Goal: Communication & Community: Answer question/provide support

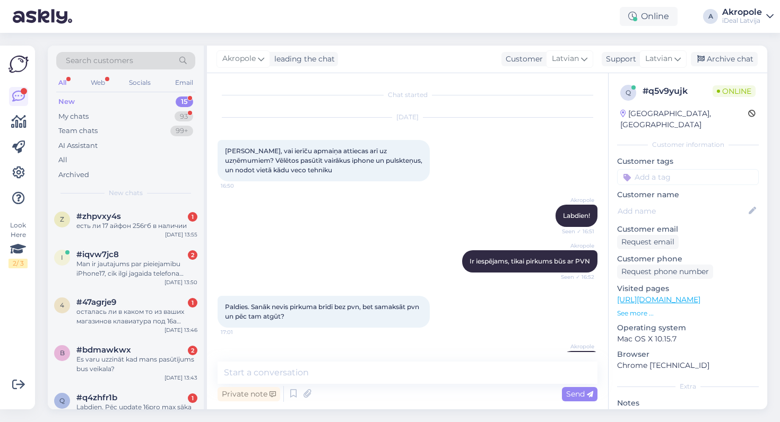
scroll to position [609, 0]
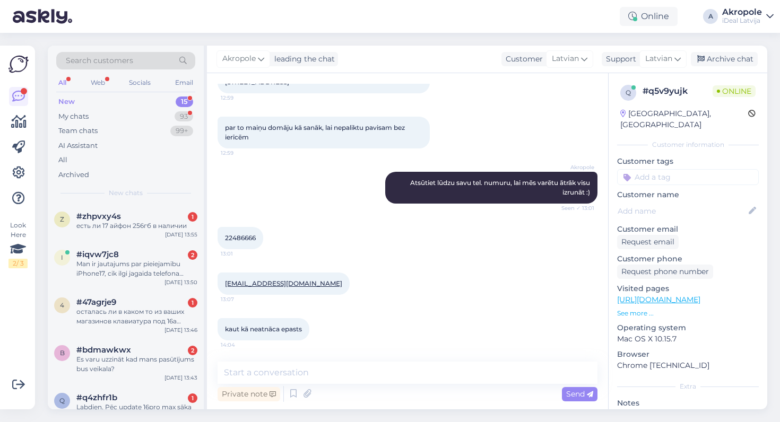
click at [384, 307] on div "kaut kā neatnāca epasts 14:04" at bounding box center [408, 330] width 380 height 46
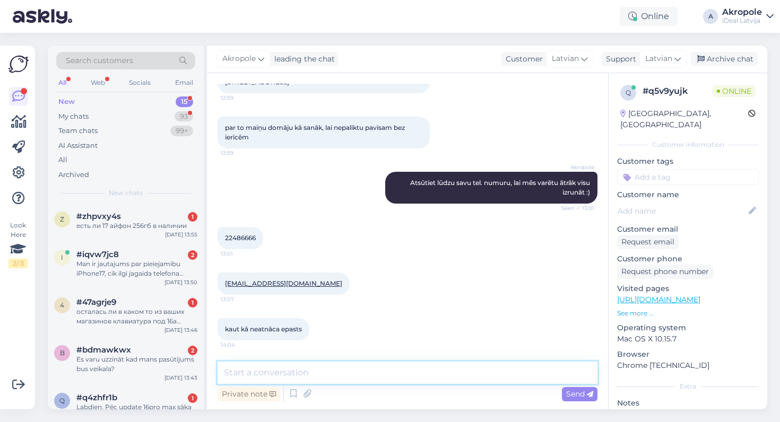
click at [306, 377] on textarea at bounding box center [408, 373] width 380 height 22
type textarea "Ļoti atvainojamies, veikalā bija izveidojusies liela slodze"
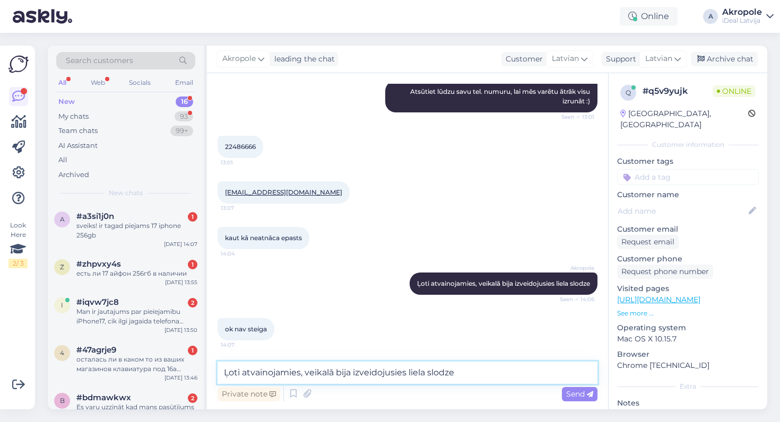
scroll to position [700, 0]
click at [327, 369] on textarea "Ļoti atvainojamies, veikalā bija izveidojusies liela slodze" at bounding box center [408, 373] width 380 height 22
type textarea "Pulksteņi mums jau būs pieejami tagad"
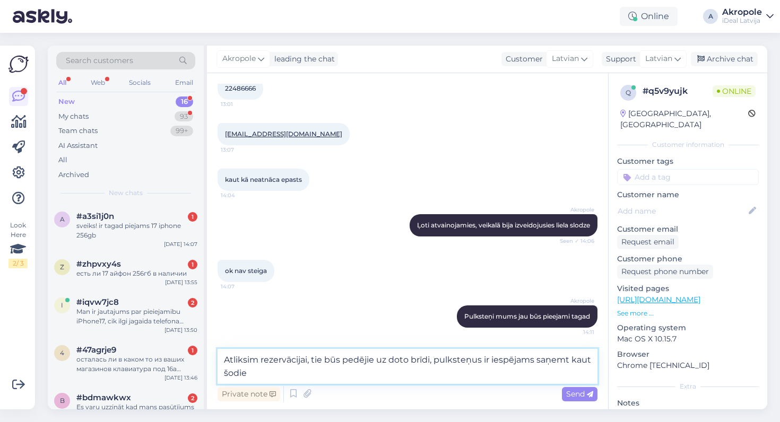
type textarea "Atliksim rezervācijai, tie būs pedējie uz doto brīdi, pulksteņus ir iespējams s…"
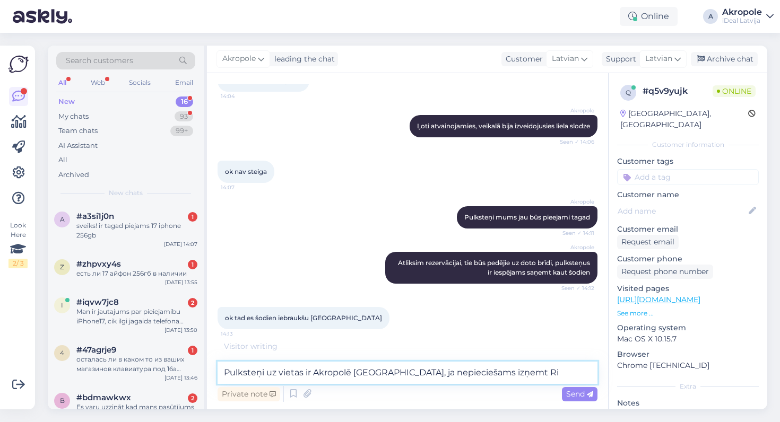
scroll to position [892, 0]
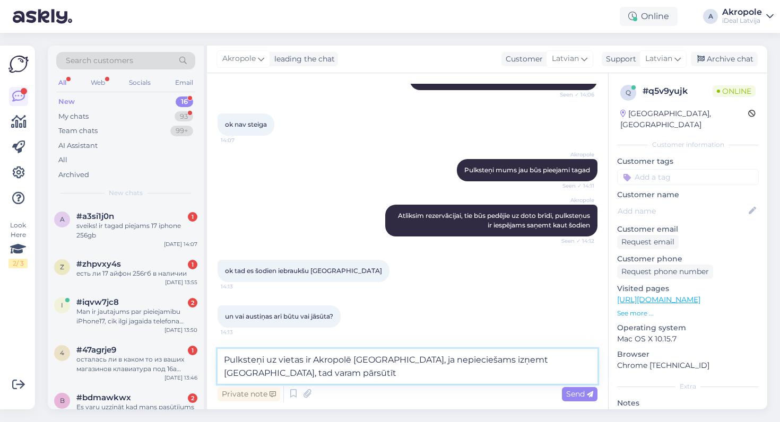
click at [340, 373] on textarea "Pulksteņi uz vietas ir Akropolē [GEOGRAPHIC_DATA], ja nepieciešams izņemt [GEOG…" at bounding box center [408, 366] width 380 height 35
type textarea "Pulksteņi uz vietas ir Akropolē [GEOGRAPHIC_DATA], ja nepieciešams izņemt [GEOG…"
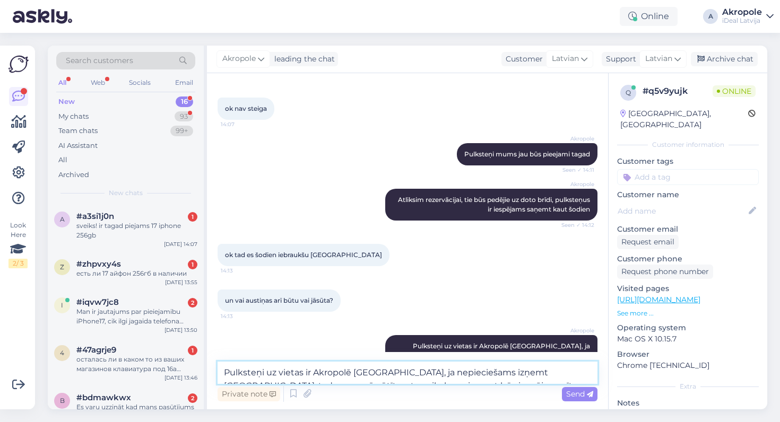
scroll to position [957, 0]
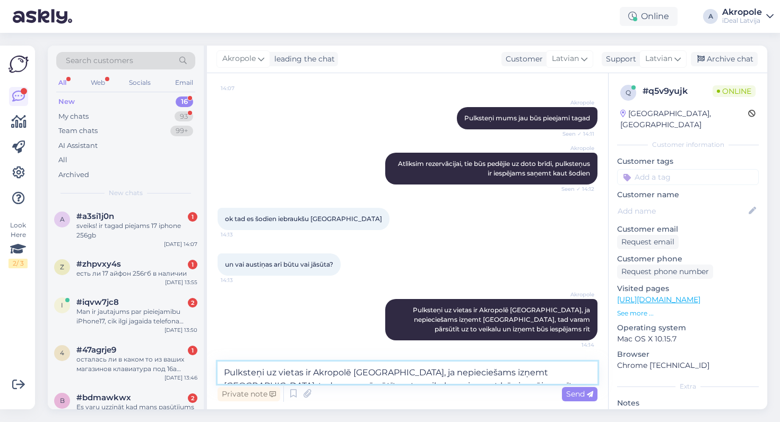
click at [348, 374] on textarea "Pulksteņi uz vietas ir Akropolē [GEOGRAPHIC_DATA], ja nepieciešams izņemt [GEOG…" at bounding box center [408, 373] width 380 height 22
type textarea "Austiņas ir jāgaida, lielas rindas"
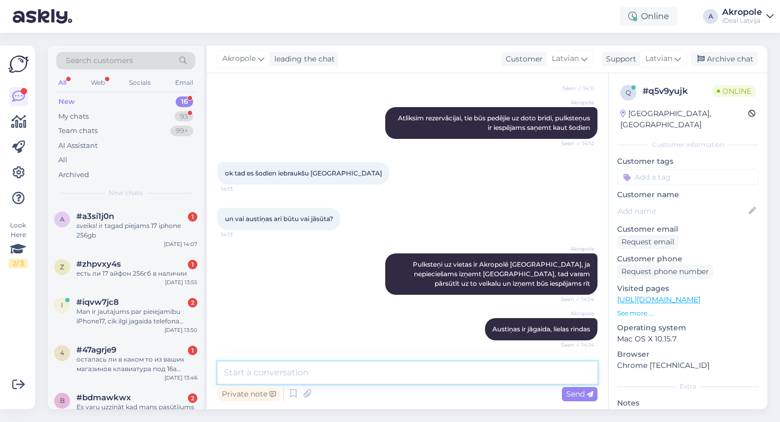
scroll to position [1048, 0]
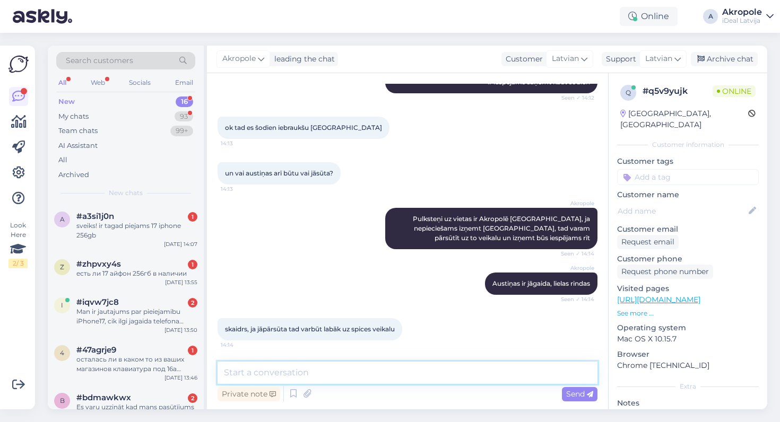
click at [326, 368] on textarea at bounding box center [408, 373] width 380 height 22
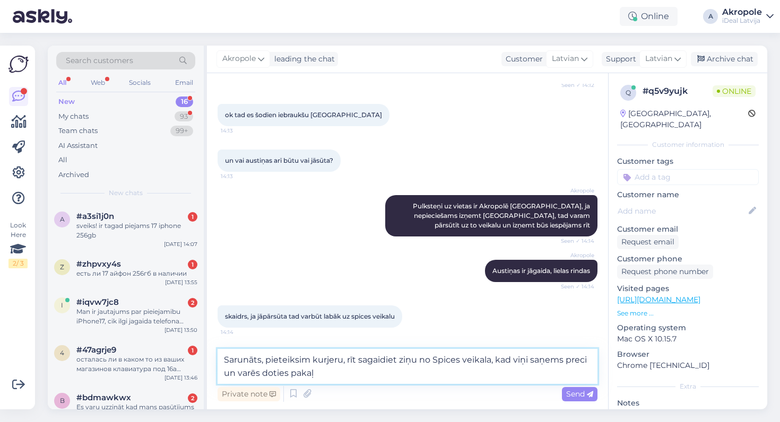
type textarea "Sarunāts, pieteiksim kurjeru, rīt sagaidiet ziņu no Spices veikala, kad viņi sa…"
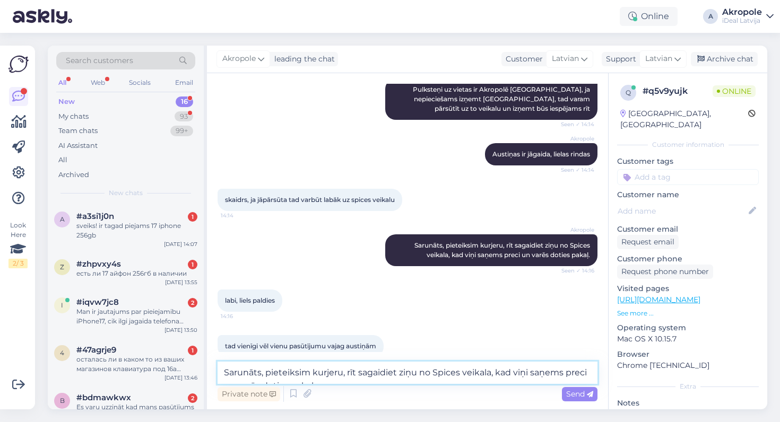
scroll to position [1206, 0]
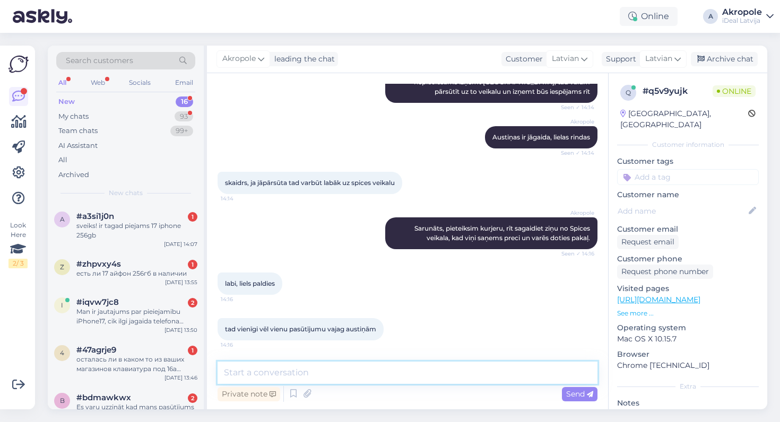
type textarea "A"
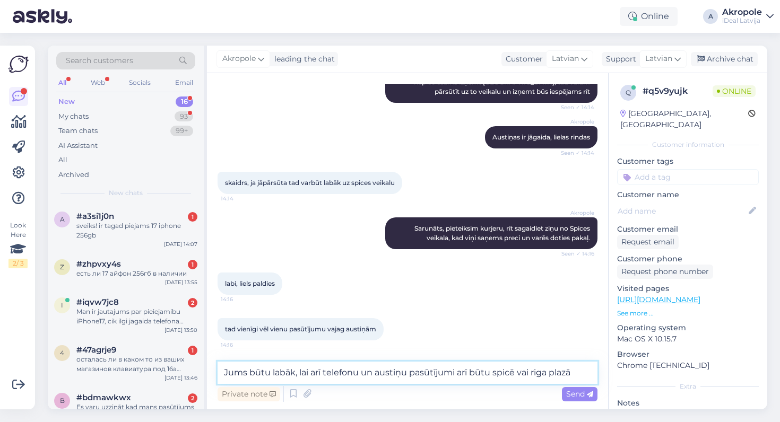
type textarea "Jums būtu labāk, lai arī telefonu un austiņu pasūtījumi arī būtu spicē vai riga…"
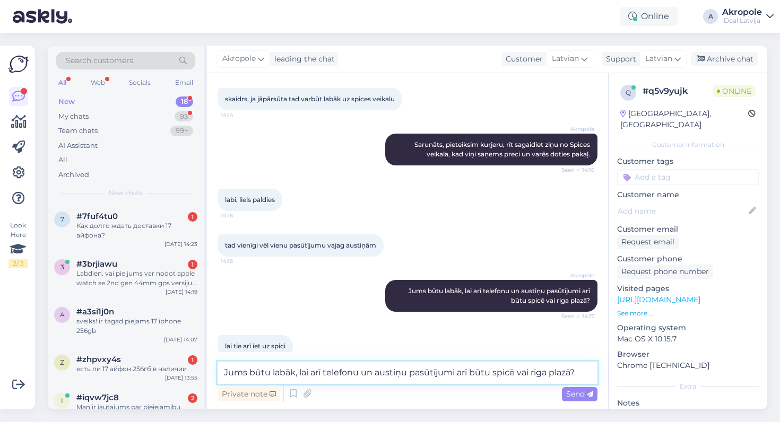
scroll to position [1307, 0]
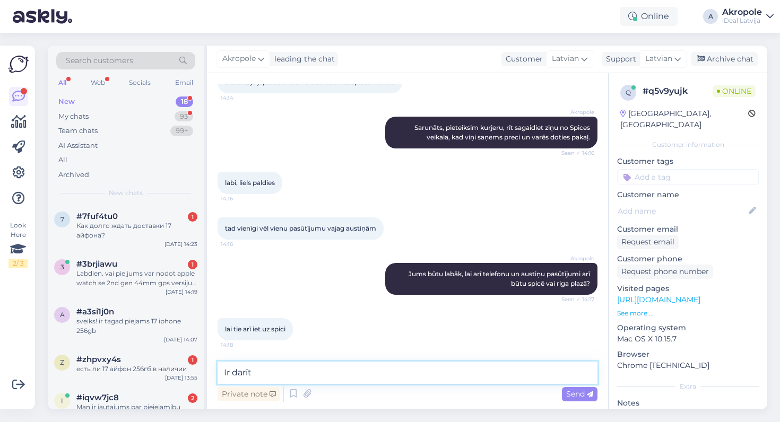
type textarea "Ir darīts"
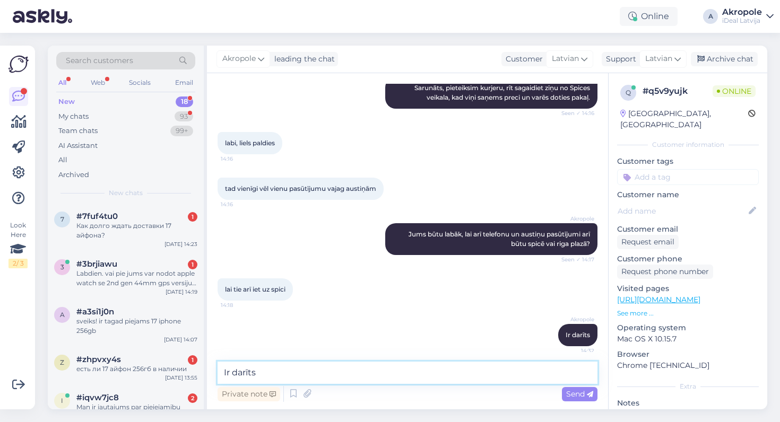
scroll to position [1341, 0]
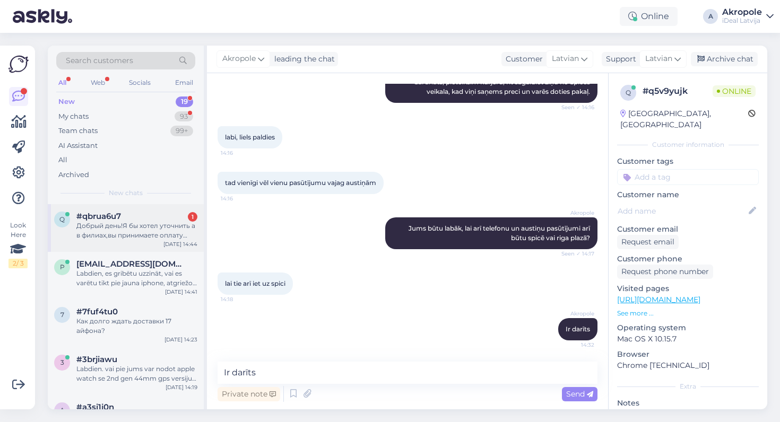
click at [167, 238] on div "Добрый день!Я бы хотел уточнить а в филиах,вы принимаете оплату только картой и…" at bounding box center [136, 230] width 121 height 19
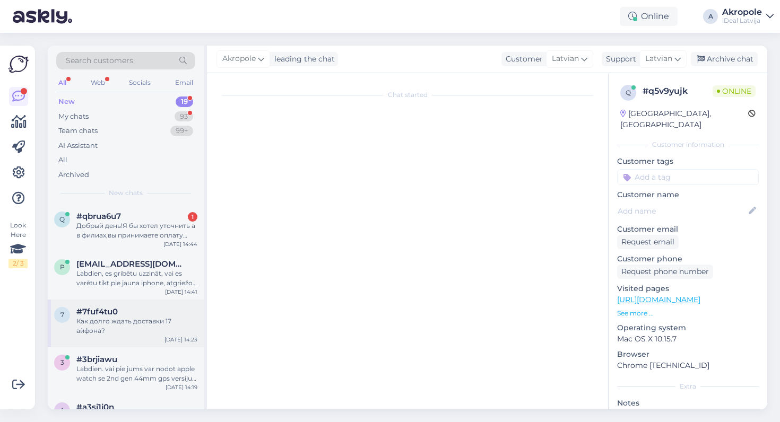
scroll to position [0, 0]
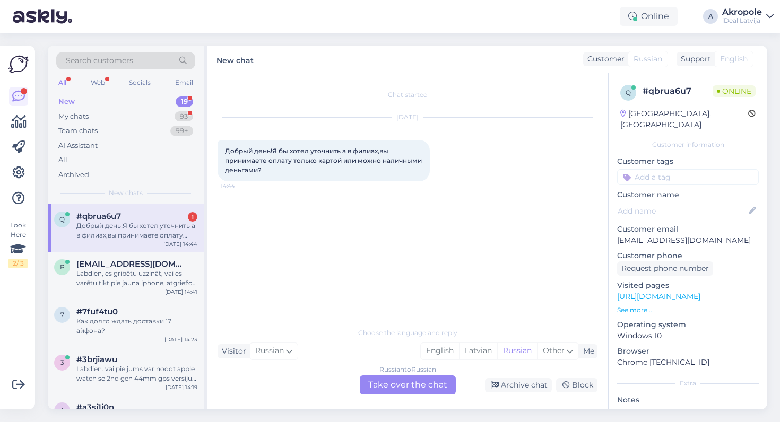
click at [389, 386] on div "Russian to Russian Take over the chat" at bounding box center [408, 385] width 96 height 19
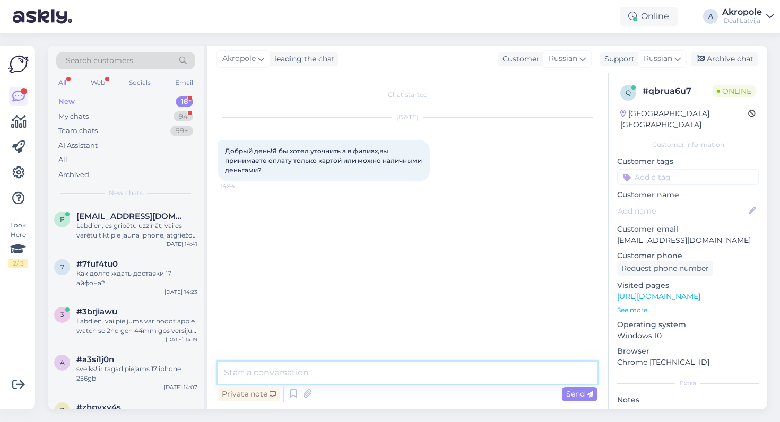
click at [358, 374] on textarea at bounding box center [408, 373] width 380 height 22
type textarea "Добрый день!"
drag, startPoint x: 288, startPoint y: 372, endPoint x: 267, endPoint y: 374, distance: 20.7
click at [267, 374] on textarea "Конечно, да" at bounding box center [408, 373] width 380 height 22
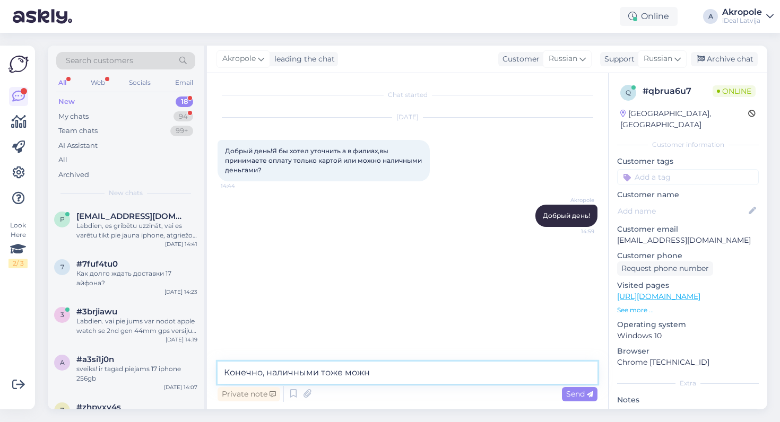
type textarea "Конечно, наличными тоже можно"
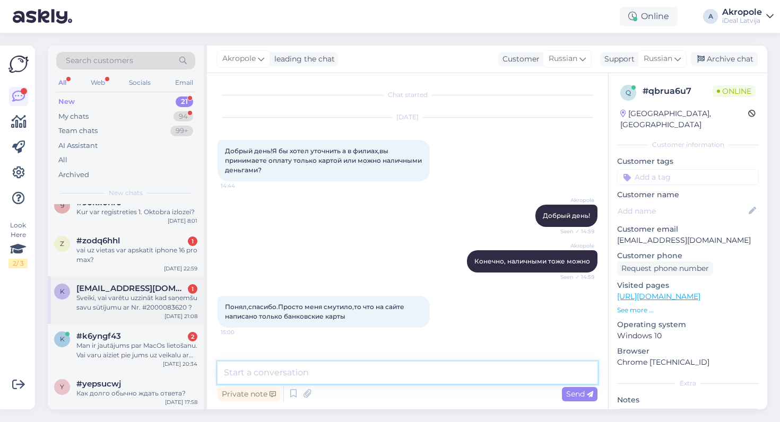
scroll to position [758, 0]
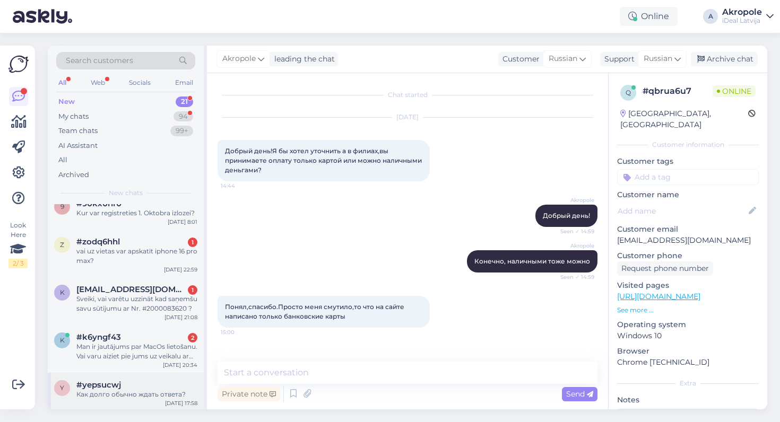
click at [133, 380] on div "#yepsucwj" at bounding box center [136, 385] width 121 height 10
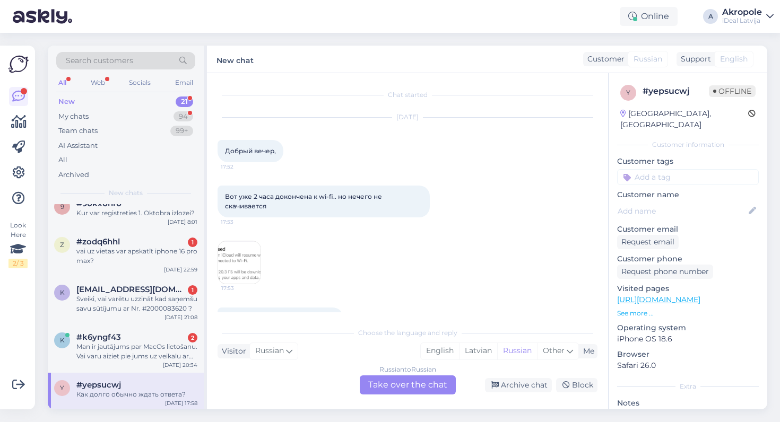
scroll to position [29, 0]
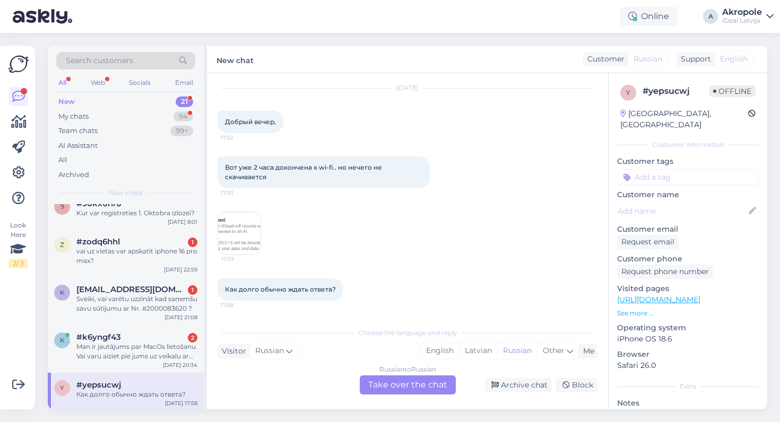
click at [249, 223] on img at bounding box center [239, 233] width 42 height 42
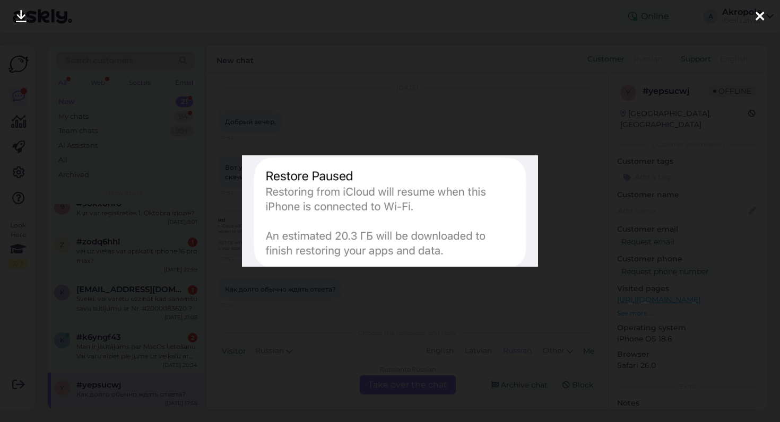
click at [762, 20] on icon at bounding box center [759, 17] width 8 height 14
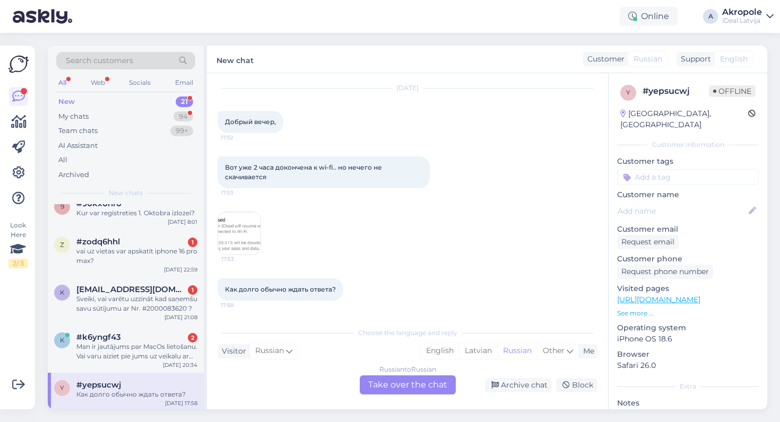
click at [405, 383] on div "Russian to Russian Take over the chat" at bounding box center [408, 385] width 96 height 19
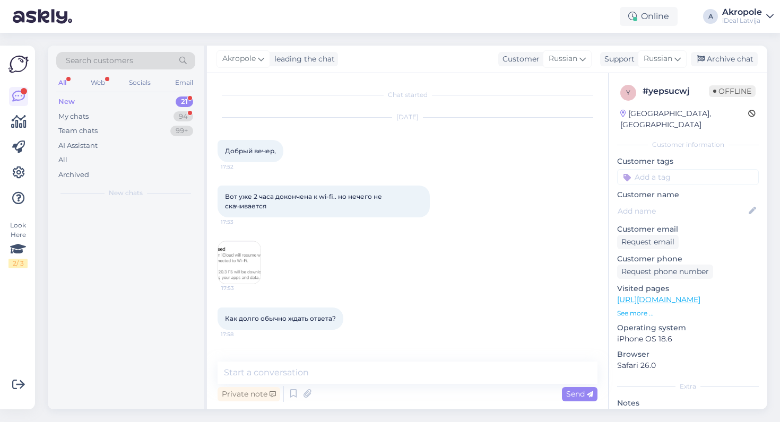
scroll to position [0, 0]
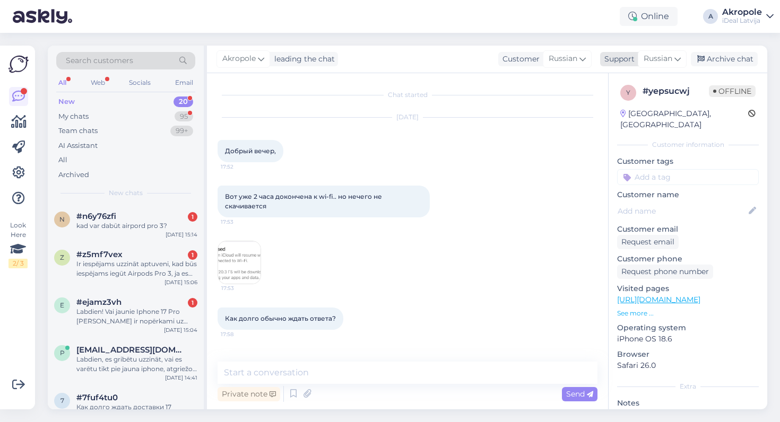
click at [668, 62] on span "Russian" at bounding box center [658, 59] width 29 height 12
type input "lat"
click at [649, 106] on link "Latvian" at bounding box center [643, 106] width 117 height 17
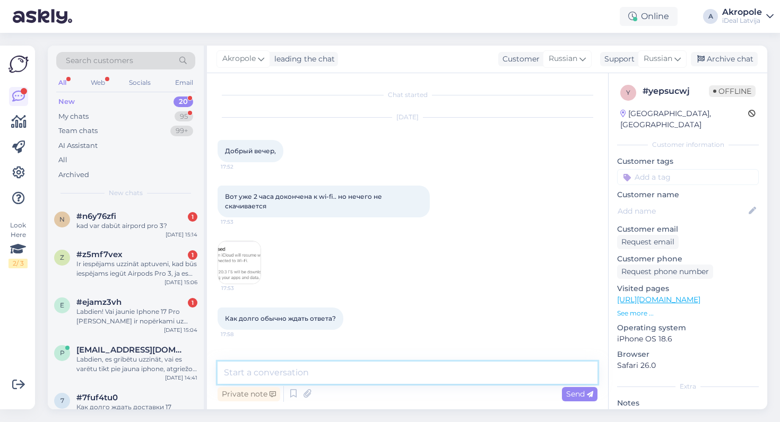
click at [297, 372] on textarea at bounding box center [408, 373] width 380 height 22
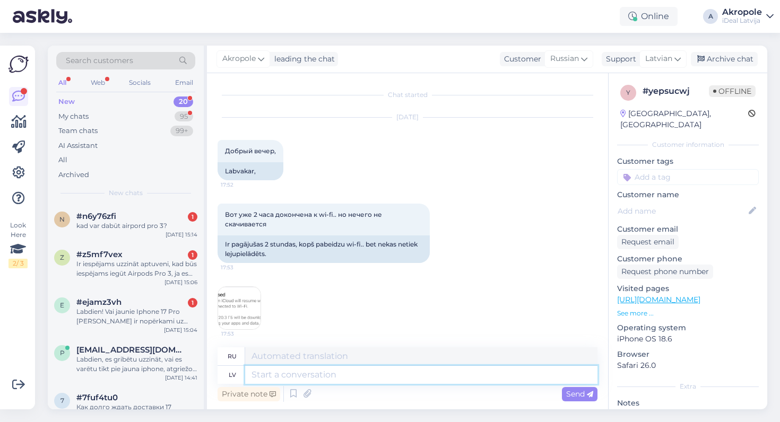
click at [297, 372] on textarea at bounding box center [421, 375] width 352 height 18
type textarea "Labdien!"
type textarea "Привет!"
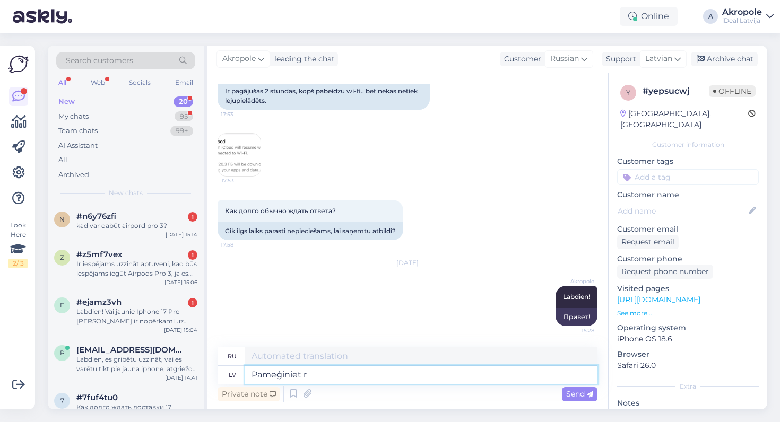
type textarea "Pamēģiniet re"
type textarea "Попробуйте."
type textarea "Pamēģiniet restartēt ie"
type textarea "Попробуйте перезапустить."
type textarea "Pamēģiniet restartēt ierīci v"
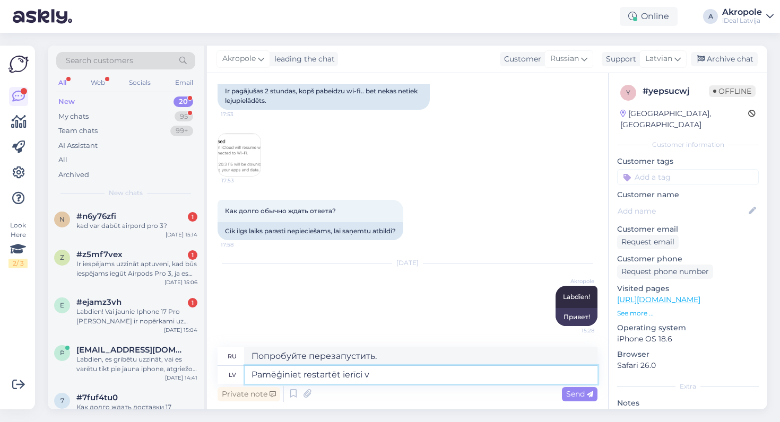
type textarea "Попробуйте перезагрузить устройство."
type textarea "Pamēģiniet restartēt ierīci vai p"
type textarea "Попробуйте перезагрузить устройство или"
type textarea "Pamēģiniet restartēt ierīci vai pārslēgties pi"
type textarea "Попробуйте перезапустить устройство или переключиться."
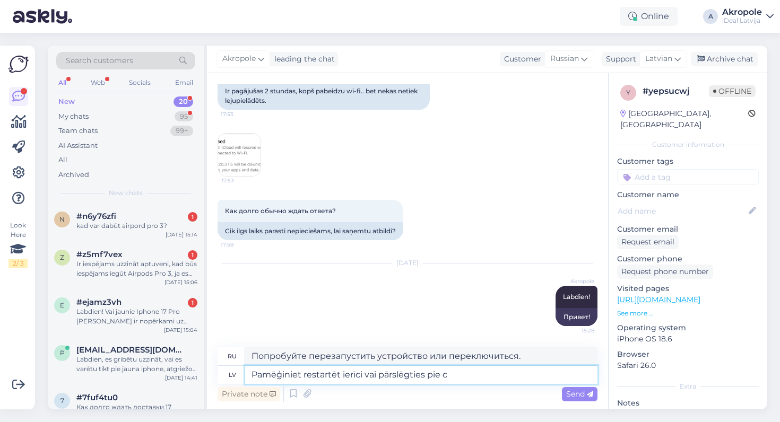
type textarea "Pamēģiniet restartēt ierīci vai pārslēgties pie ci"
type textarea "Попробуйте перезагрузить устройство или переключиться на"
type textarea "Pamēģiniet restartēt ierīci vai pārslēgties pie cita [PERSON_NAME]"
type textarea "Попробуйте перезагрузить устройство или переключиться на другое."
type textarea "Pamēģiniet restartēt ierīci vai pārslēgties pie cita WiFi tī"
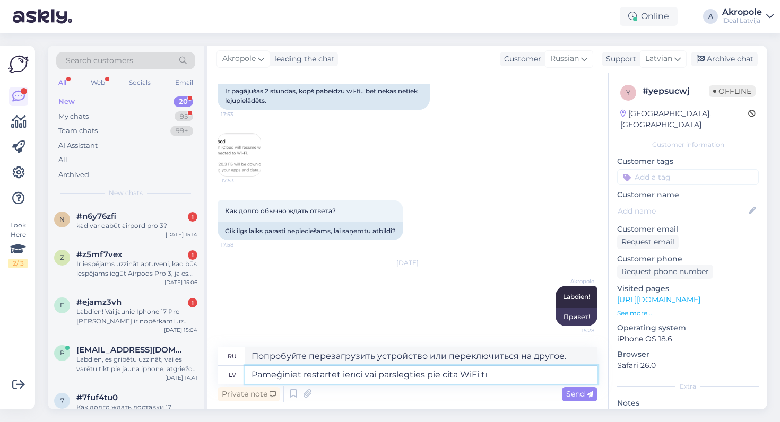
type textarea "Попробуйте перезагрузить устройство или переключиться на другую сеть Wi-Fi."
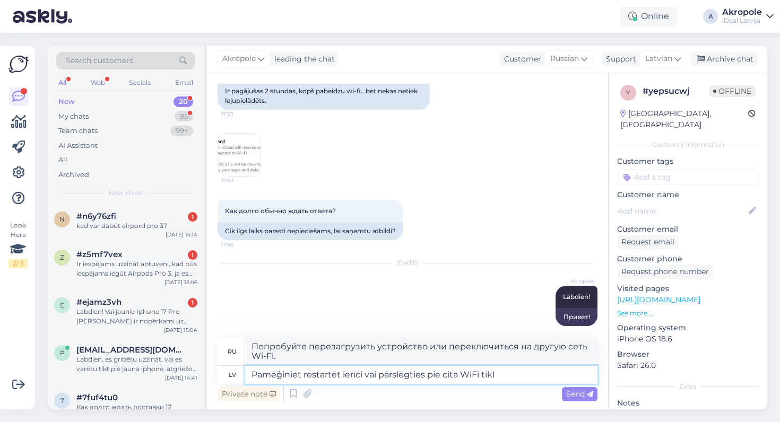
type textarea "Pamēģiniet restartēt ierīci vai pārslēgties pie cita WiFi tīkla"
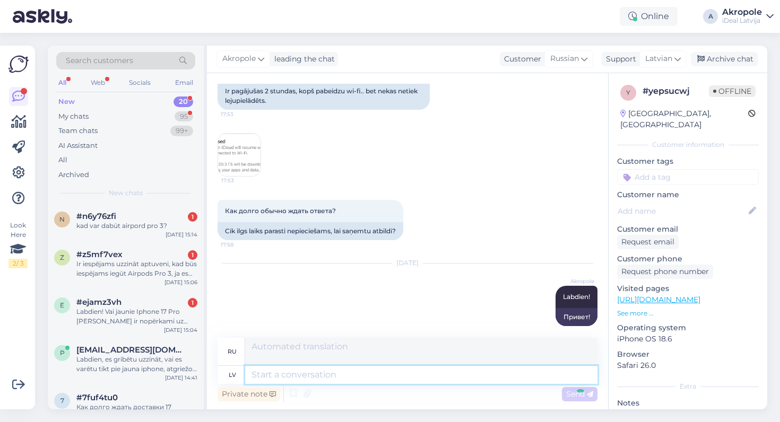
scroll to position [227, 0]
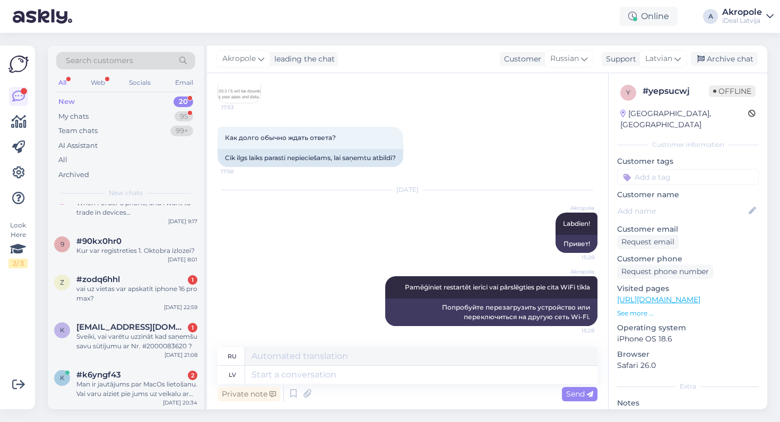
click at [109, 375] on span "#k6yngf43" at bounding box center [98, 375] width 45 height 10
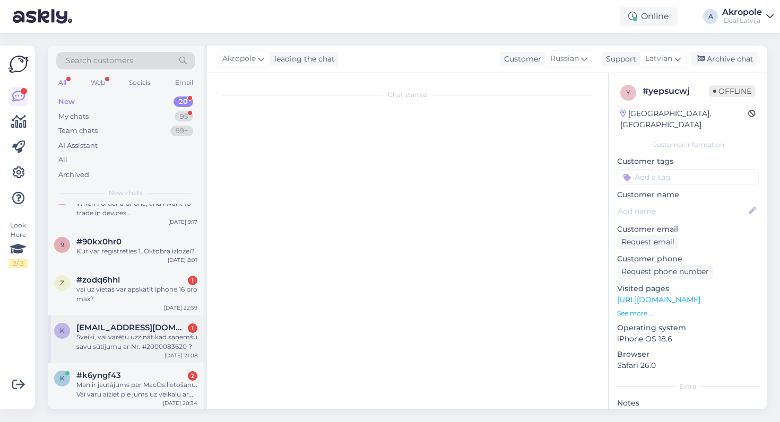
scroll to position [0, 0]
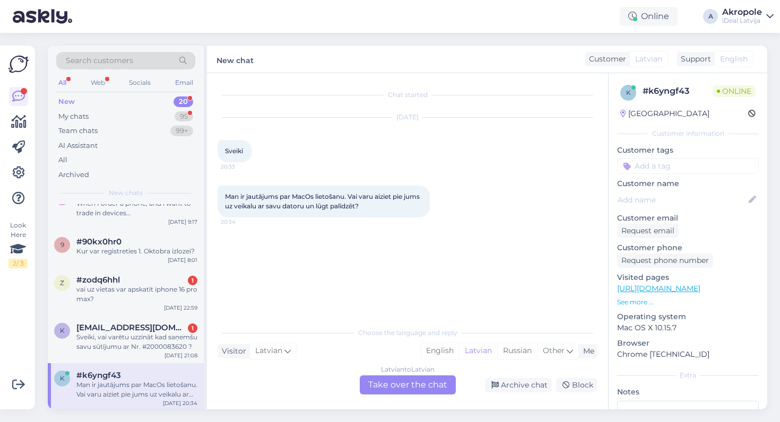
click at [398, 382] on div "Latvian to Latvian Take over the chat" at bounding box center [408, 385] width 96 height 19
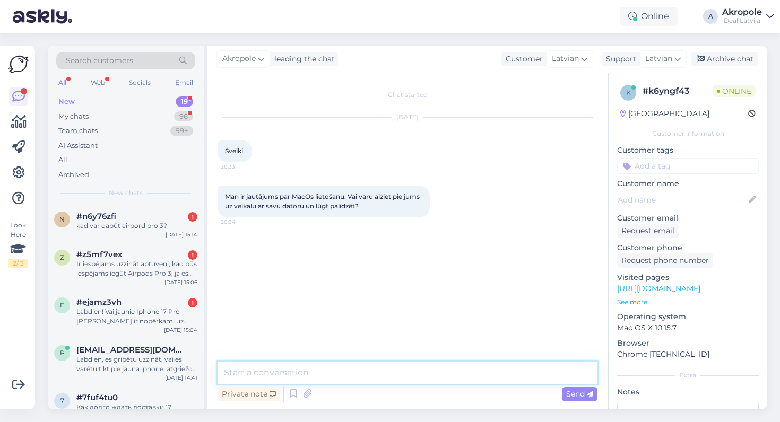
click at [363, 370] on textarea at bounding box center [408, 373] width 380 height 22
type textarea "Labdien!"
type textarea "Droši vien jā"
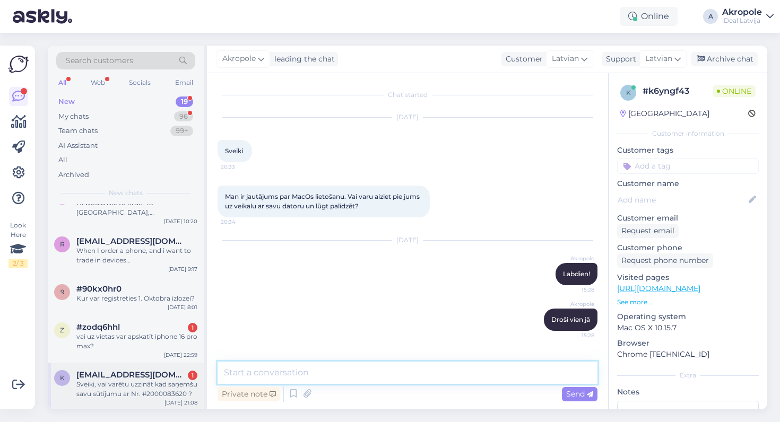
scroll to position [672, 0]
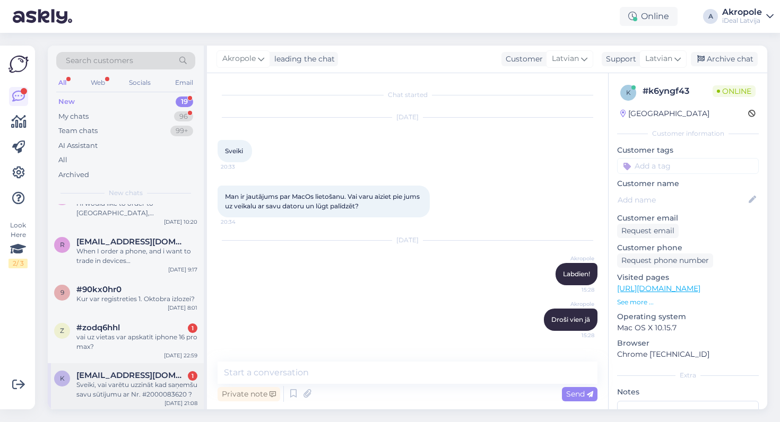
click at [149, 373] on span "[EMAIL_ADDRESS][DOMAIN_NAME]" at bounding box center [131, 376] width 110 height 10
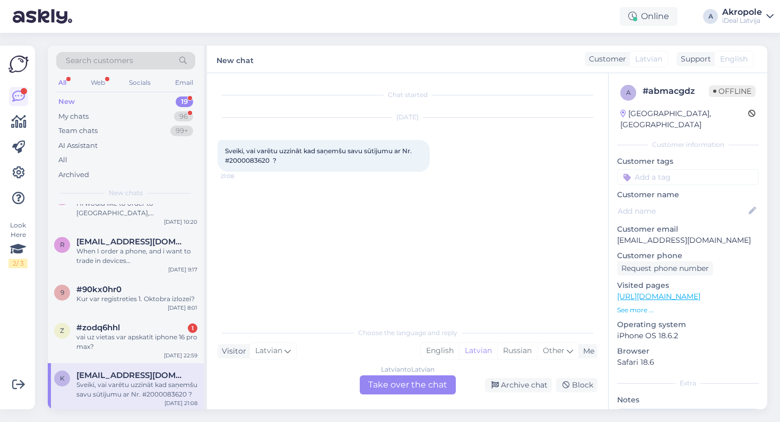
click at [259, 161] on span "Sveiki, vai varētu uzzināt kad saņemšu savu sūtījumu ar Nr. #2000083620 ?" at bounding box center [319, 156] width 188 height 18
copy span "2000083620"
click at [387, 388] on div "Latvian to Latvian Take over the chat" at bounding box center [408, 385] width 96 height 19
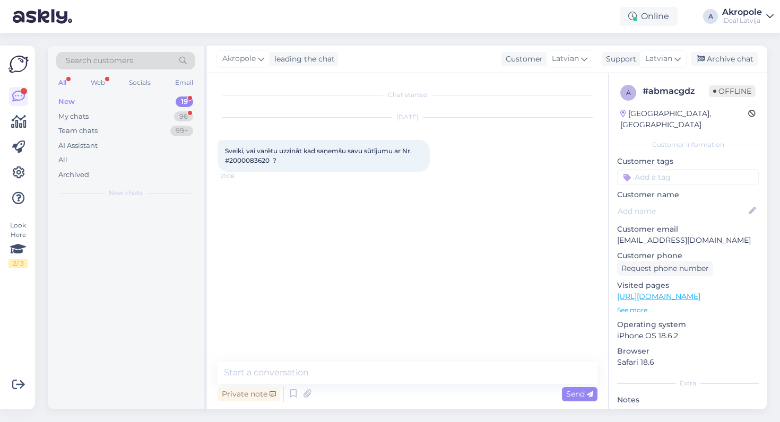
scroll to position [0, 0]
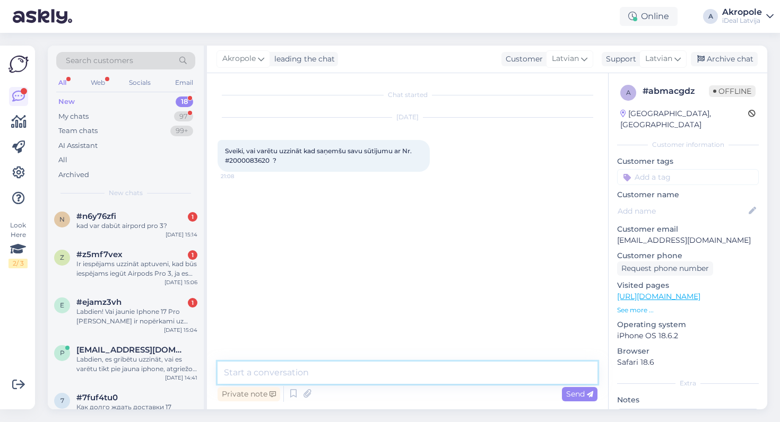
click at [370, 372] on textarea at bounding box center [408, 373] width 380 height 22
type textarea "Labdien!"
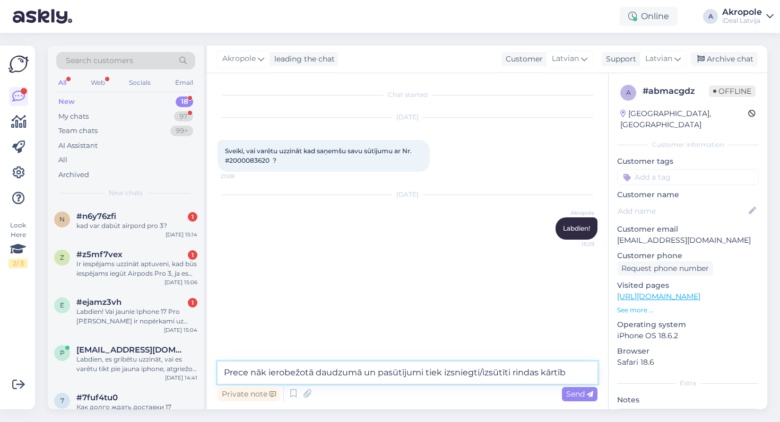
type textarea "Prece nāk ierobežotā daudzumā un pasūtījumi tiek izsniegti/izsūtīti rindas kārt…"
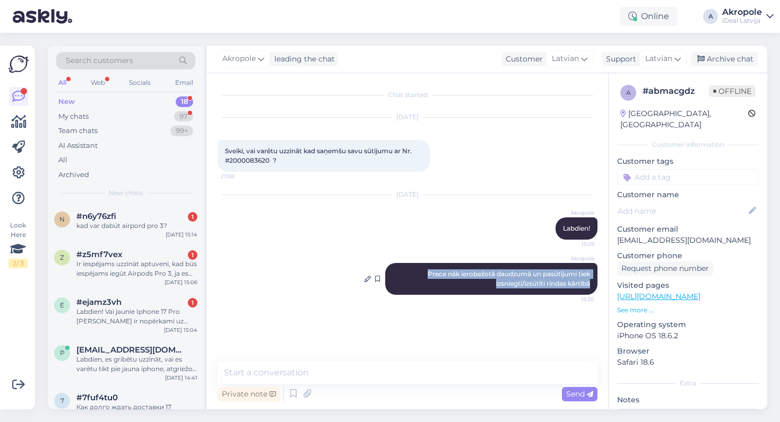
drag, startPoint x: 420, startPoint y: 271, endPoint x: 592, endPoint y: 284, distance: 172.9
click at [592, 284] on div "Akropole Prece nāk ierobežotā daudzumā un pasūtījumi tiek izsniegti/izsūtīti ri…" at bounding box center [491, 279] width 212 height 32
copy span "Prece nāk ierobežotā daudzumā un pasūtījumi tiek izsniegti/izsūtīti rindas kārt…"
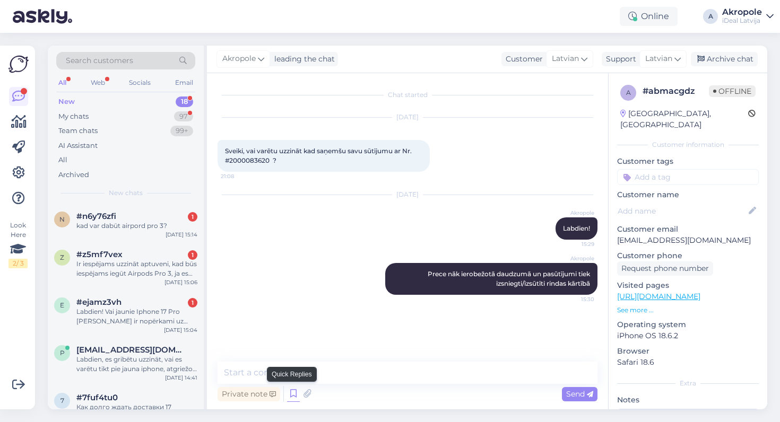
click at [292, 398] on icon at bounding box center [293, 394] width 13 height 16
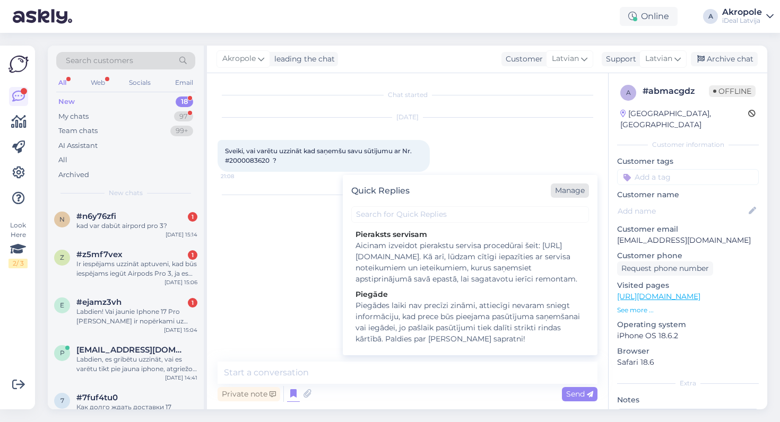
click at [561, 193] on div "Manage" at bounding box center [570, 191] width 38 height 14
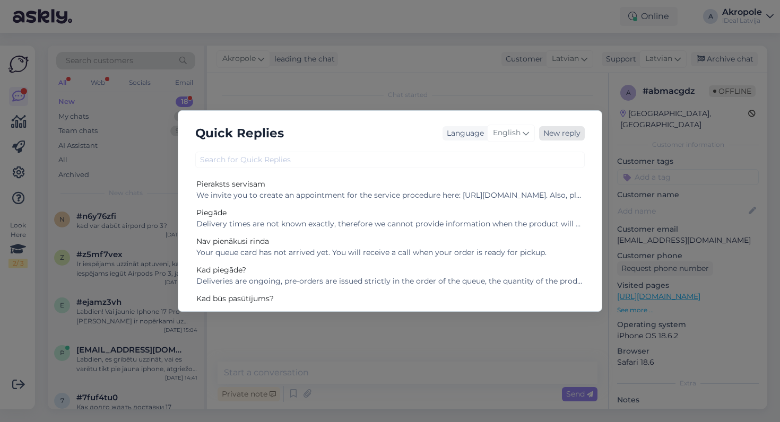
click at [544, 135] on div "New reply" at bounding box center [562, 133] width 46 height 14
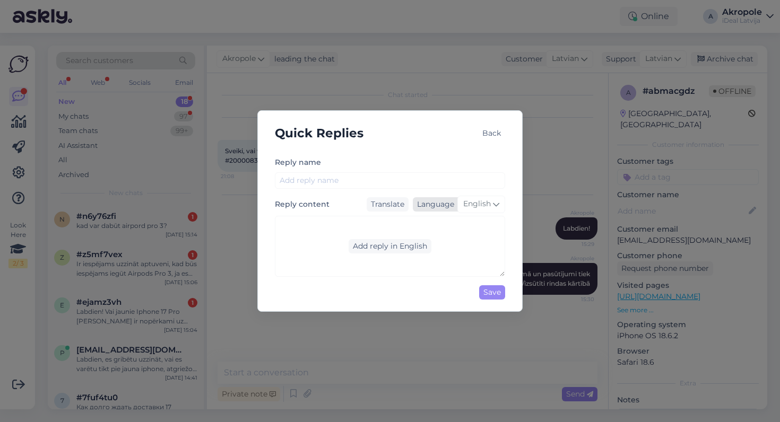
click at [473, 201] on span "English" at bounding box center [477, 204] width 28 height 12
type input "la"
click at [456, 281] on link "Latvian" at bounding box center [459, 285] width 70 height 17
click at [386, 242] on div "Add reply in Latvian" at bounding box center [390, 246] width 82 height 14
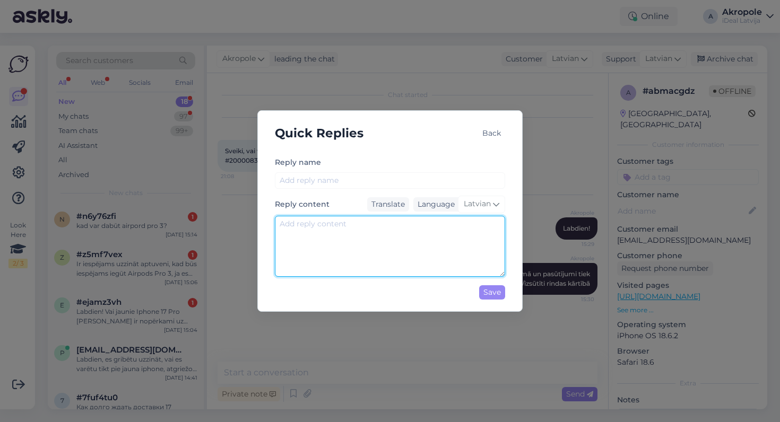
click at [386, 242] on textarea at bounding box center [390, 246] width 230 height 61
paste textarea "Prece nāk ierobežotā daudzumā un pasūtījumi tiek izsniegti/izsūtīti rindas kārt…"
type textarea "Prece nāk ierobežotā daudzumā un pasūtījumi tiek izsniegti/izsūtīti rindas kārt…"
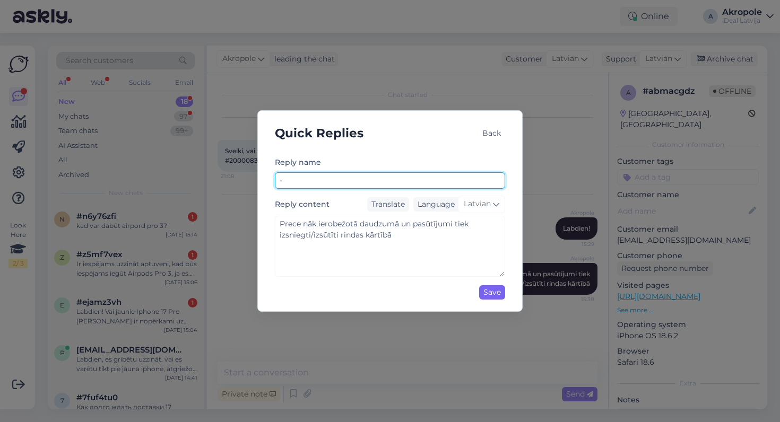
type input "-"
click at [503, 297] on div "Save" at bounding box center [492, 292] width 26 height 14
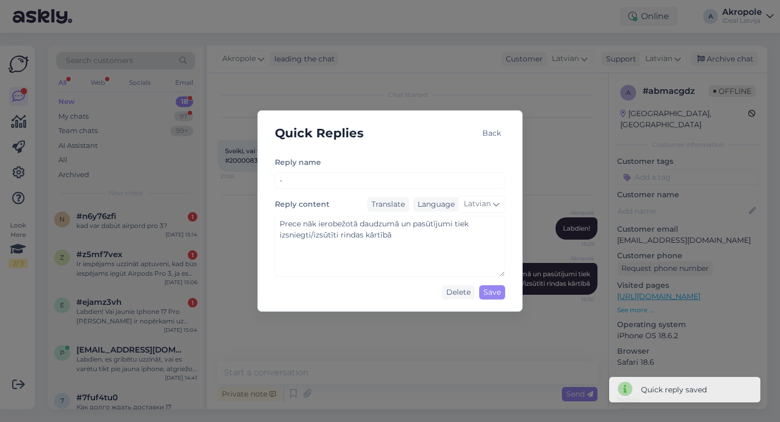
click at [491, 127] on div "Back" at bounding box center [491, 133] width 27 height 14
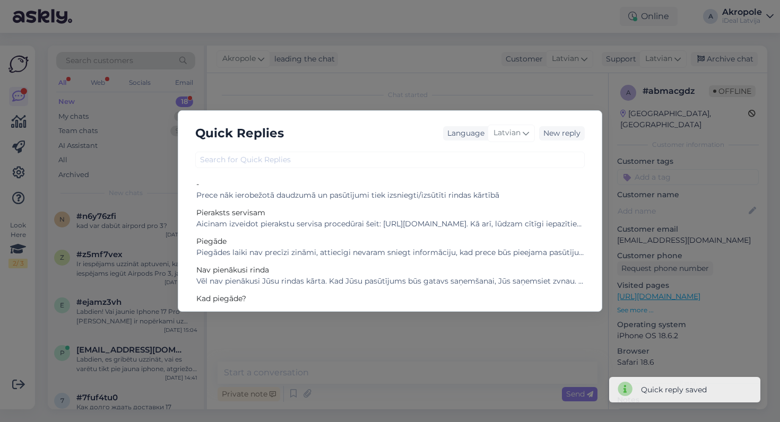
click at [492, 129] on div "Latvian" at bounding box center [511, 133] width 47 height 17
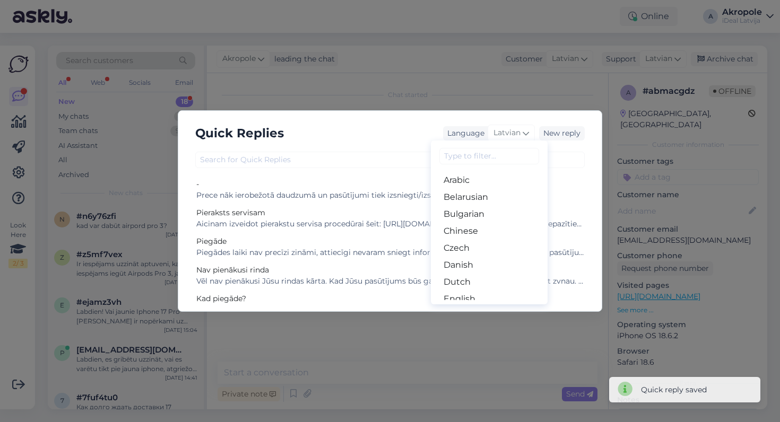
click at [432, 92] on div "Quick Replies Language Latvian Arabic Belarusian Bulgarian Chinese Czech Danish…" at bounding box center [390, 211] width 780 height 422
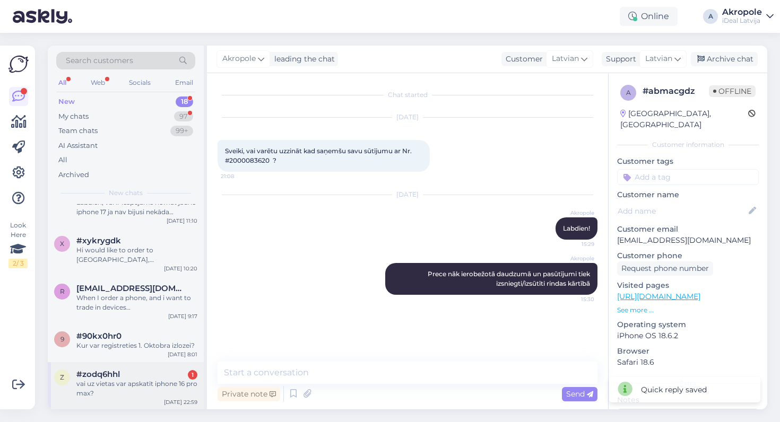
click at [123, 370] on div "#zodq6hhl 1" at bounding box center [136, 375] width 121 height 10
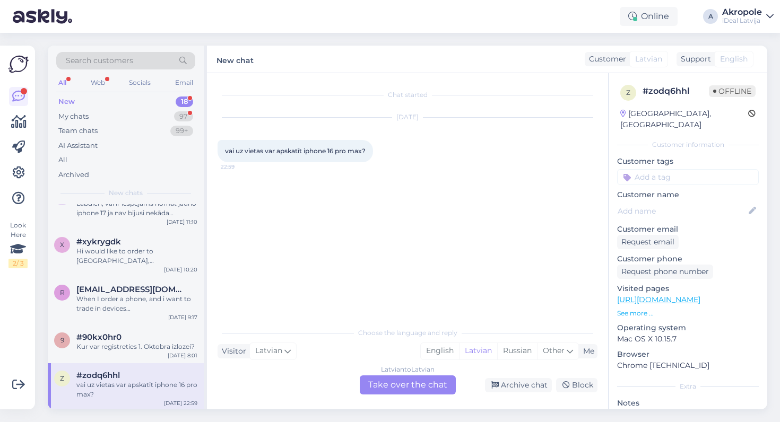
click at [410, 384] on div "Latvian to Latvian Take over the chat" at bounding box center [408, 385] width 96 height 19
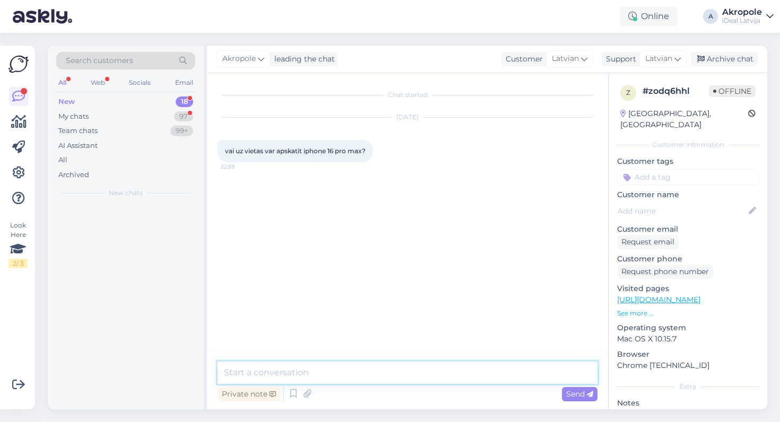
click at [371, 372] on textarea at bounding box center [408, 373] width 380 height 22
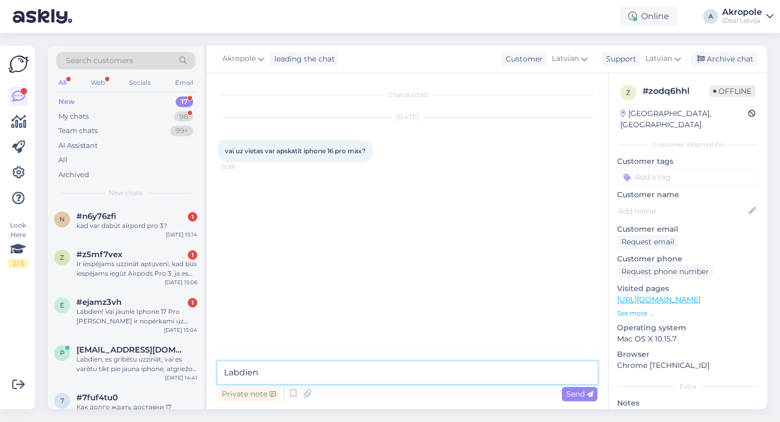
type textarea "Labdien!"
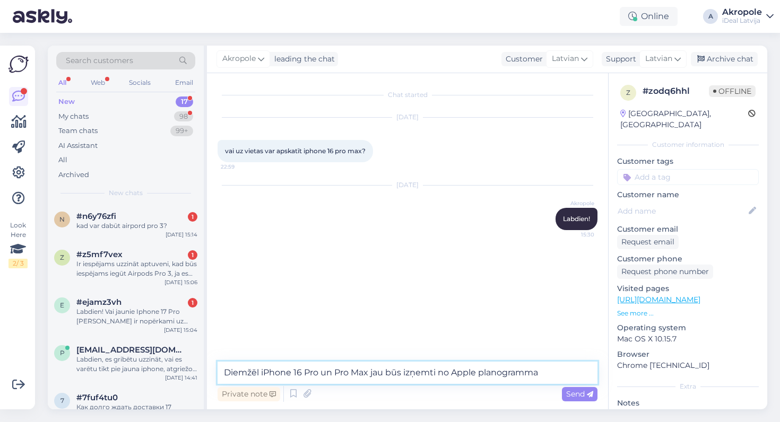
type textarea "Diemžēl iPhone 16 Pro un Pro Max jau būs izņemti no Apple planogrammas"
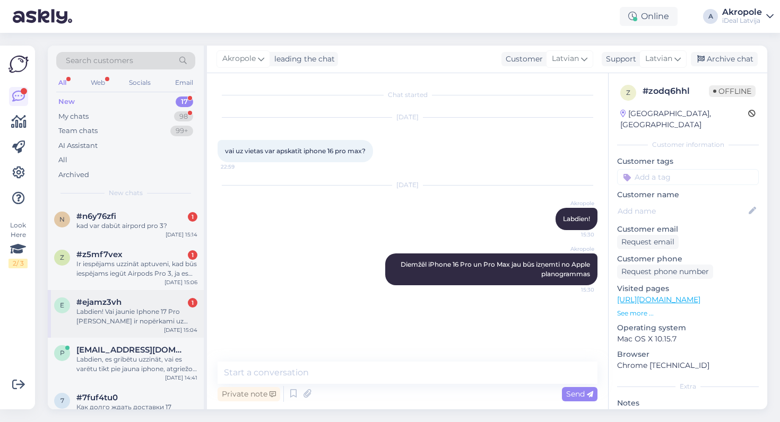
click at [162, 290] on div "e #ejamz3vh 1 Labdien! Vai jaunie Iphone 17 Pro [PERSON_NAME] ir nopērkami uz v…" at bounding box center [126, 314] width 156 height 48
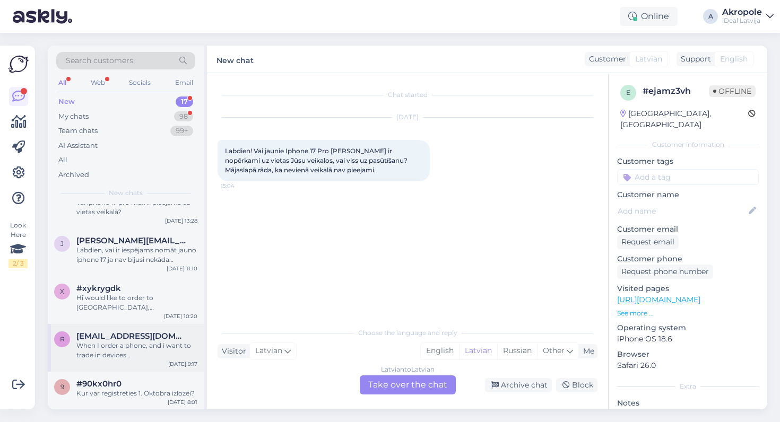
scroll to position [576, 0]
click at [150, 375] on div "9 #90kx0hr0 Kur var registreties 1. Oktobra izlozei? [DATE] 8:01" at bounding box center [126, 392] width 156 height 38
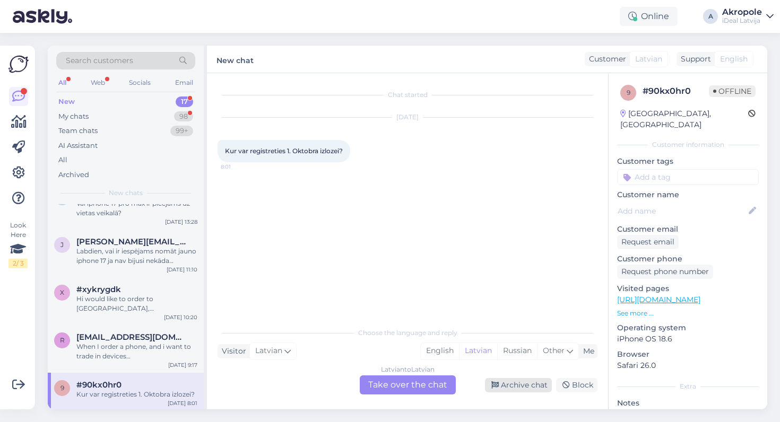
click at [523, 390] on div "Archive chat" at bounding box center [518, 385] width 67 height 14
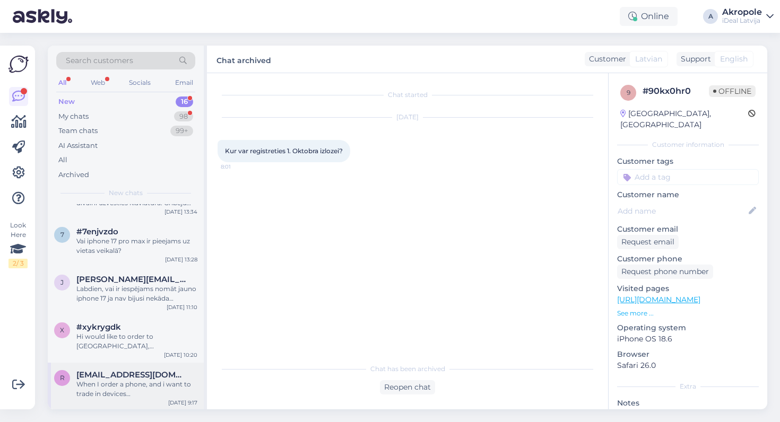
scroll to position [538, 0]
click at [137, 364] on div "r [EMAIL_ADDRESS][DOMAIN_NAME] When I order a phone, and i want to trade in dev…" at bounding box center [126, 387] width 156 height 48
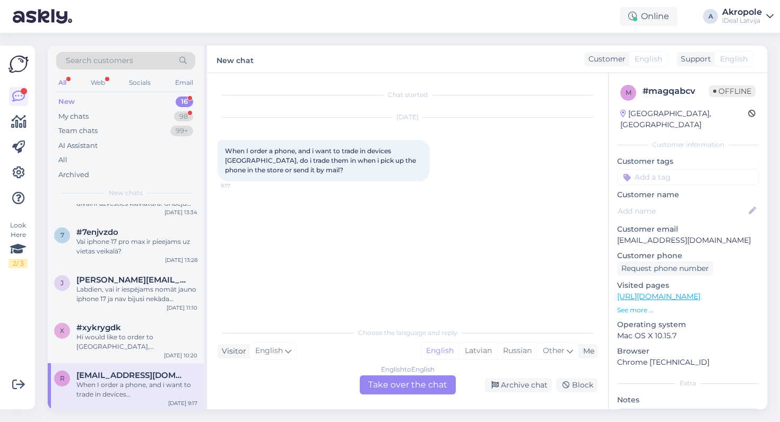
click at [180, 371] on div "[EMAIL_ADDRESS][DOMAIN_NAME]" at bounding box center [136, 376] width 121 height 10
click at [401, 390] on div "English to English Take over the chat" at bounding box center [408, 385] width 96 height 19
click at [395, 388] on div "English to English Take over the chat" at bounding box center [408, 385] width 96 height 19
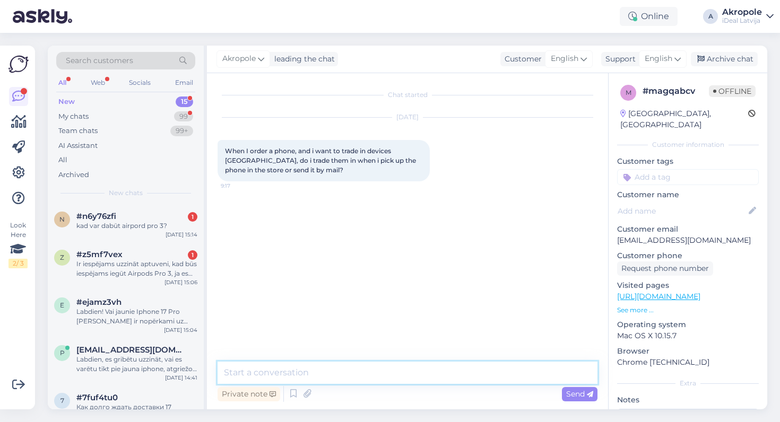
click at [365, 362] on textarea at bounding box center [408, 373] width 380 height 22
type textarea "Hi!"
click at [400, 371] on textarea "You can do either way, the difference" at bounding box center [408, 373] width 380 height 22
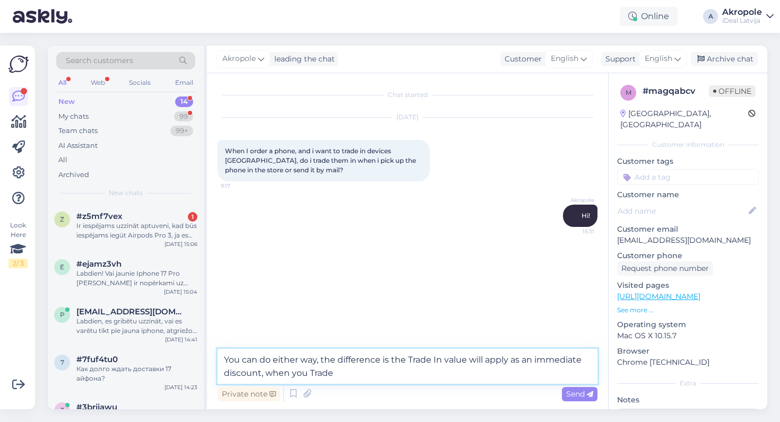
click at [380, 375] on textarea "You can do either way, the difference is the Trade In value will apply as an im…" at bounding box center [408, 366] width 380 height 35
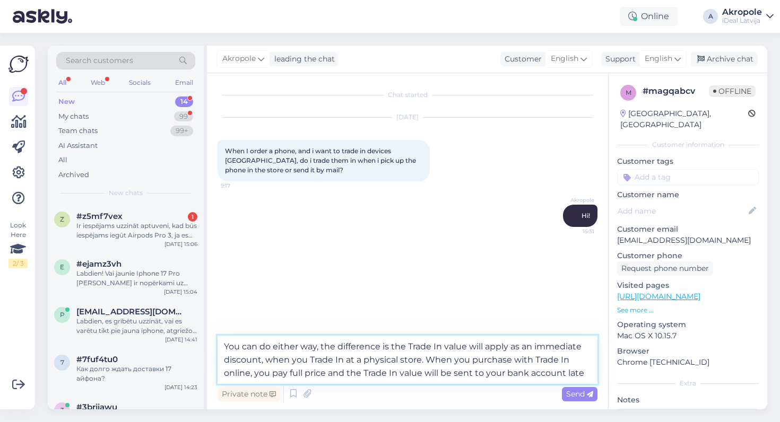
type textarea "You can do either way, the difference is the Trade In value will apply as an im…"
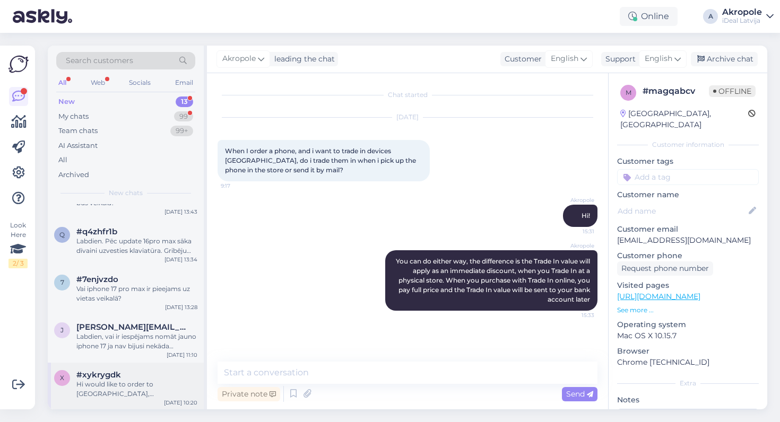
click at [152, 368] on div "x #xykrygdk Hi would like to order to [GEOGRAPHIC_DATA], [GEOGRAPHIC_DATA] is i…" at bounding box center [126, 387] width 156 height 48
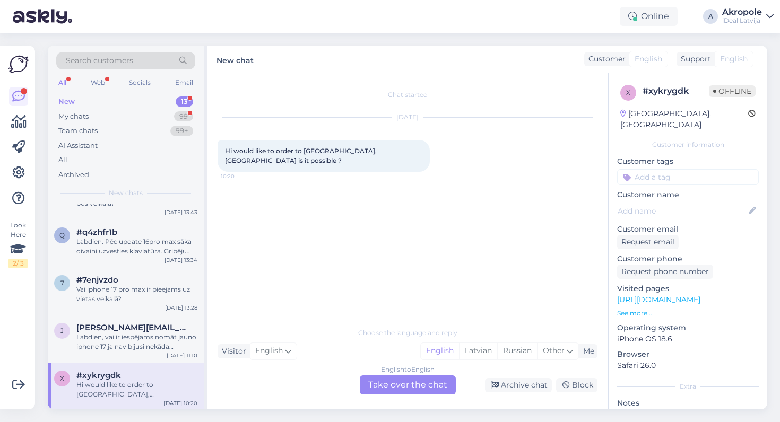
click at [410, 384] on div "English to English Take over the chat" at bounding box center [408, 385] width 96 height 19
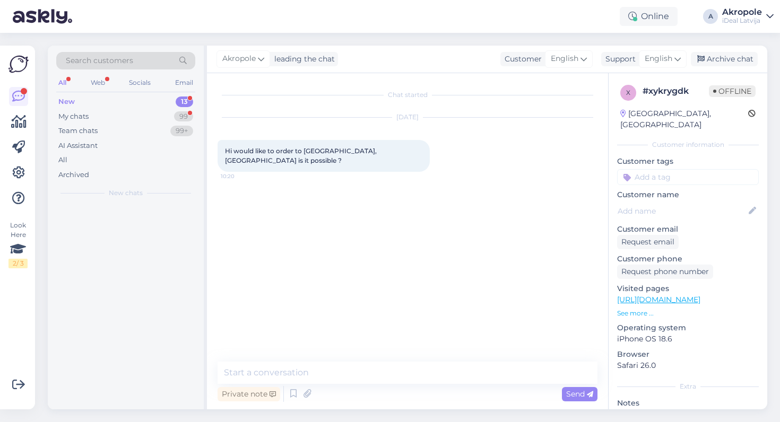
scroll to position [0, 0]
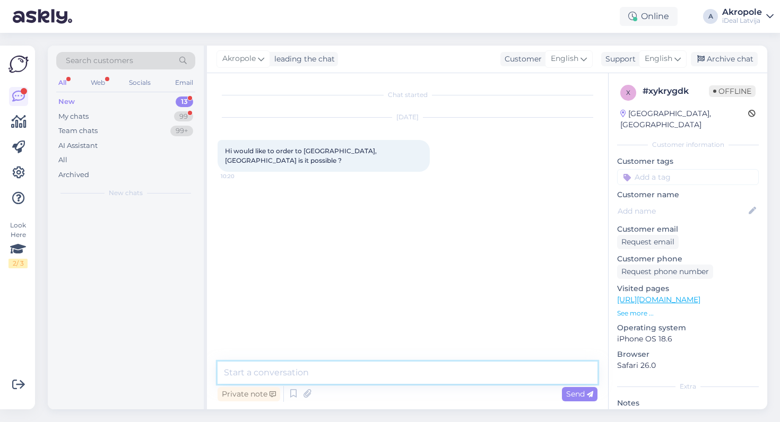
click at [379, 380] on textarea at bounding box center [408, 373] width 380 height 22
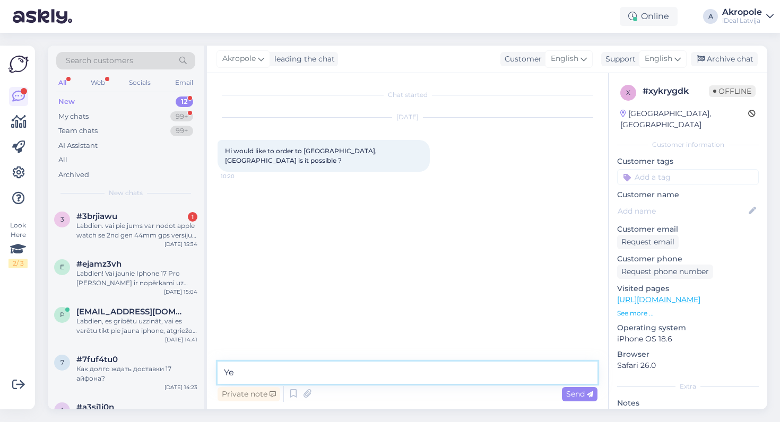
type textarea "Y"
type textarea "Hi!"
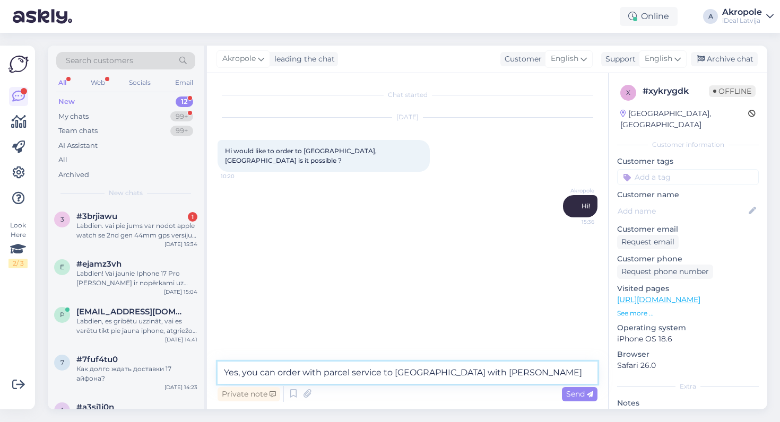
type textarea "Yes, you can order with parcel service to [GEOGRAPHIC_DATA] with [PERSON_NAME]"
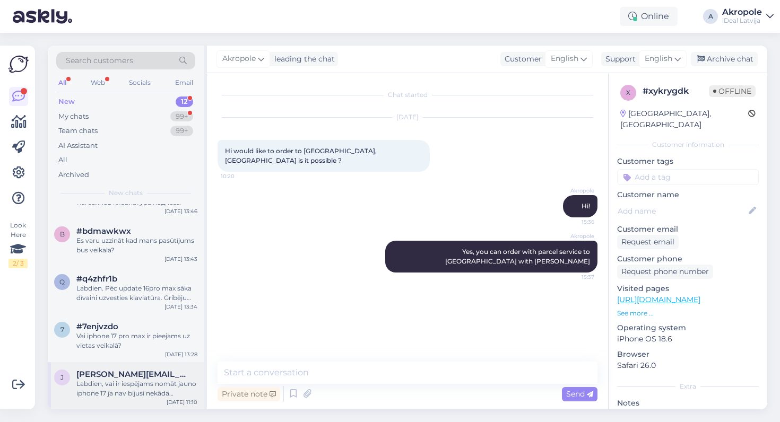
click at [172, 379] on div "Labdien, vai ir iespējams nomāt jauno iphone 17 ja nav bijusi nekāda kredītvēst…" at bounding box center [136, 388] width 121 height 19
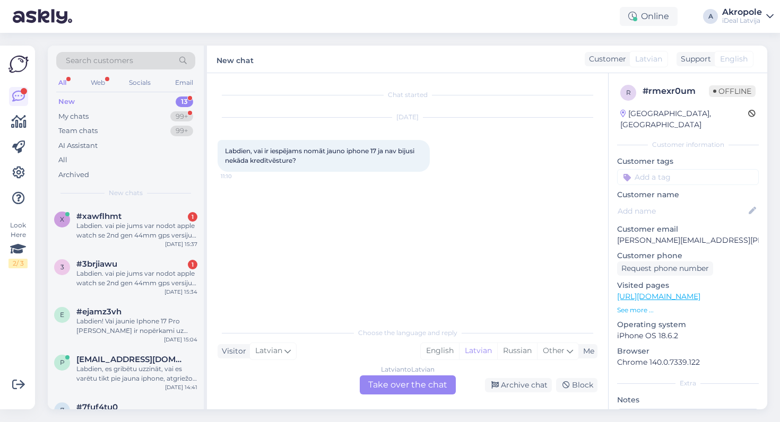
click at [401, 385] on div "Latvian to Latvian Take over the chat" at bounding box center [408, 385] width 96 height 19
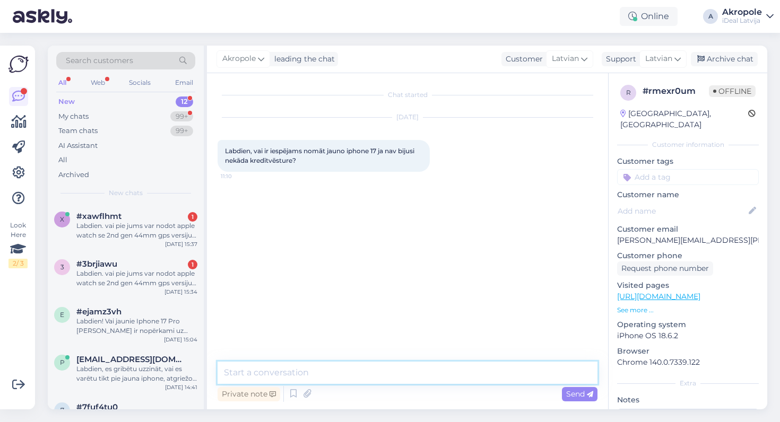
click at [360, 365] on textarea at bounding box center [408, 373] width 380 height 22
type textarea "Labdien!"
type textarea "Protams"
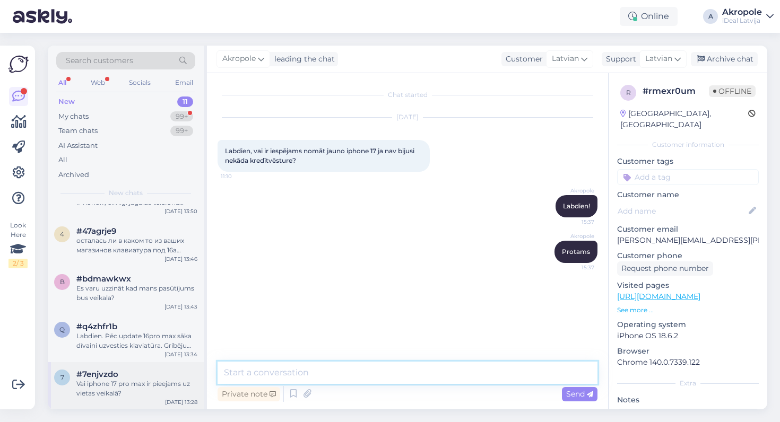
scroll to position [309, 0]
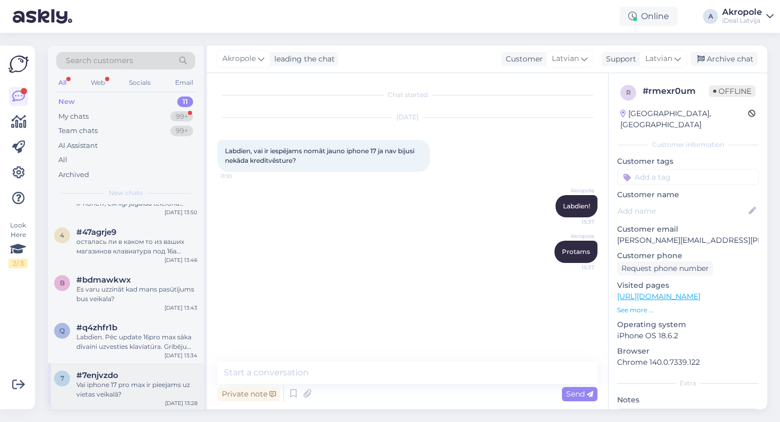
click at [138, 386] on div "Vai iphone 17 pro max ir pieejams uz vietas veikalā?" at bounding box center [136, 389] width 121 height 19
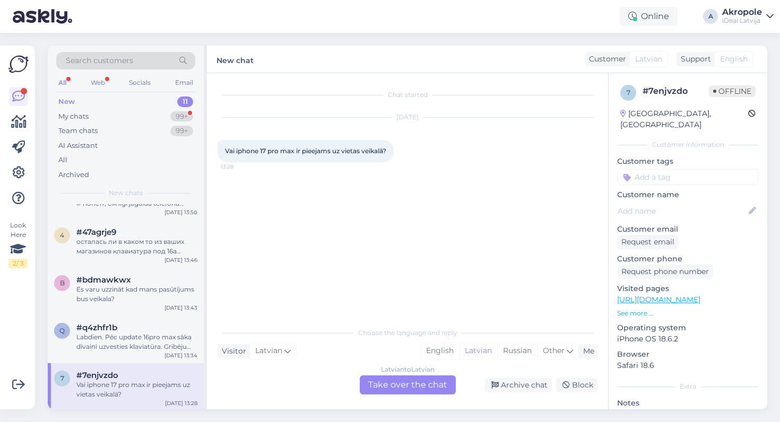
click at [394, 384] on div "Latvian to Latvian Take over the chat" at bounding box center [408, 385] width 96 height 19
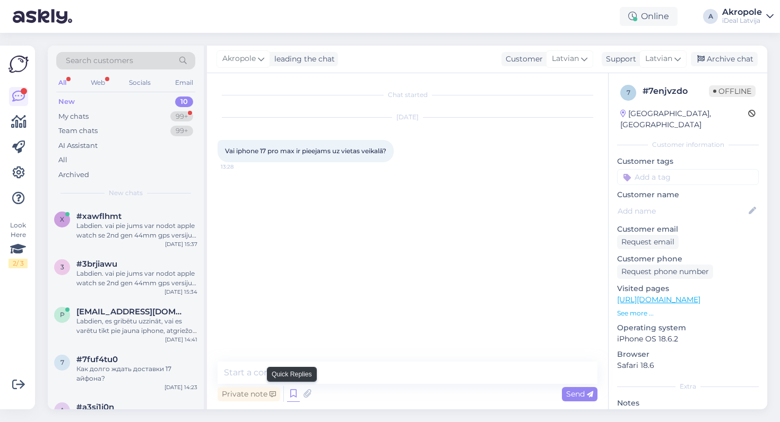
click at [296, 393] on icon at bounding box center [293, 394] width 13 height 16
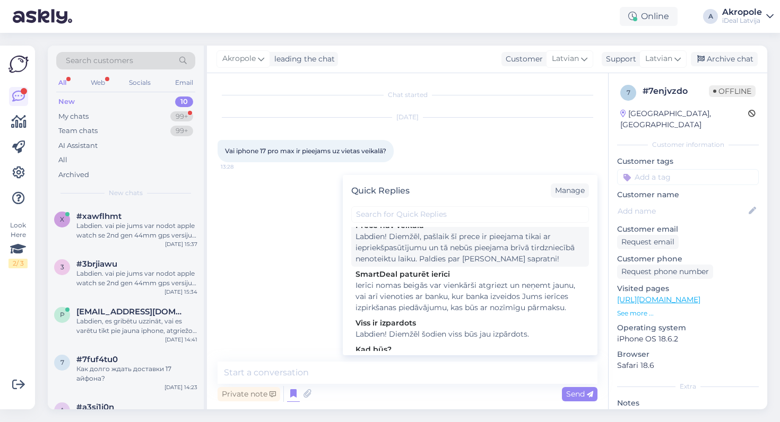
scroll to position [337, 0]
click at [455, 258] on div "Labdien! Diemžēl, pašlaik šī prece ir pieejama tikai ar iepriekšpasūtījumu un t…" at bounding box center [469, 245] width 229 height 33
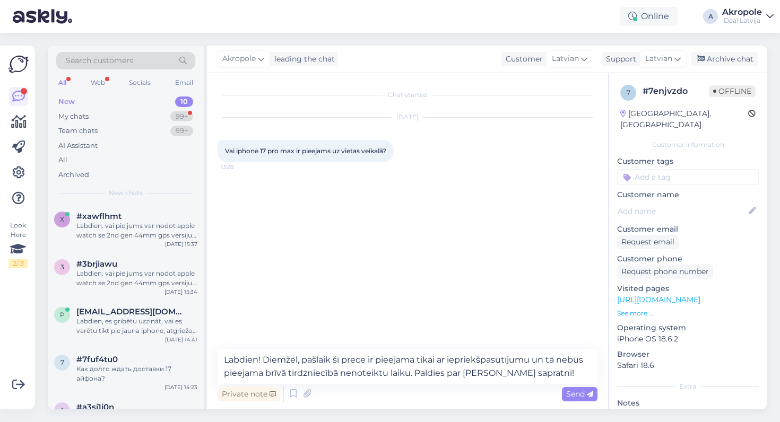
type textarea "Labdien! Diemžēl, pašlaik šī prece ir pieejama tikai ar iepriekšpasūtījumu un t…"
click at [588, 401] on div "Send" at bounding box center [580, 394] width 36 height 14
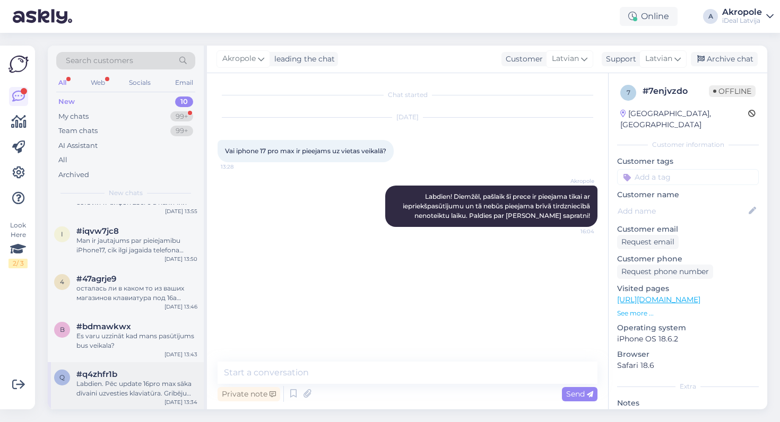
scroll to position [261, 0]
click at [127, 375] on div "#q4zhfr1b" at bounding box center [136, 376] width 121 height 10
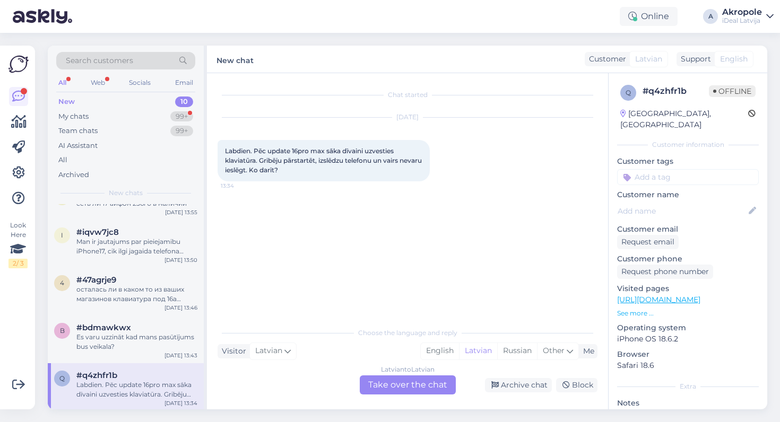
click at [410, 384] on div "Latvian to Latvian Take over the chat" at bounding box center [408, 385] width 96 height 19
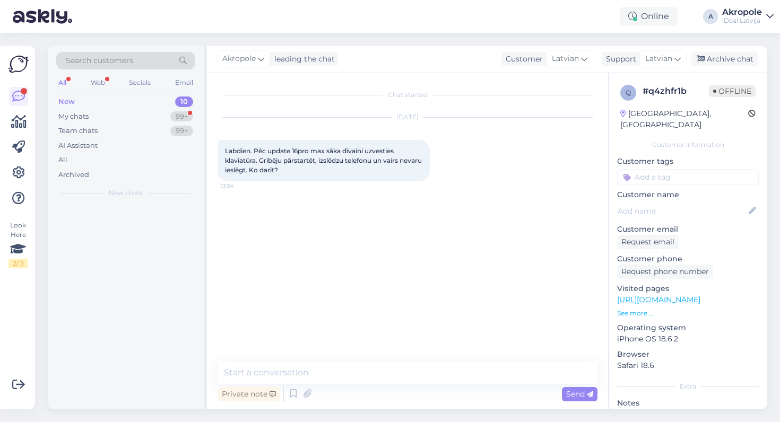
scroll to position [0, 0]
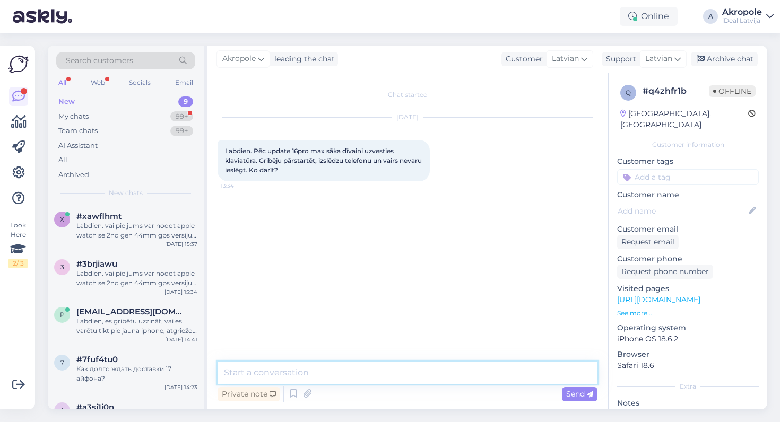
click at [357, 372] on textarea at bounding box center [408, 373] width 380 height 22
type textarea "Labdien!"
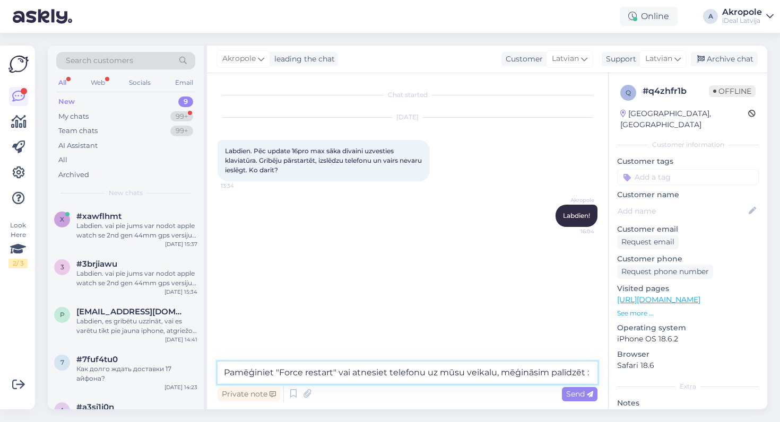
type textarea "Pamēģiniet "Force restart" vai atnesiet telefonu uz mūsu veikalu, mēģināsim pal…"
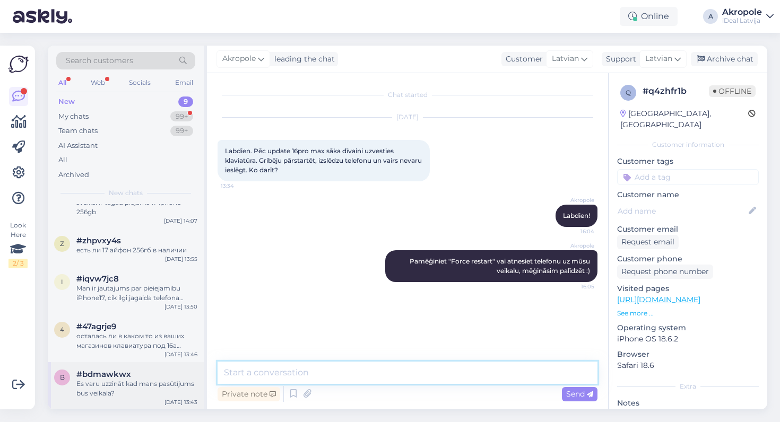
scroll to position [213, 0]
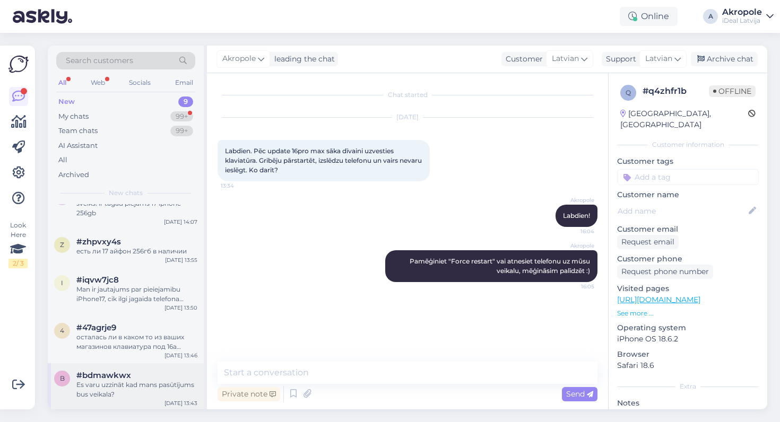
click at [127, 373] on span "#bdmawkwx" at bounding box center [103, 376] width 55 height 10
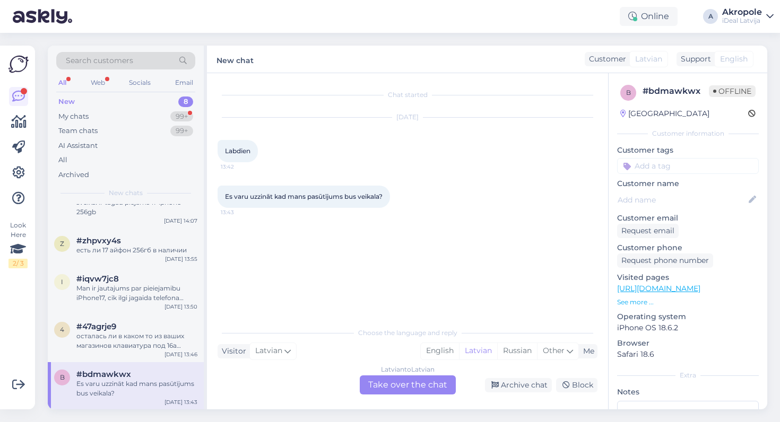
scroll to position [166, 0]
click at [407, 386] on div "Latvian to Latvian Take over the chat" at bounding box center [408, 385] width 96 height 19
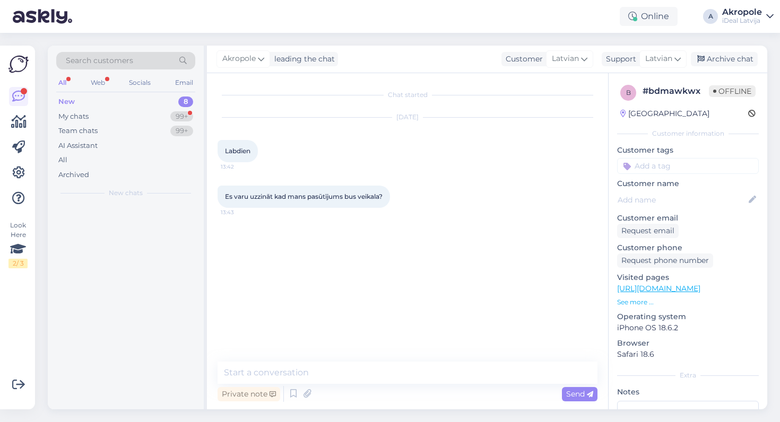
scroll to position [0, 0]
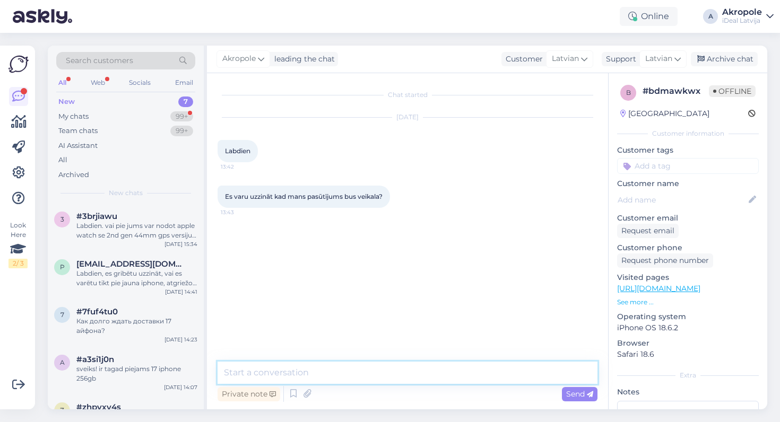
click at [388, 382] on textarea at bounding box center [408, 373] width 380 height 22
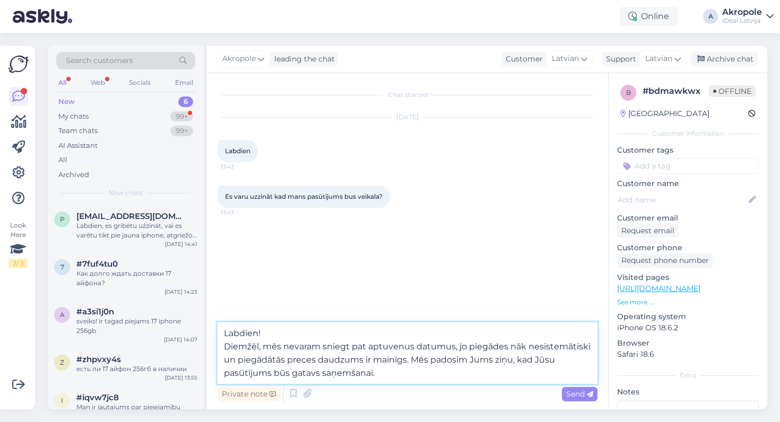
drag, startPoint x: 416, startPoint y: 378, endPoint x: 211, endPoint y: 334, distance: 210.0
click at [211, 334] on div "Chat started [DATE] Labdien 13:42 Es varu uzzināt kad mans pasūtījums bus veika…" at bounding box center [407, 241] width 401 height 336
click at [433, 374] on textarea "Labdien! Diemžēl, mēs nevaram sniegt pat aptuvenus datumus, jo piegādes nāk nes…" at bounding box center [408, 354] width 380 height 62
type textarea "Labdien! Diemžēl, mēs nevaram sniegt pat aptuvenus datumus, jo piegādes nāk nes…"
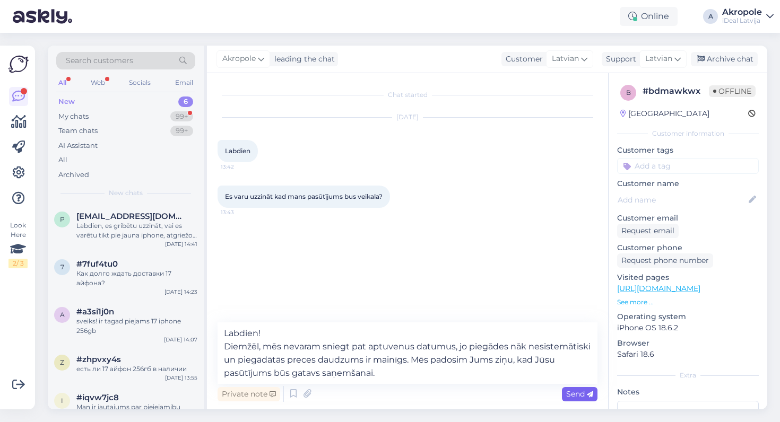
click at [576, 391] on span "Send" at bounding box center [579, 394] width 27 height 10
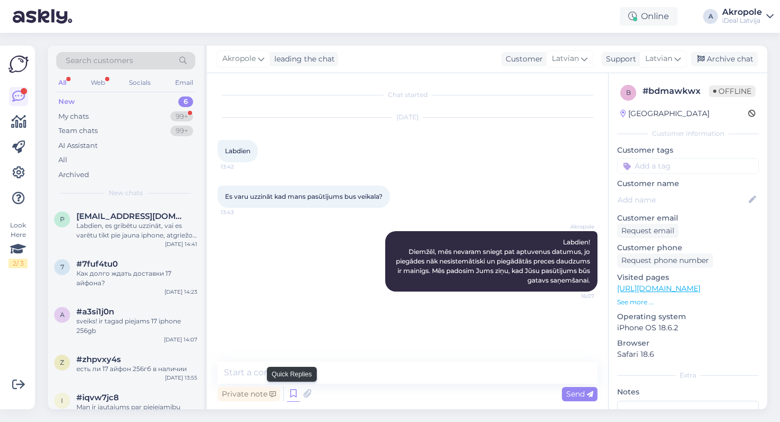
click at [293, 392] on icon at bounding box center [293, 394] width 13 height 16
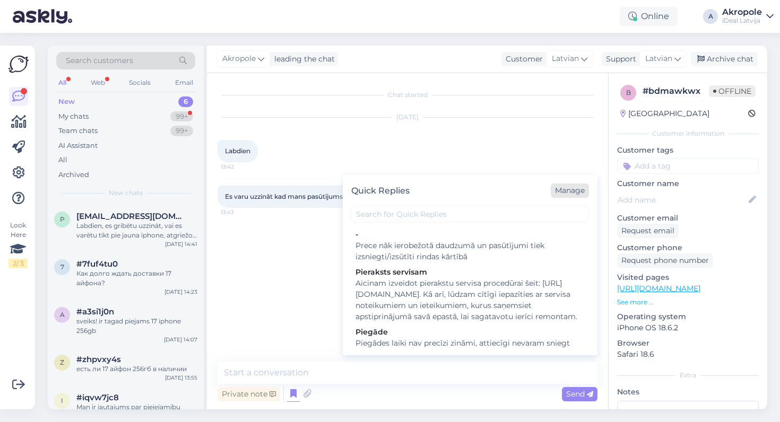
click at [563, 189] on div "Manage" at bounding box center [570, 191] width 38 height 14
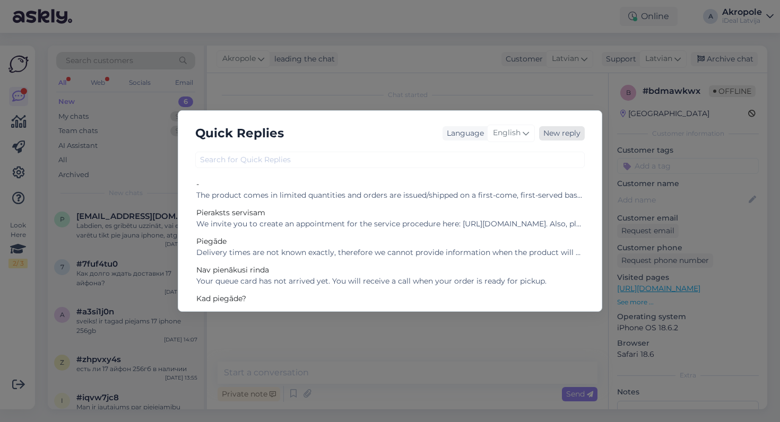
click at [552, 130] on div "New reply" at bounding box center [562, 133] width 46 height 14
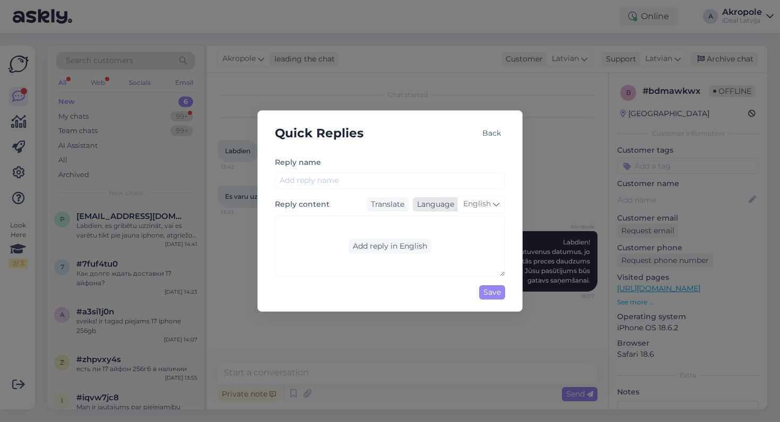
click at [471, 206] on span "English" at bounding box center [477, 204] width 28 height 12
type input "lat"
click at [462, 250] on link "Latvian" at bounding box center [459, 251] width 56 height 17
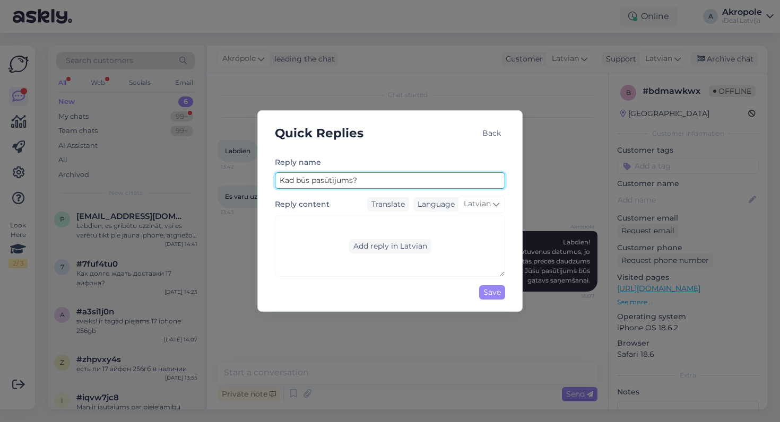
type input "Kad būs pasūtījums?"
click at [432, 243] on div "Add reply in Latvian" at bounding box center [390, 246] width 230 height 61
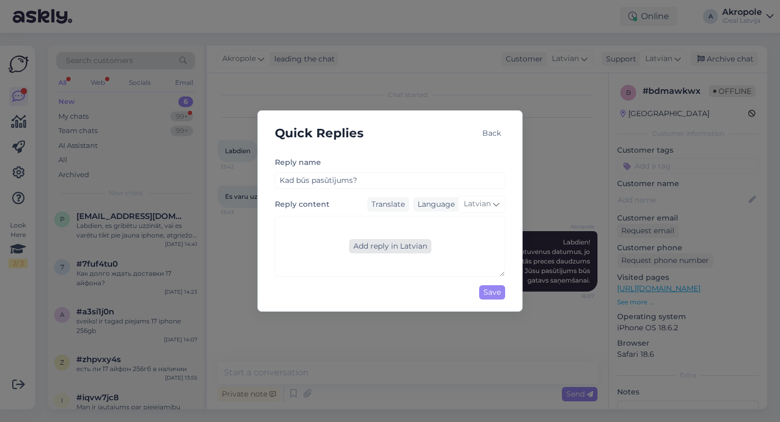
click at [421, 243] on div "Add reply in Latvian" at bounding box center [390, 246] width 82 height 14
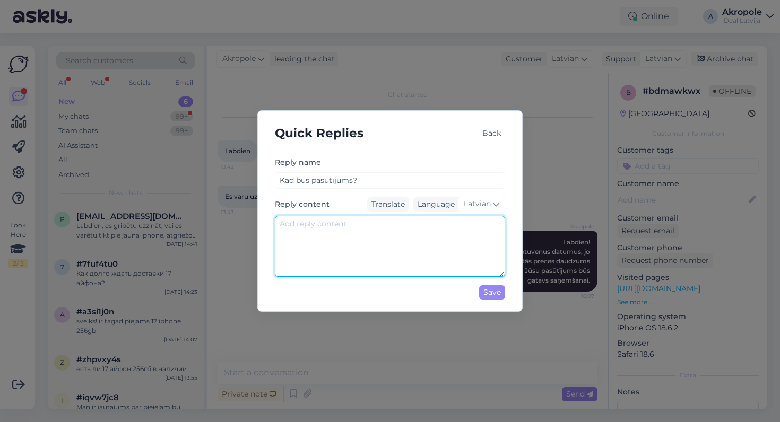
click at [421, 244] on textarea at bounding box center [390, 246] width 230 height 61
paste textarea "Labdien! Diemžēl, mēs nevaram sniegt pat aptuvenus datumus, jo piegādes nāk nes…"
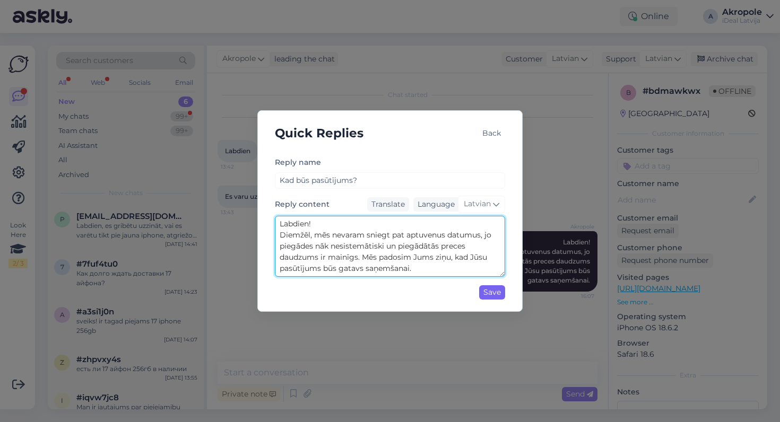
type textarea "Labdien! Diemžēl, mēs nevaram sniegt pat aptuvenus datumus, jo piegādes nāk nes…"
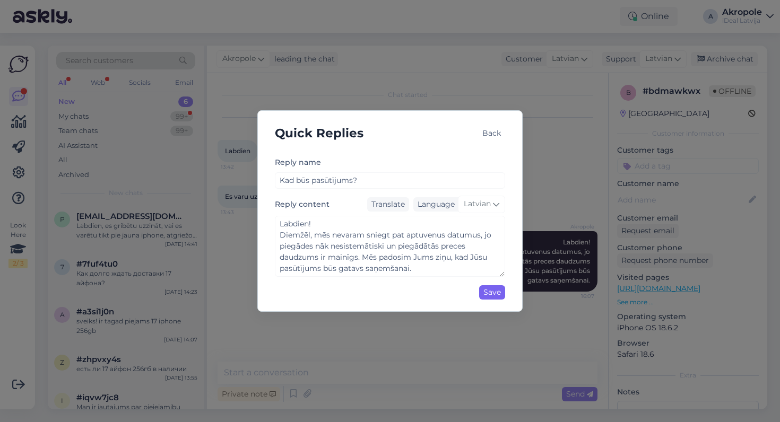
click at [502, 291] on div "Save" at bounding box center [492, 292] width 26 height 14
click at [481, 125] on div "Back" at bounding box center [491, 133] width 27 height 28
click at [485, 136] on div "Back" at bounding box center [491, 133] width 27 height 14
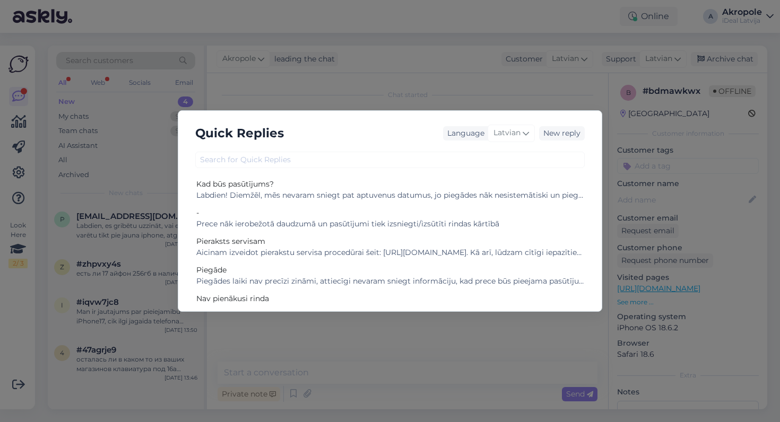
click at [430, 62] on div "Quick Replies Language Latvian New reply Kad būs pasūtījums? Labdien! Diemžēl, …" at bounding box center [390, 211] width 780 height 422
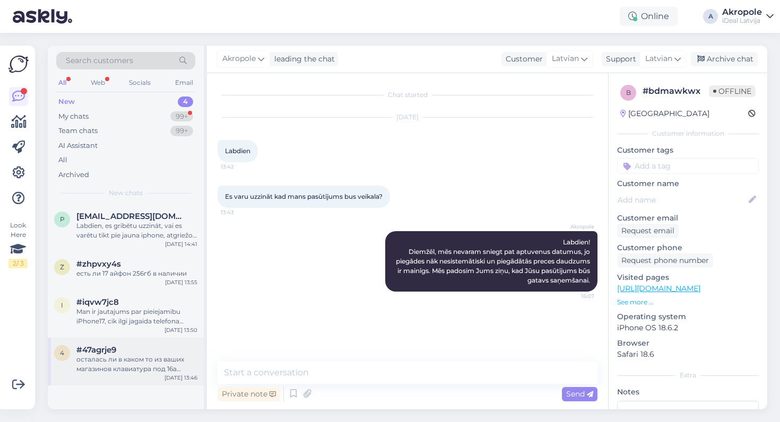
click at [153, 355] on div "осталась ли в каком то из ваших магазинов клавиатура под 16а айпад?" at bounding box center [136, 364] width 121 height 19
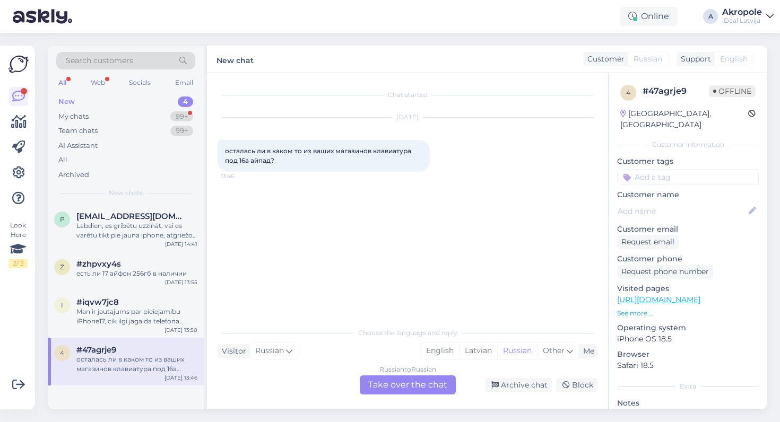
click at [390, 378] on div "Russian to Russian Take over the chat" at bounding box center [408, 385] width 96 height 19
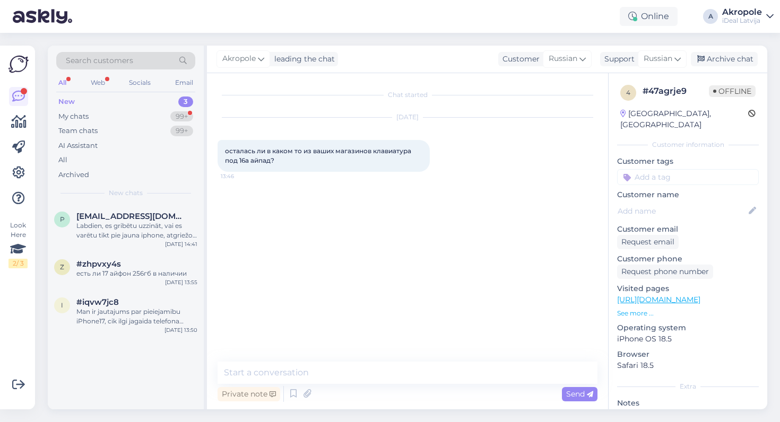
click at [360, 356] on div "Chat started [DATE] осталась ли в каком то из ваших магазинов клавиатура под 16…" at bounding box center [407, 241] width 401 height 336
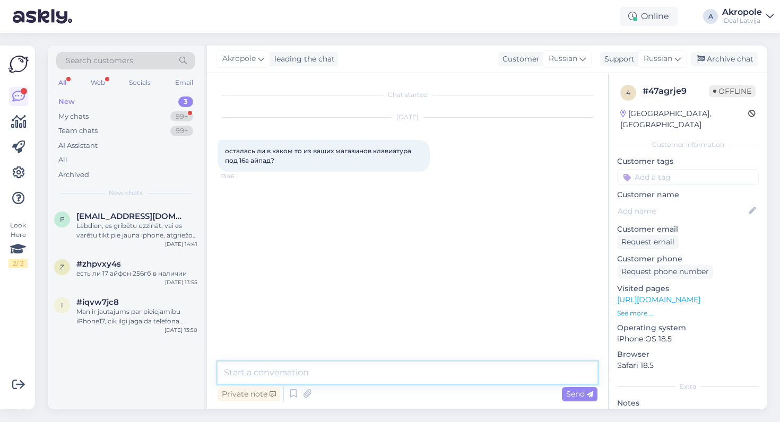
click at [360, 363] on textarea at bounding box center [408, 373] width 380 height 22
type textarea "Добрый день!"
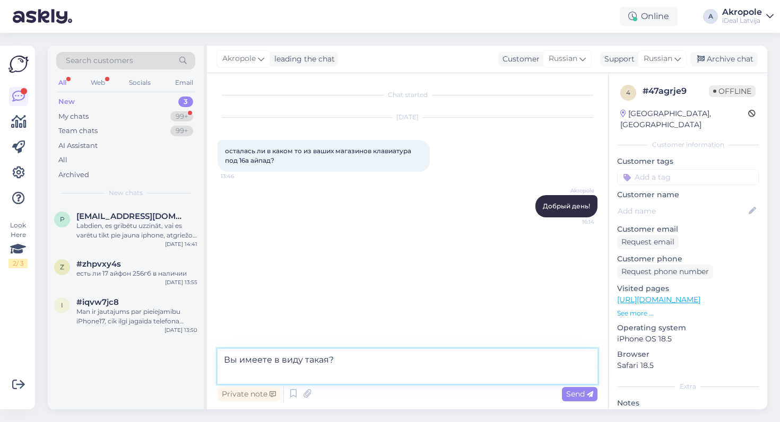
paste textarea "[URL][DOMAIN_NAME]"
type textarea "Вы имеете в виду такая? [URL][DOMAIN_NAME]"
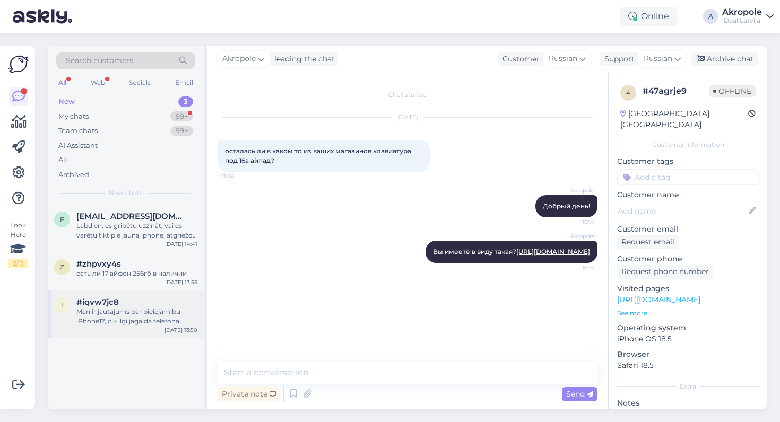
click at [126, 305] on div "#iqvw7jc8" at bounding box center [136, 303] width 121 height 10
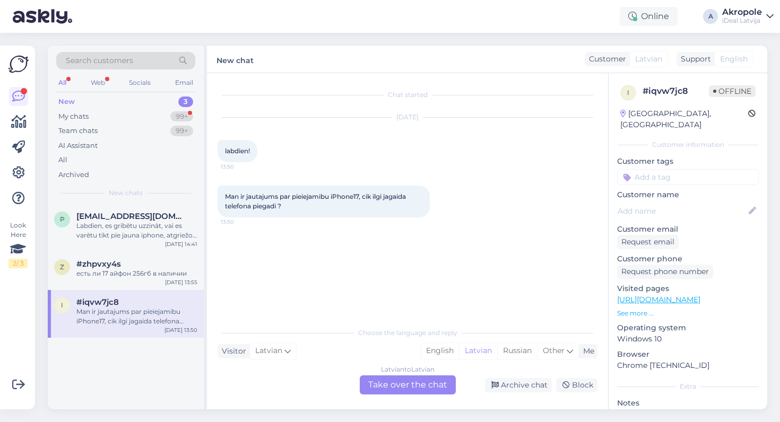
click at [408, 392] on div "Latvian to Latvian Take over the chat" at bounding box center [408, 385] width 96 height 19
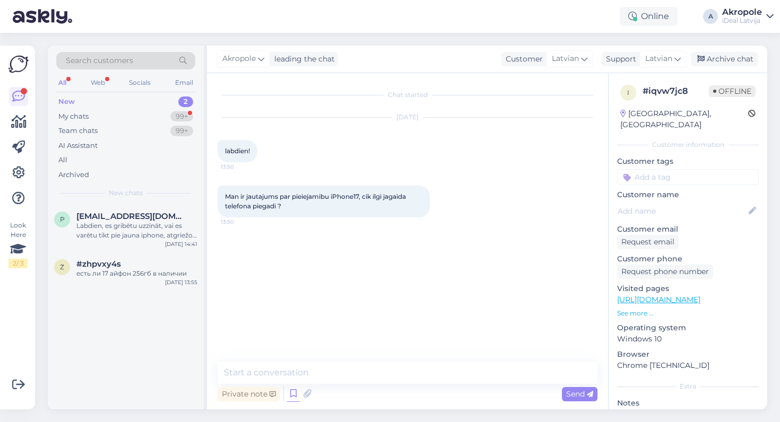
click at [290, 391] on icon at bounding box center [293, 394] width 13 height 16
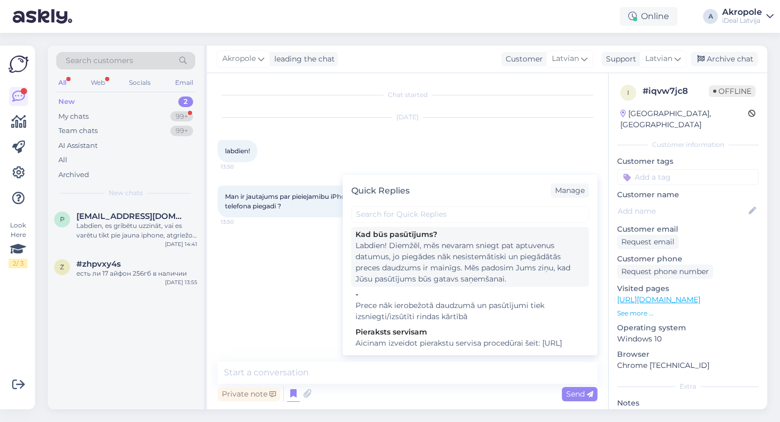
click at [413, 267] on div "Labdien! Diemžēl, mēs nevaram sniegt pat aptuvenus datumus, jo piegādes nāk nes…" at bounding box center [469, 262] width 229 height 45
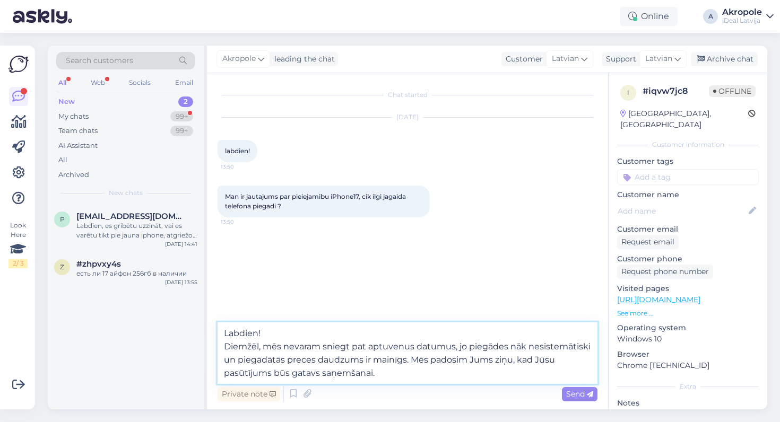
drag, startPoint x: 411, startPoint y: 374, endPoint x: 411, endPoint y: 361, distance: 12.2
click at [411, 361] on textarea "Labdien! Diemžēl, mēs nevaram sniegt pat aptuvenus datumus, jo piegādes nāk nes…" at bounding box center [408, 354] width 380 height 62
click at [411, 362] on textarea "Labdien! Diemžēl, mēs nevaram sniegt pat aptuvenus datumus, jo piegādes nāk nes…" at bounding box center [408, 354] width 380 height 62
click at [583, 360] on textarea "Labdien! Diemžēl, mēs nevaram sniegt pat aptuvenus datumus, jo piegādes nāk nes…" at bounding box center [408, 354] width 380 height 62
click at [548, 368] on textarea "Labdien! Diemžēl, mēs nevaram sniegt pat aptuvenus datumus, jo piegādes nāk nes…" at bounding box center [408, 354] width 380 height 62
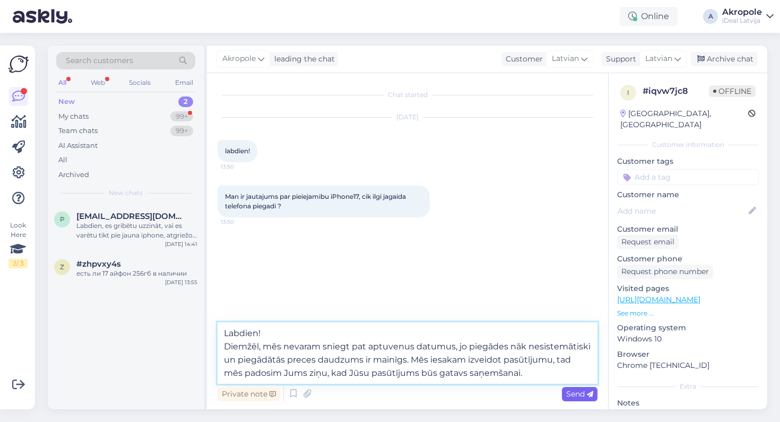
type textarea "Labdien! Diemžēl, mēs nevaram sniegt pat aptuvenus datumus, jo piegādes nāk nes…"
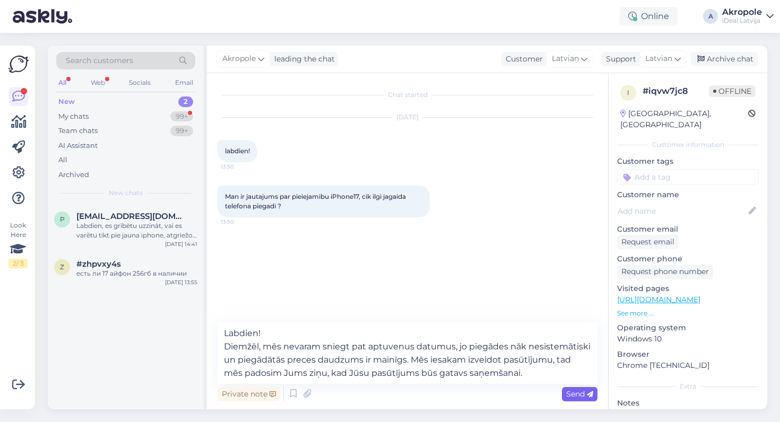
click at [591, 397] on icon at bounding box center [590, 395] width 6 height 6
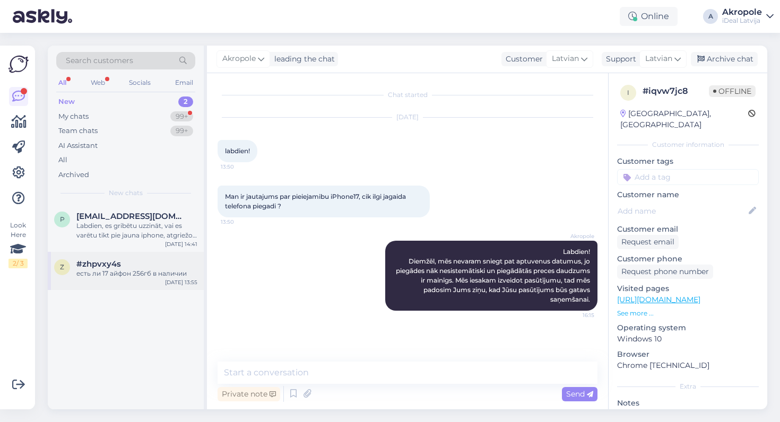
click at [144, 272] on div "есть ли 17 айфон 256гб в наличии" at bounding box center [136, 274] width 121 height 10
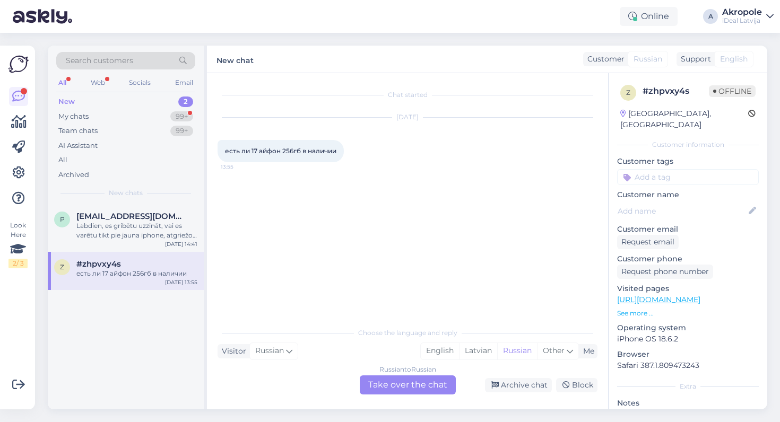
click at [420, 385] on div "Russian to Russian Take over the chat" at bounding box center [408, 385] width 96 height 19
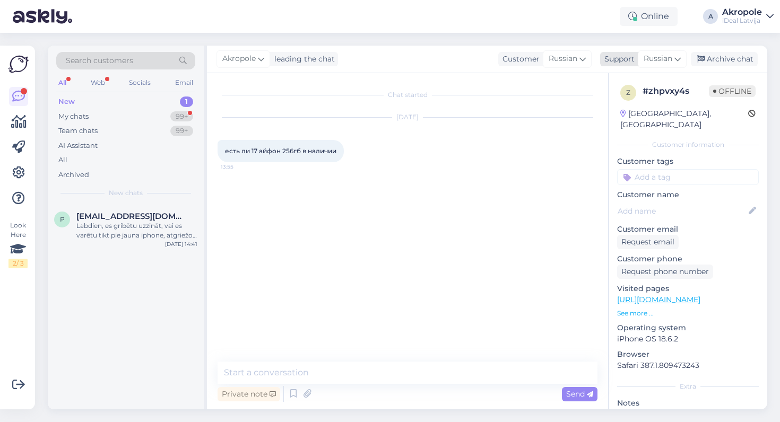
click at [676, 59] on icon at bounding box center [677, 59] width 6 height 12
click at [631, 114] on link "Latvian" at bounding box center [643, 106] width 117 height 17
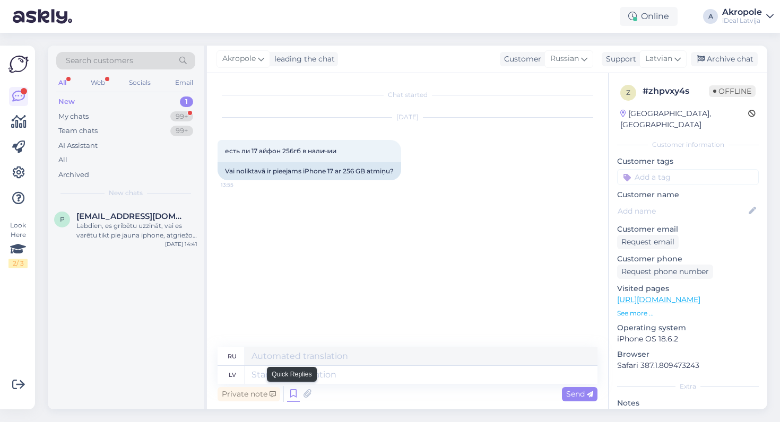
click at [295, 398] on icon at bounding box center [293, 394] width 13 height 16
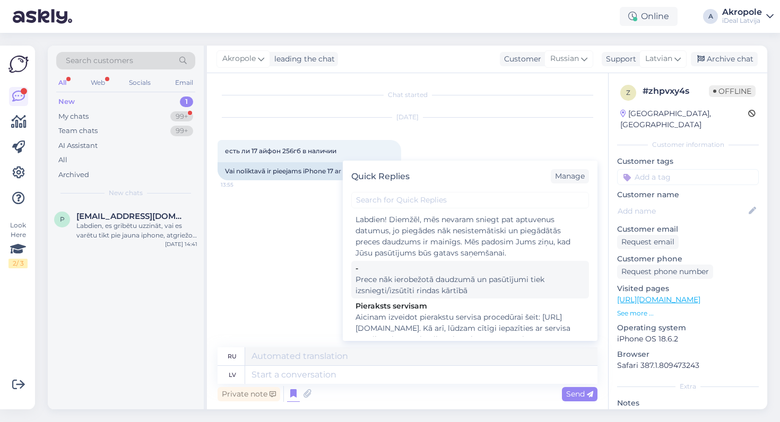
scroll to position [13, 0]
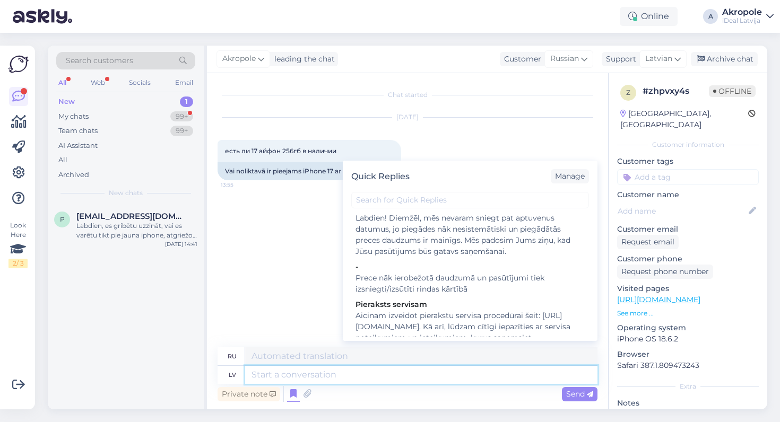
click at [336, 379] on textarea at bounding box center [421, 375] width 352 height 18
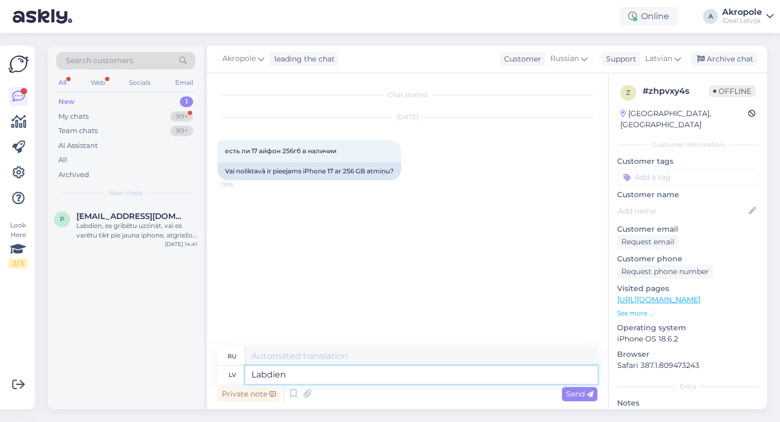
type textarea "Labdien!"
type textarea "Привет!"
type textarea "Labdien!"
click at [574, 390] on span "Send" at bounding box center [579, 394] width 27 height 10
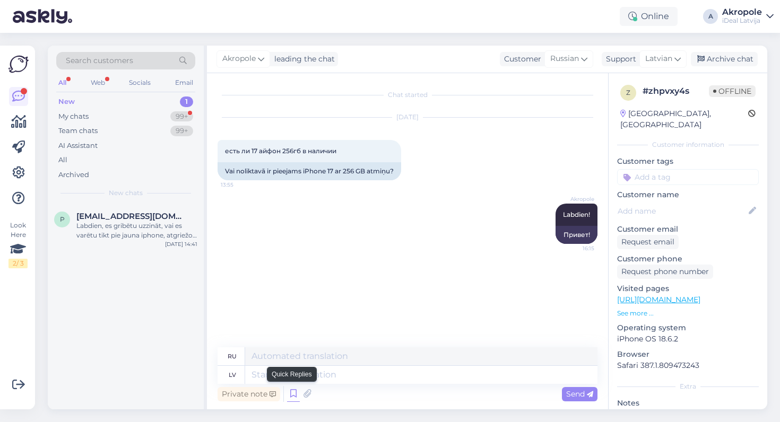
click at [290, 397] on icon at bounding box center [293, 394] width 13 height 16
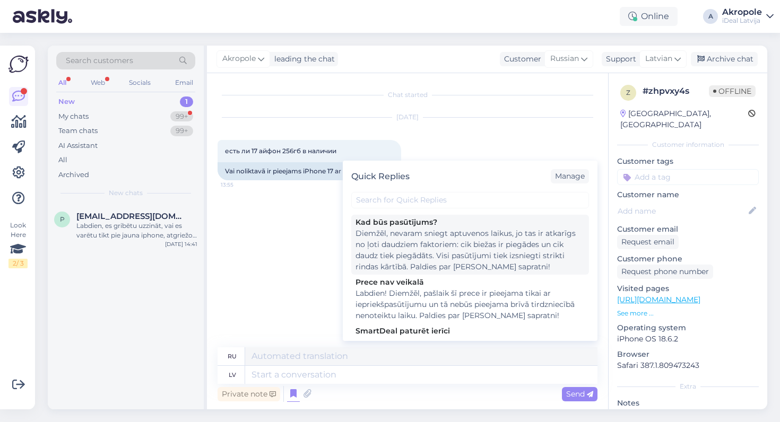
scroll to position [348, 0]
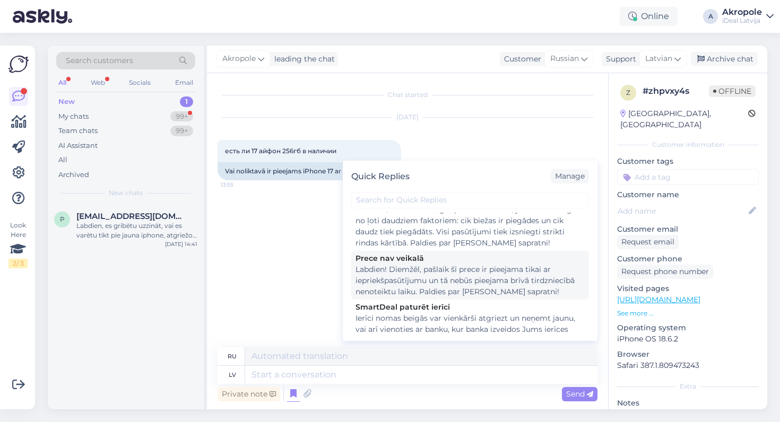
click at [471, 292] on div "Labdien! Diemžēl, pašlaik šī prece ir pieejama tikai ar iepriekšpasūtījumu un t…" at bounding box center [469, 280] width 229 height 33
type textarea "Здравствуйте! К сожалению, этот товар в настоящее время доступен только для пре…"
type textarea "Labdien! Diemžēl, pašlaik šī prece ir pieejama tikai ar iepriekšpasūtījumu un t…"
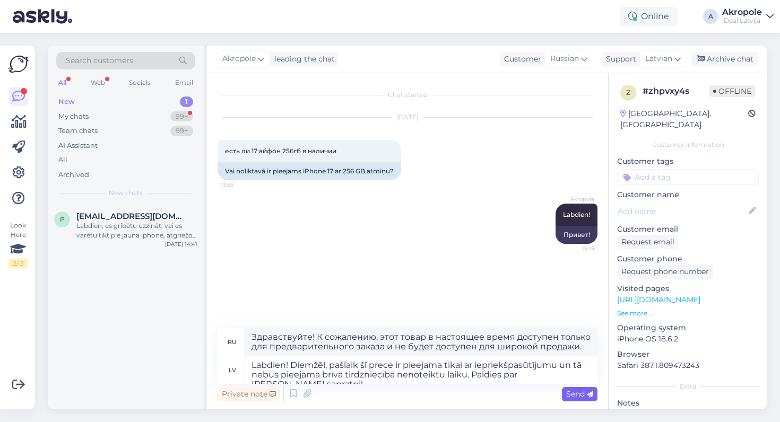
click at [585, 396] on span "Send" at bounding box center [579, 394] width 27 height 10
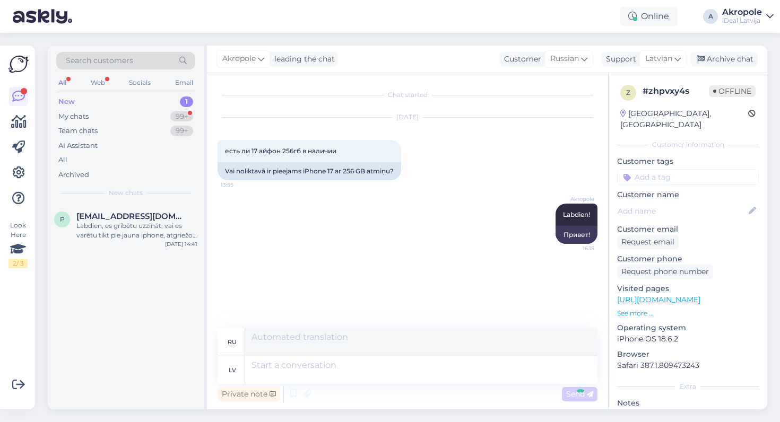
scroll to position [20, 0]
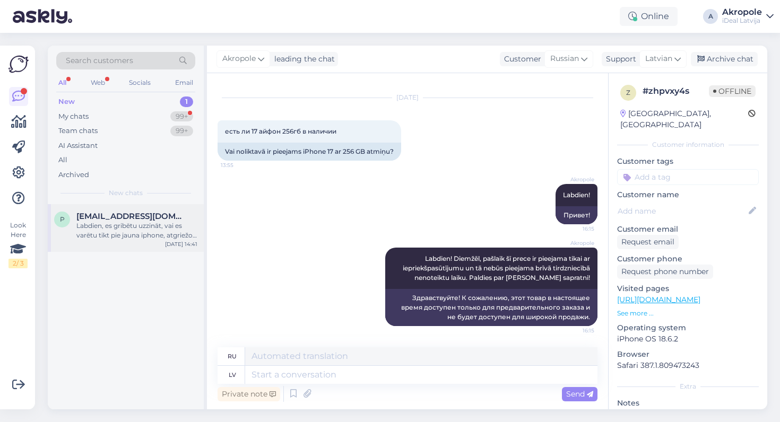
click at [153, 233] on div "Labdien, es gribētu uzzināt, vai es varētu tikt pie jauna iphone, atgriežot sav…" at bounding box center [136, 230] width 121 height 19
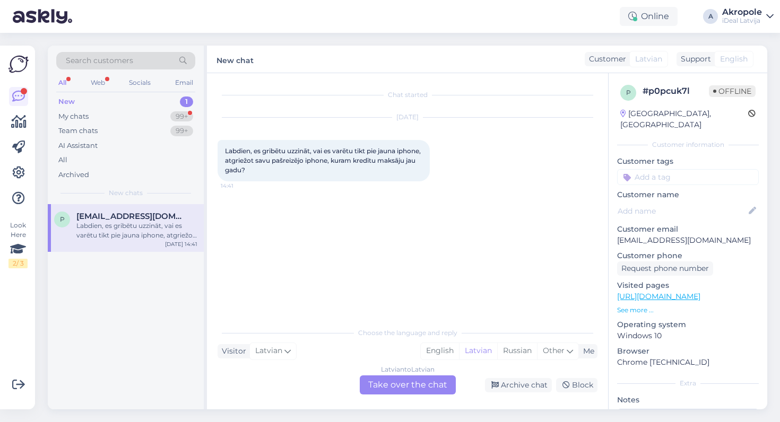
scroll to position [0, 0]
click at [401, 383] on div "Latvian to Latvian Take over the chat" at bounding box center [408, 385] width 96 height 19
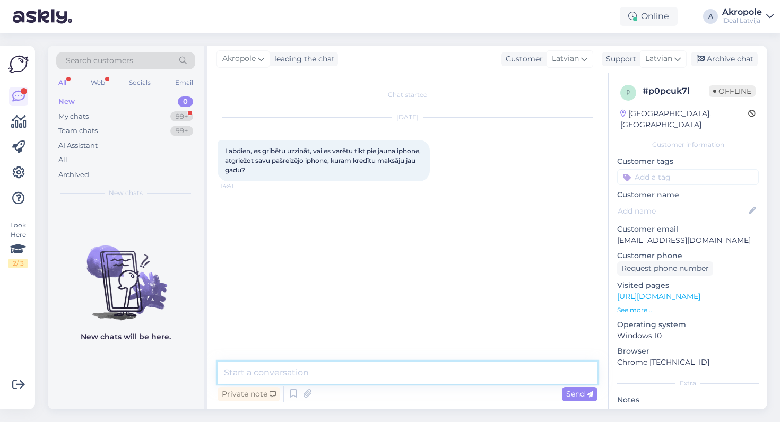
click at [372, 369] on textarea at bounding box center [408, 373] width 380 height 22
type textarea "Labdien!"
type textarea "P"
type textarea "Jums pašreizējā ierīce ir kredītā vai nomā?"
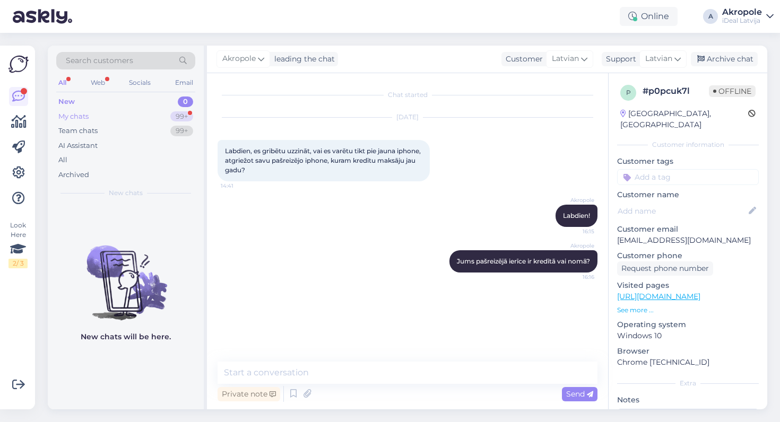
click at [150, 117] on div "My chats 99+" at bounding box center [125, 116] width 139 height 15
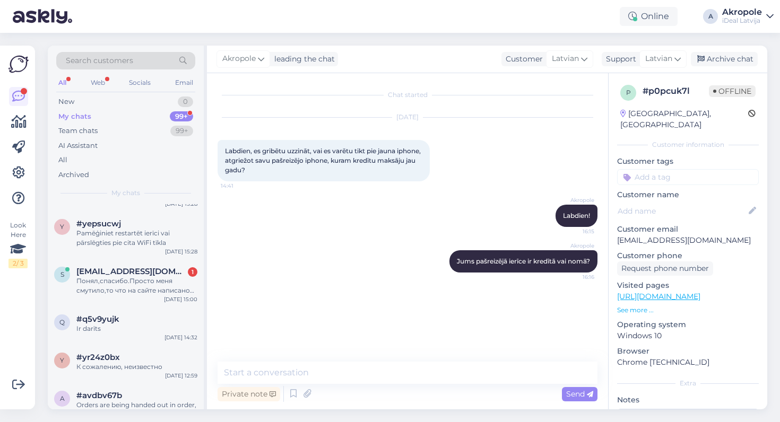
scroll to position [577, 0]
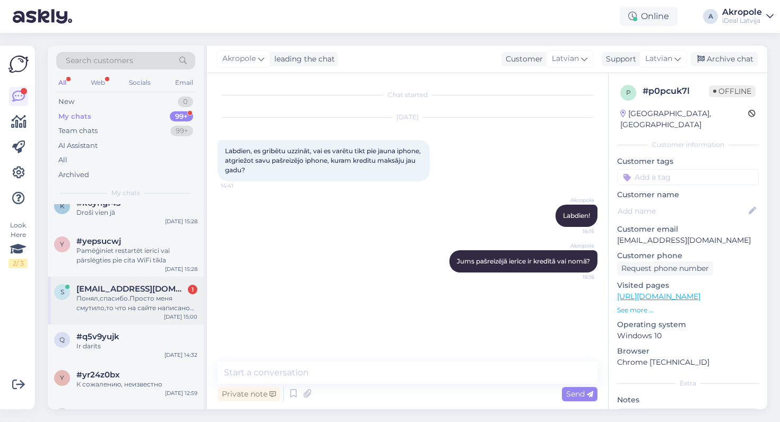
click at [162, 294] on div "Понял,спасибо.Просто меня смутило,то что на сайте написано только банковские ка…" at bounding box center [136, 303] width 121 height 19
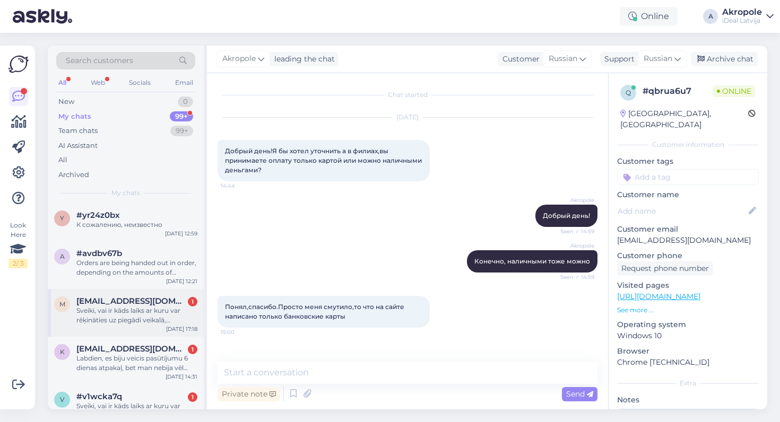
scroll to position [737, 0]
click at [168, 311] on div "Sveiki, vai ir kāds laiks ar kuru var rēķināties uz piegādi veikalā, nedomāju k…" at bounding box center [136, 315] width 121 height 19
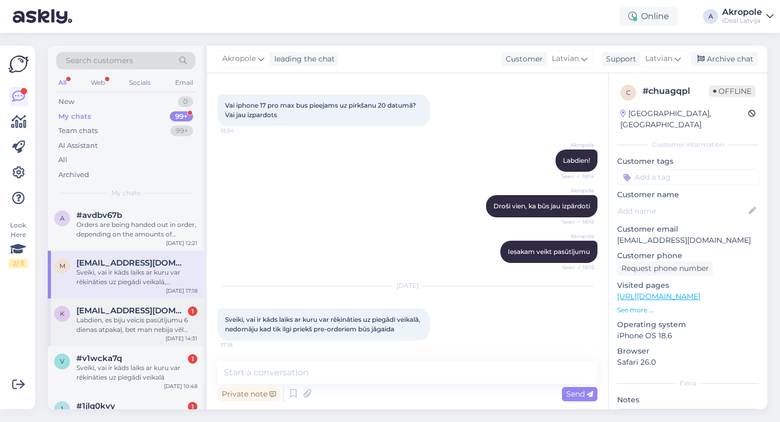
scroll to position [790, 0]
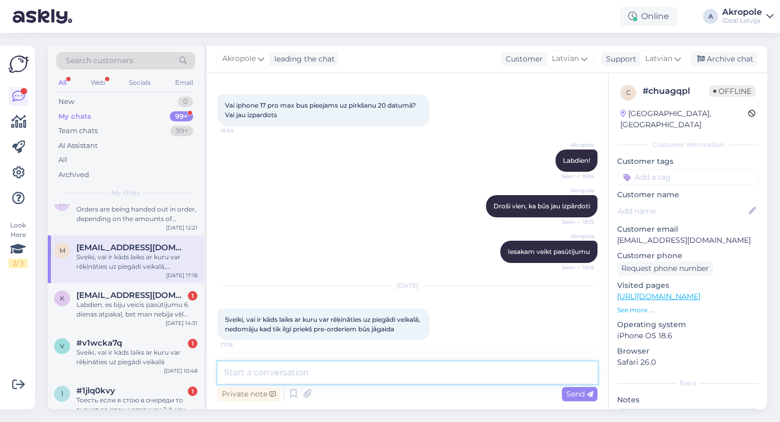
click at [336, 378] on textarea at bounding box center [408, 373] width 380 height 22
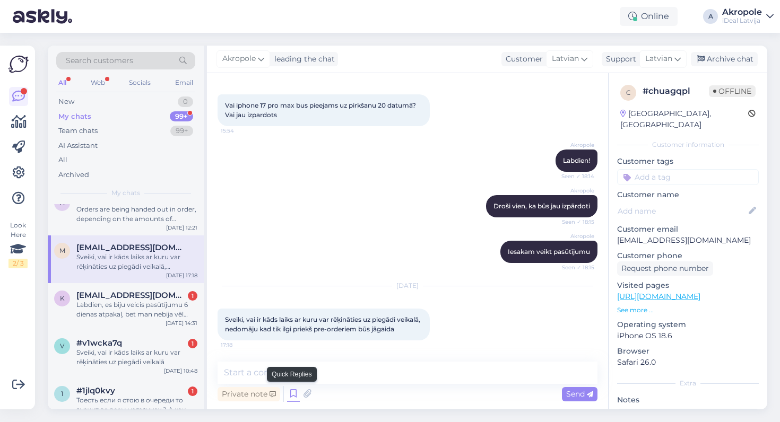
click at [293, 393] on icon at bounding box center [293, 394] width 13 height 16
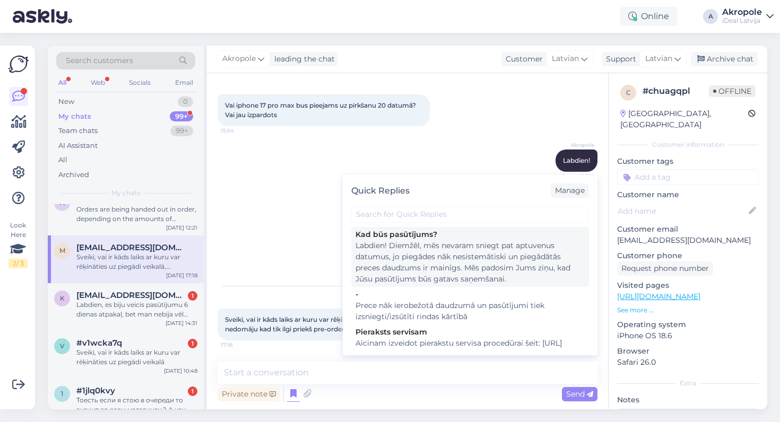
scroll to position [0, 0]
click at [431, 257] on div "Labdien! Diemžēl, mēs nevaram sniegt pat aptuvenus datumus, jo piegādes nāk nes…" at bounding box center [469, 262] width 229 height 45
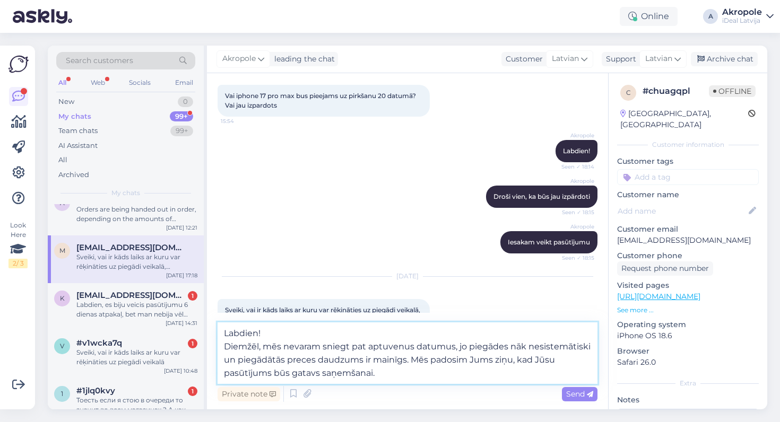
drag, startPoint x: 223, startPoint y: 348, endPoint x: 220, endPoint y: 326, distance: 21.9
click at [221, 326] on textarea "Labdien! Diemžēl, mēs nevaram sniegt pat aptuvenus datumus, jo piegādes nāk nes…" at bounding box center [408, 354] width 380 height 62
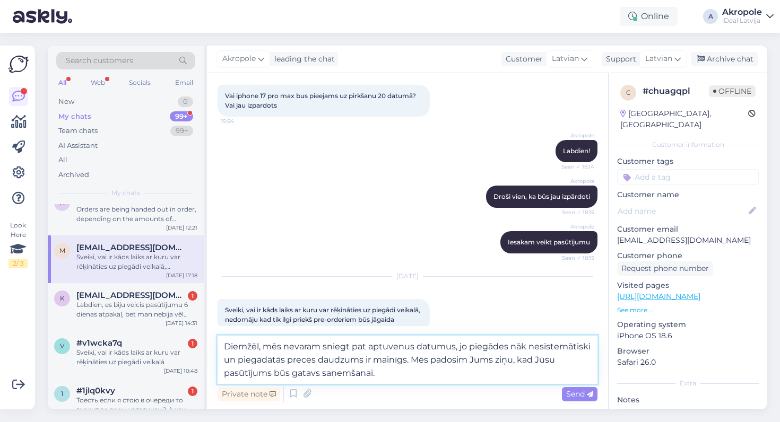
drag, startPoint x: 402, startPoint y: 380, endPoint x: 412, endPoint y: 362, distance: 20.9
click at [412, 362] on textarea "Diemžēl, mēs nevaram sniegt pat aptuvenus datumus, jo piegādes nāk nesistemātis…" at bounding box center [408, 360] width 380 height 48
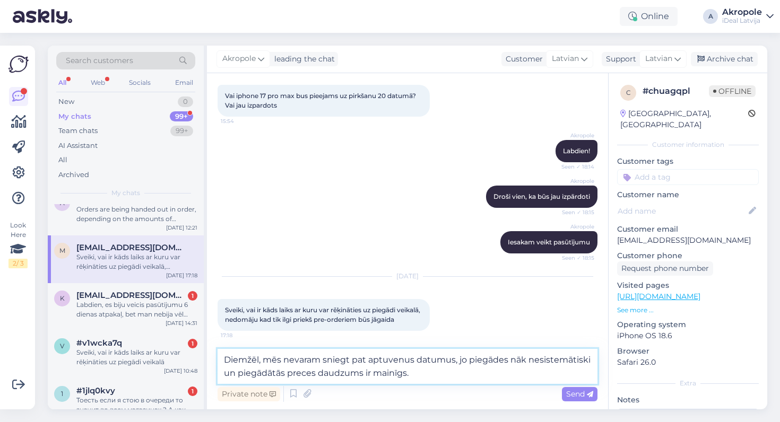
type textarea "Diemžēl, mēs nevaram sniegt pat aptuvenus datumus, jo piegādes nāk nesistemātis…"
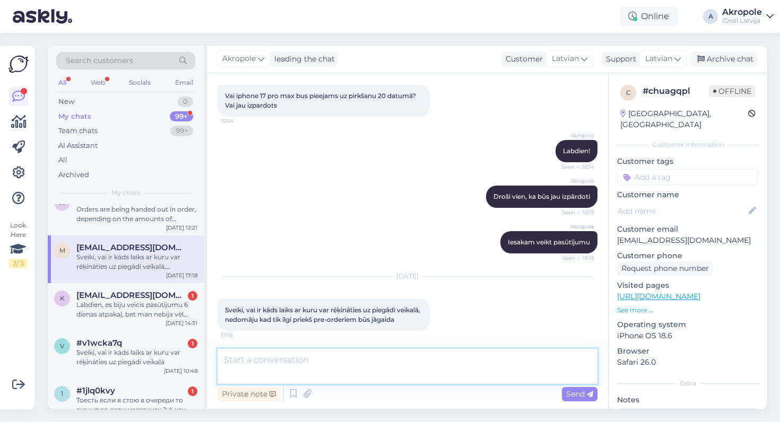
scroll to position [142, 0]
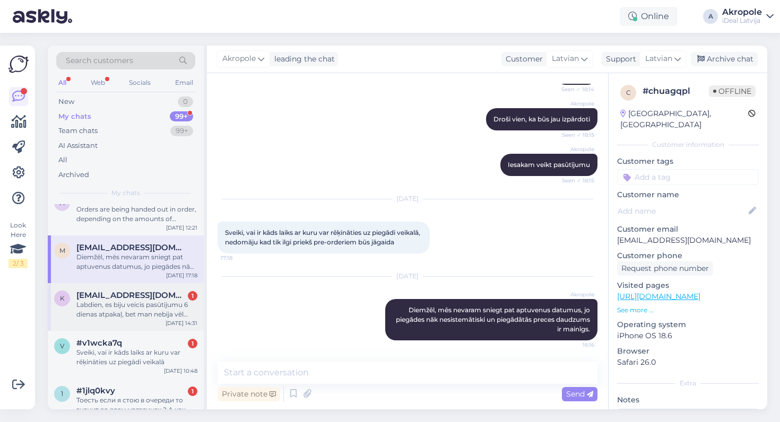
click at [150, 296] on span "[EMAIL_ADDRESS][DOMAIN_NAME]" at bounding box center [131, 296] width 110 height 10
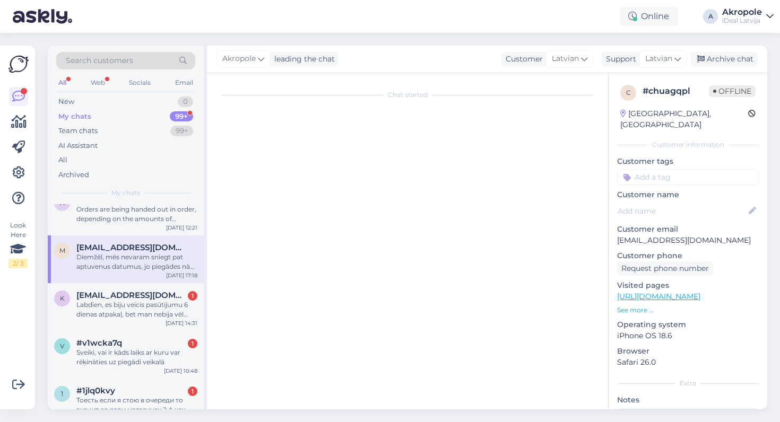
scroll to position [21, 0]
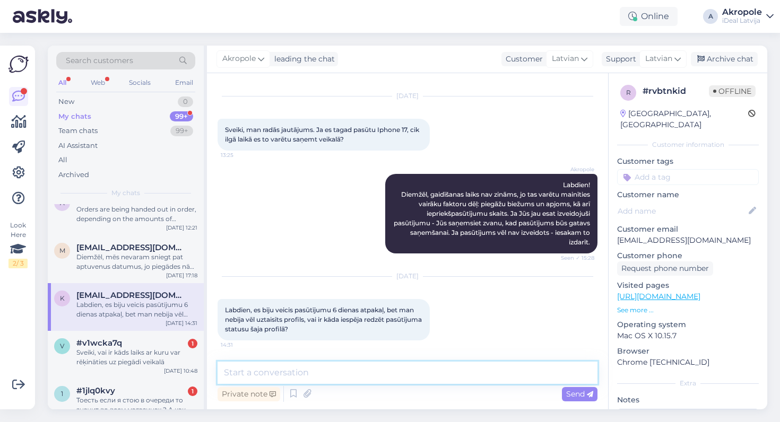
click at [303, 370] on textarea at bounding box center [408, 373] width 380 height 22
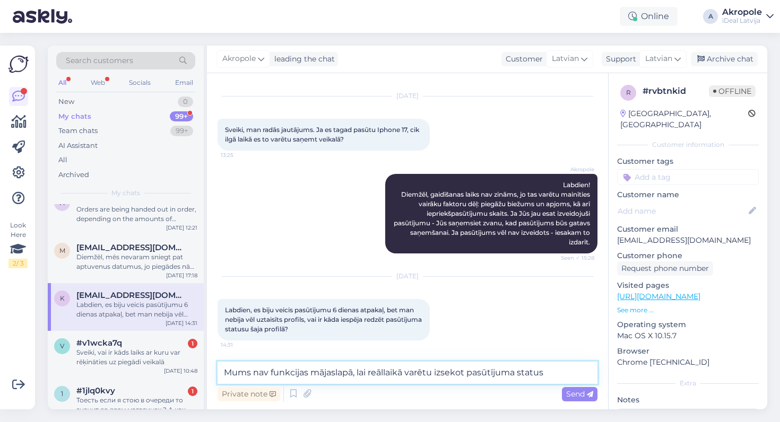
type textarea "Mums nav funkcijas mājaslapā, lai reāllaikā varētu izsekot pasūtījuma statusu"
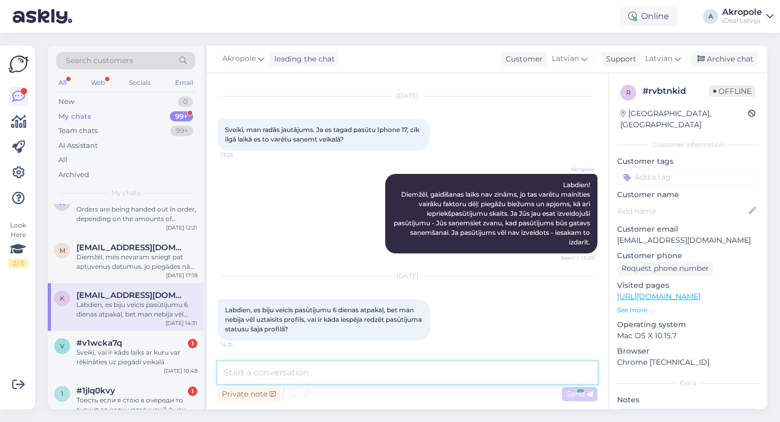
scroll to position [99, 0]
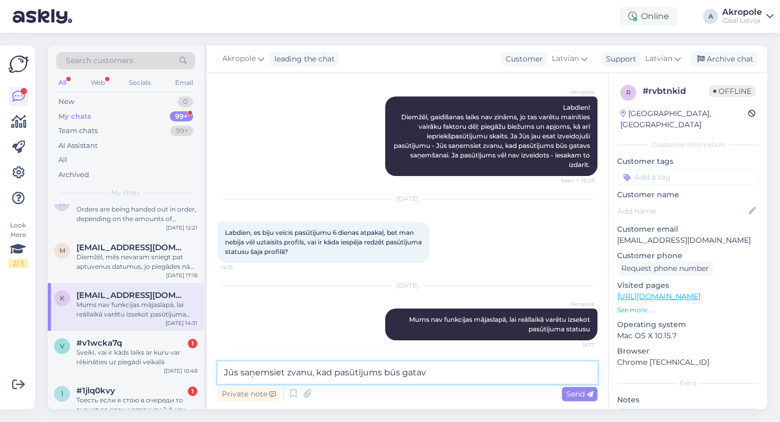
type textarea "Jūs saņemsiet zvanu, kad pasūtījums būs gatavs"
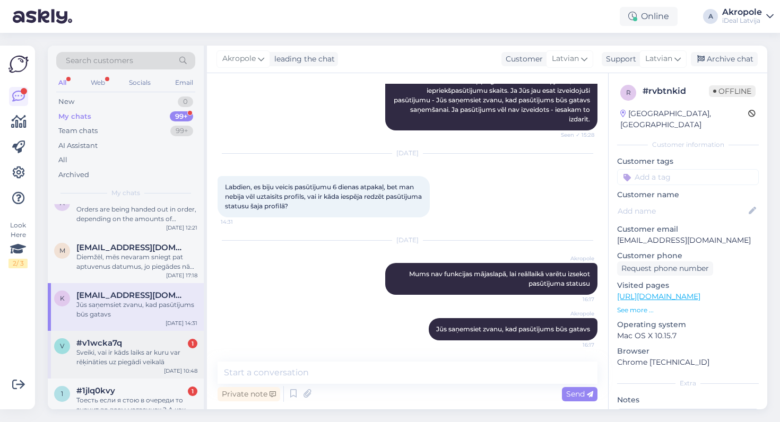
click at [158, 351] on div "Sveiki, vai ir kāds laiks ar kuru var rēķināties uz piegādi veikalā" at bounding box center [136, 357] width 121 height 19
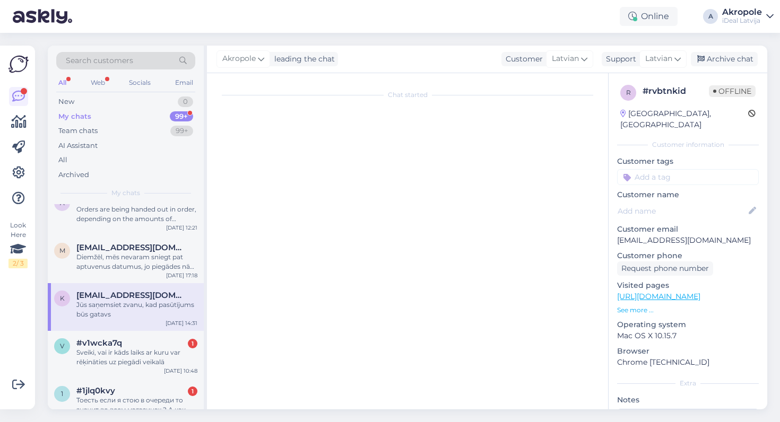
scroll to position [596, 0]
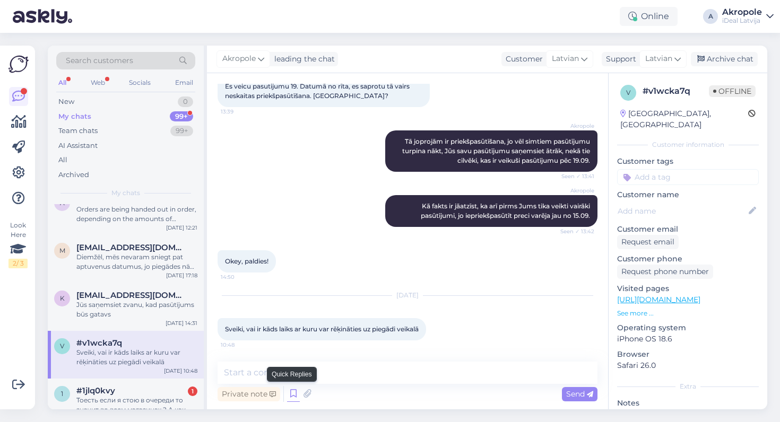
click at [292, 398] on icon at bounding box center [293, 394] width 13 height 16
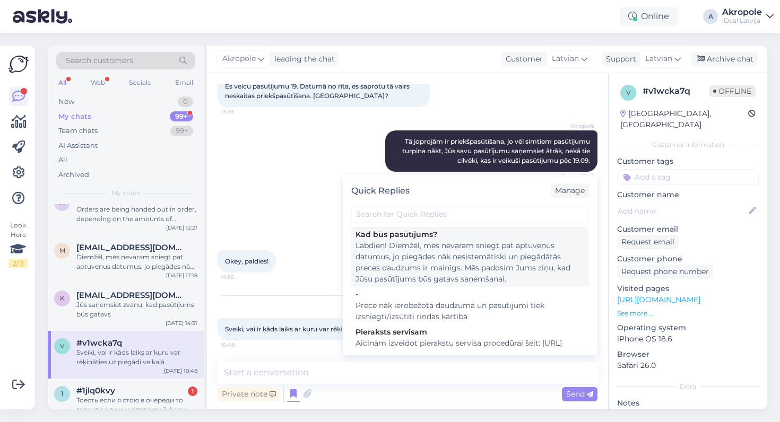
click at [408, 267] on div "Labdien! Diemžēl, mēs nevaram sniegt pat aptuvenus datumus, jo piegādes nāk nes…" at bounding box center [469, 262] width 229 height 45
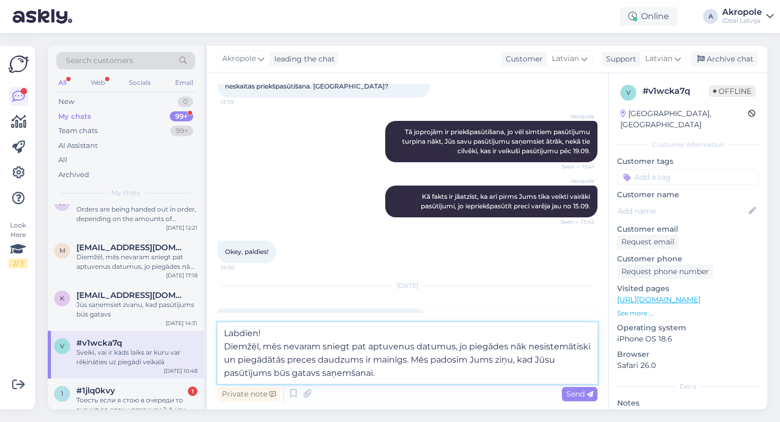
drag, startPoint x: 390, startPoint y: 375, endPoint x: 415, endPoint y: 362, distance: 28.0
click at [415, 362] on textarea "Labdien! Diemžēl, mēs nevaram sniegt pat aptuvenus datumus, jo piegādes nāk nes…" at bounding box center [408, 354] width 380 height 62
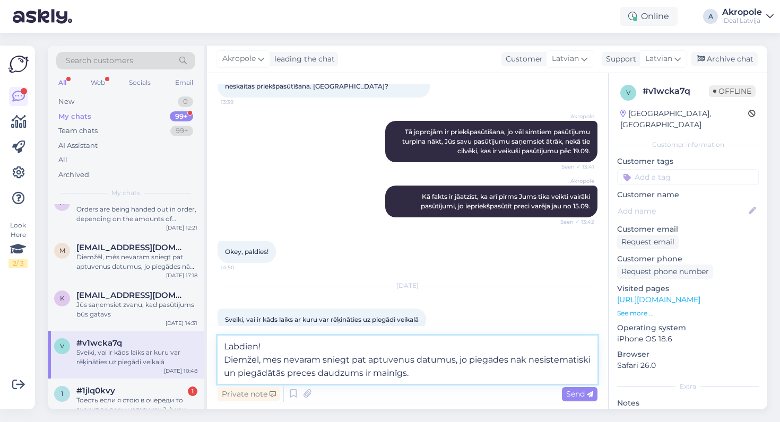
type textarea "Labdien! Diemžēl, mēs nevaram sniegt pat aptuvenus datumus, jo piegādes nāk nes…"
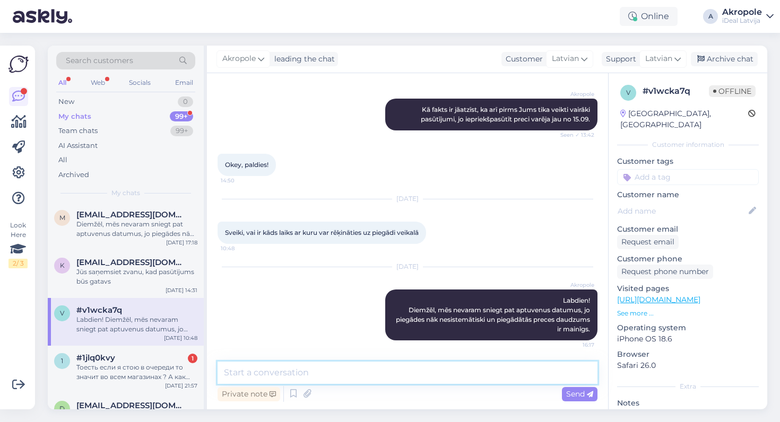
scroll to position [850, 0]
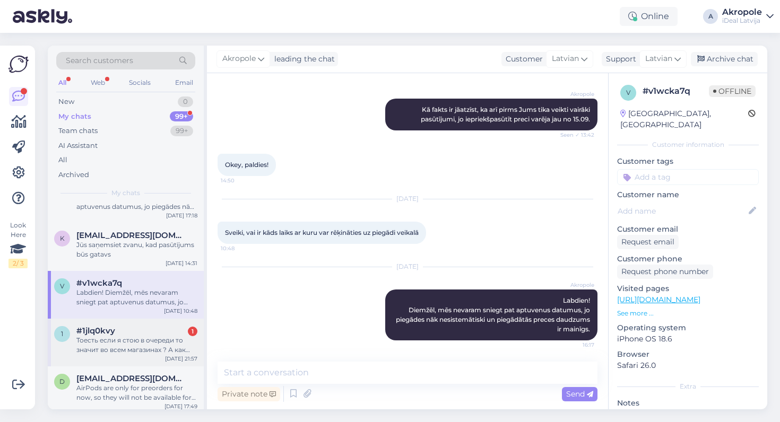
click at [145, 348] on div "Тоесть если я стою в очереди то значит во всем магазинах ? А как выглядит вообщ…" at bounding box center [136, 345] width 121 height 19
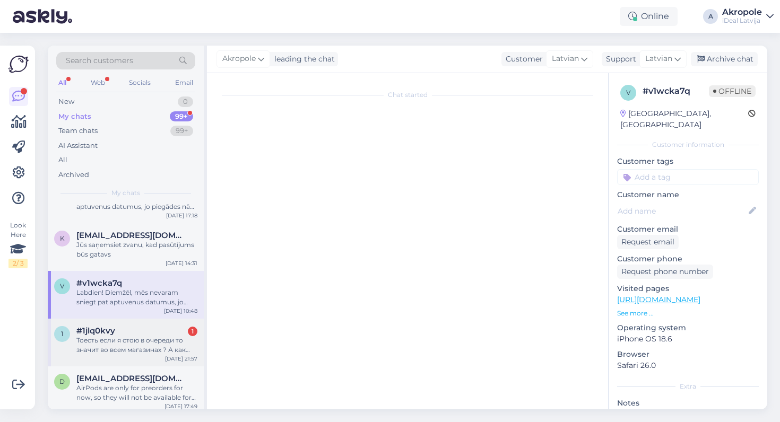
scroll to position [608, 0]
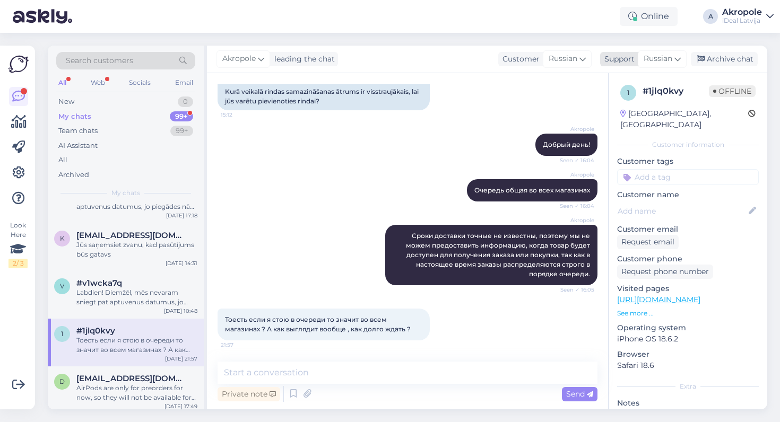
click at [673, 63] on div "Russian" at bounding box center [662, 58] width 49 height 17
click at [637, 107] on link "Latvian" at bounding box center [643, 106] width 117 height 17
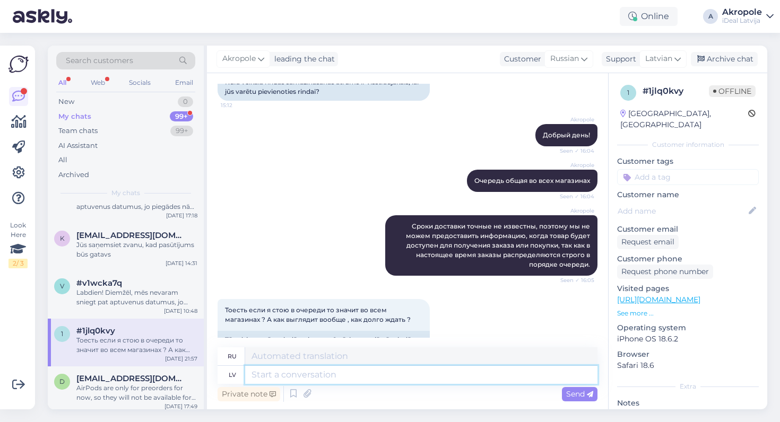
click at [285, 374] on textarea at bounding box center [421, 375] width 352 height 18
type textarea "Jā."
type textarea "Да."
type textarea "Jā."
click at [294, 398] on icon at bounding box center [293, 394] width 13 height 16
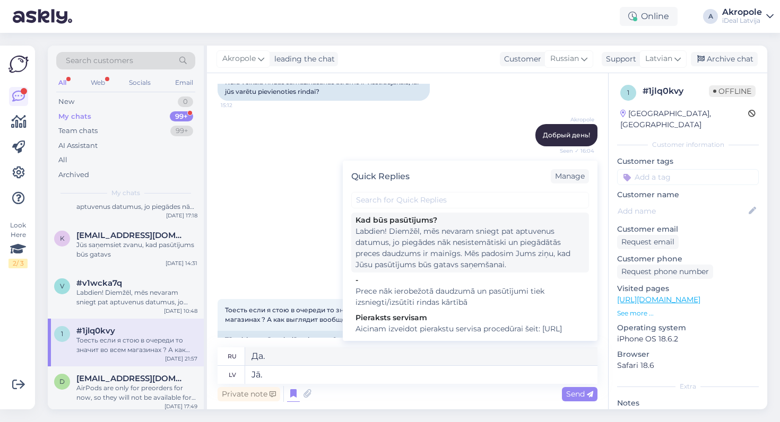
click at [396, 257] on div "Labdien! Diemžēl, mēs nevaram sniegt pat aptuvenus datumus, jo piegādes nāk nes…" at bounding box center [469, 248] width 229 height 45
type textarea "Здравствуйте! сожалению, мы не можем указать даже приблизительные даты, так как…"
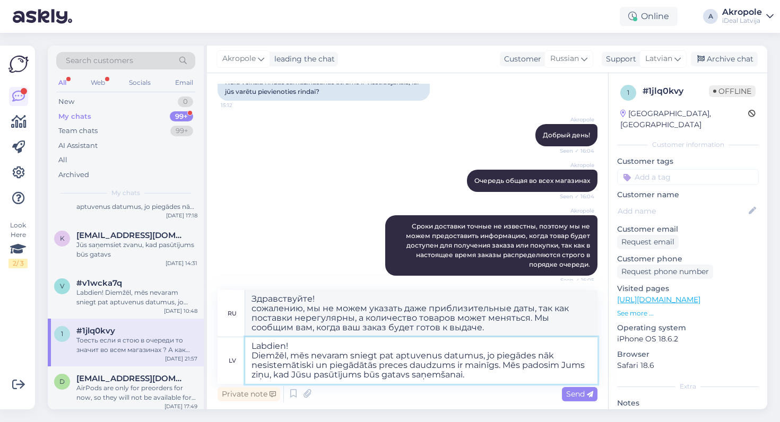
drag, startPoint x: 492, startPoint y: 379, endPoint x: 504, endPoint y: 368, distance: 16.9
click at [505, 368] on textarea "Labdien! Diemžēl, mēs nevaram sniegt pat aptuvenus datumus, jo piegādes nāk nes…" at bounding box center [421, 360] width 352 height 47
drag, startPoint x: 306, startPoint y: 343, endPoint x: 248, endPoint y: 344, distance: 57.8
click at [248, 344] on textarea "Labdien! Diemžēl, mēs nevaram sniegt pat aptuvenus datumus, jo piegādes nāk nes…" at bounding box center [421, 360] width 352 height 47
type textarea "Diemžēl, mēs nevaram sniegt pat aptuvenus datumus, jo piegādes nāk nesistemātis…"
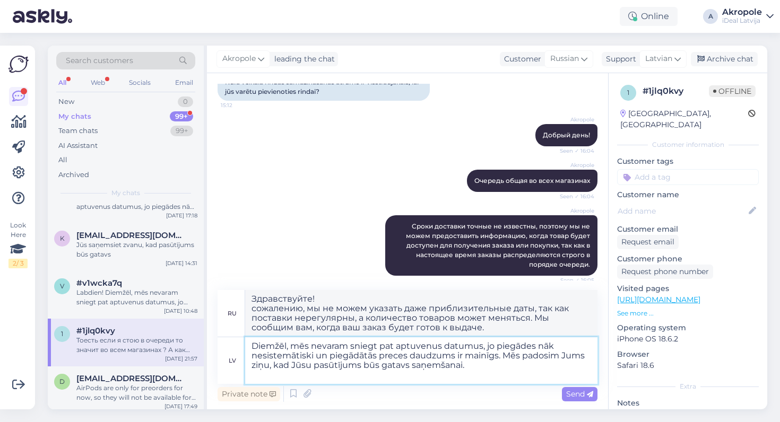
type textarea "К сожалению, мы не можем указать даже приблизительные даты, поскольку поставки …"
click at [255, 357] on textarea "Diemžēl, mēs nevaram sniegt pat aptuvenus datumus, jo piegādes nāk nesistemātis…" at bounding box center [421, 360] width 352 height 47
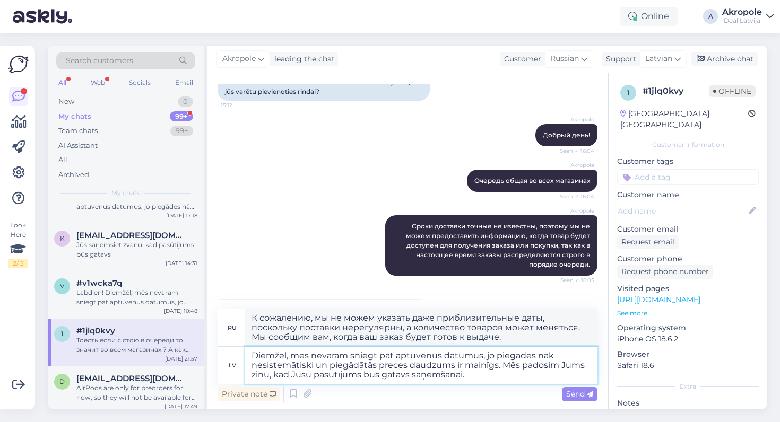
drag, startPoint x: 492, startPoint y: 381, endPoint x: 501, endPoint y: 361, distance: 22.6
click at [501, 361] on textarea "Diemžēl, mēs nevaram sniegt pat aptuvenus datumus, jo piegādes nāk nesistemātis…" at bounding box center [421, 365] width 352 height 37
type textarea "Diemžēl, mēs nevaram sniegt pat aptuvenus datumus, jo piegādes nāk nesistemātis…"
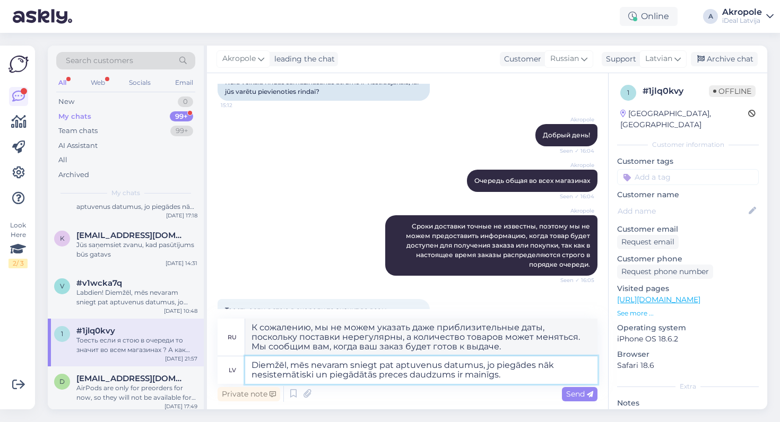
type textarea "К сожалению, мы не можем назвать даже примерные даты, поскольку поставки нерегу…"
type textarea "Diemžēl, mēs nevaram sniegt pat aptuvenus datumus, jo piegādes nāk nesistemātis…"
drag, startPoint x: 536, startPoint y: 374, endPoint x: 232, endPoint y: 350, distance: 304.4
click at [232, 350] on div "ru К сожалению, мы не можем назвать даже примерные даты, поскольку поставки нер…" at bounding box center [408, 351] width 380 height 65
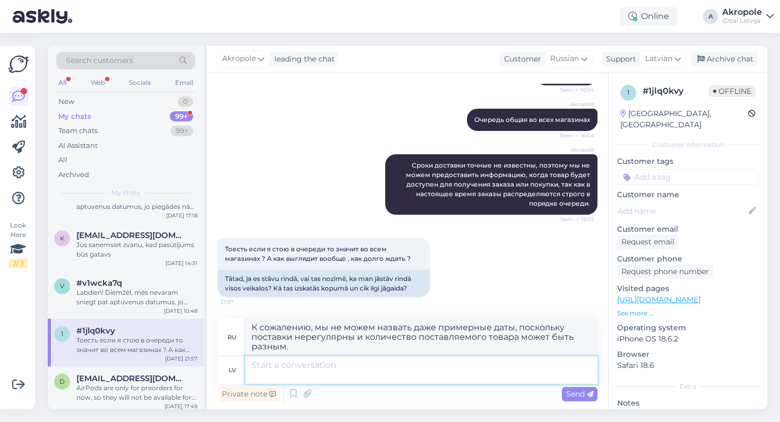
scroll to position [669, 0]
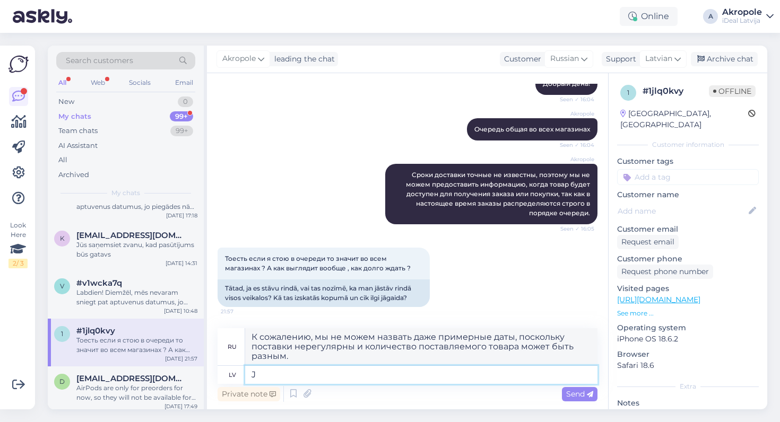
type textarea "Jā"
type textarea "Да"
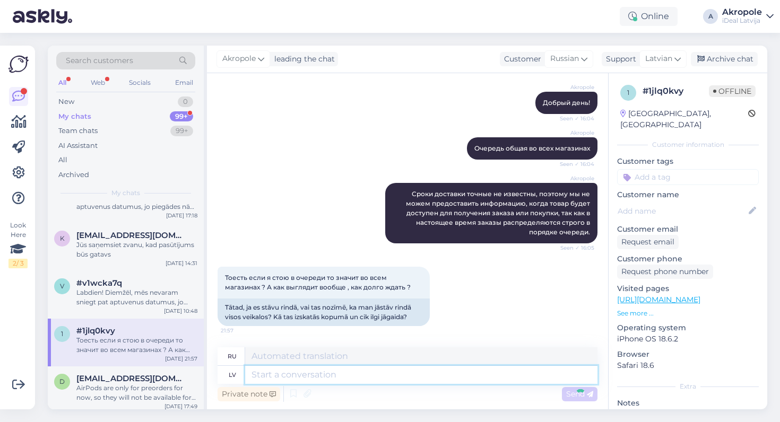
scroll to position [736, 0]
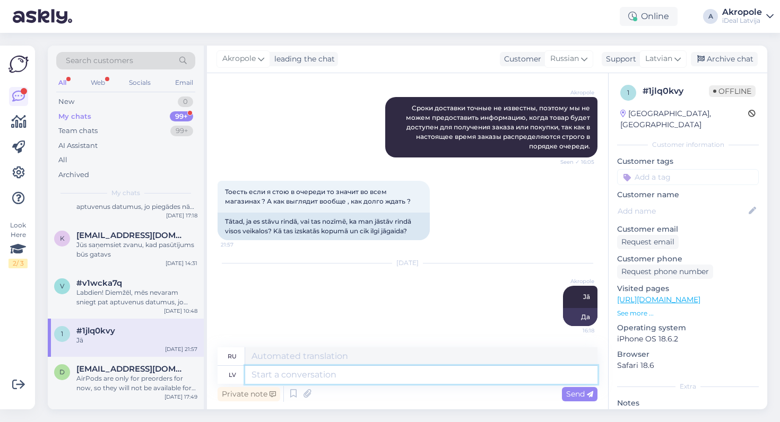
paste textarea "Diemžēl, mēs nevaram sniegt pat aptuvenus datumus, jo piegādes nāk nesistemātis…"
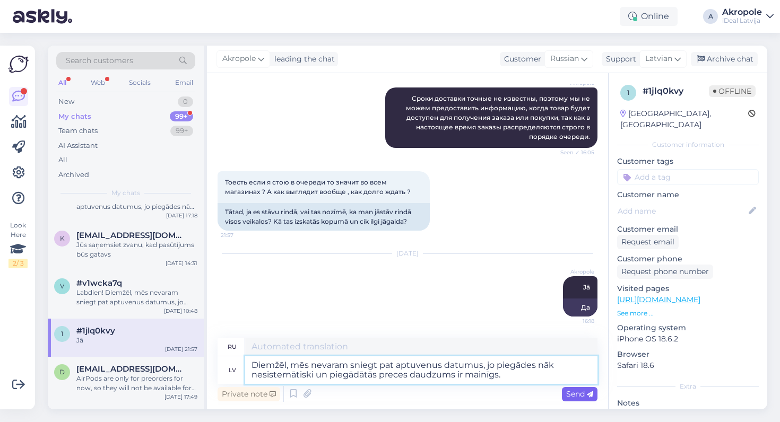
type textarea "Diemžēl, mēs nevaram sniegt pat aptuvenus datumus, jo piegādes nāk nesistemātis…"
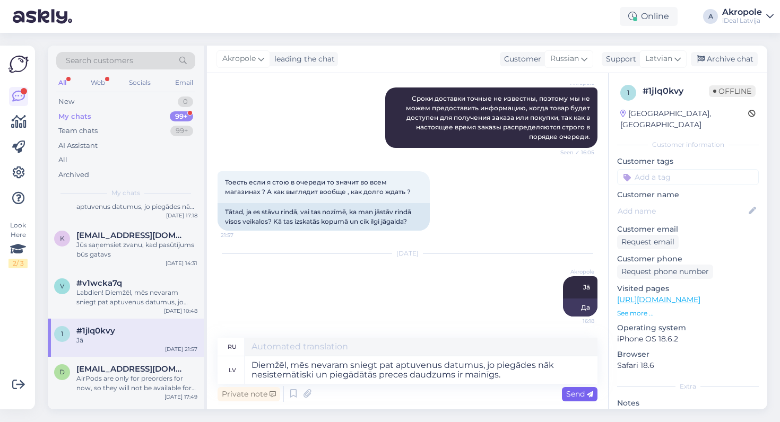
click at [573, 397] on span "Send" at bounding box center [579, 394] width 27 height 10
type textarea "К сожалению, мы не можем назвать даже примерные даты, поскольку поставки нерегу…"
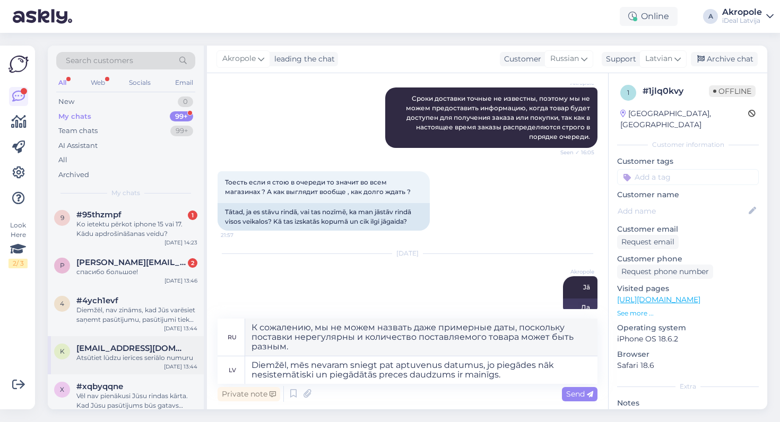
scroll to position [1219, 0]
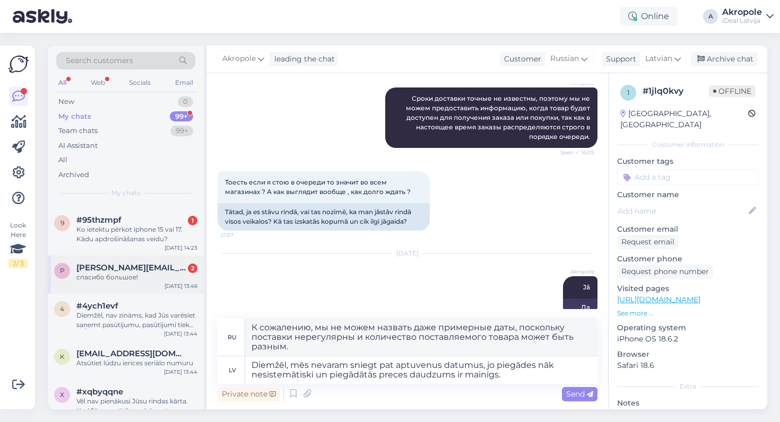
click at [165, 290] on div "p [PERSON_NAME][EMAIL_ADDRESS][DOMAIN_NAME] 2 спасибо большое! [DATE] 13:46" at bounding box center [126, 275] width 156 height 38
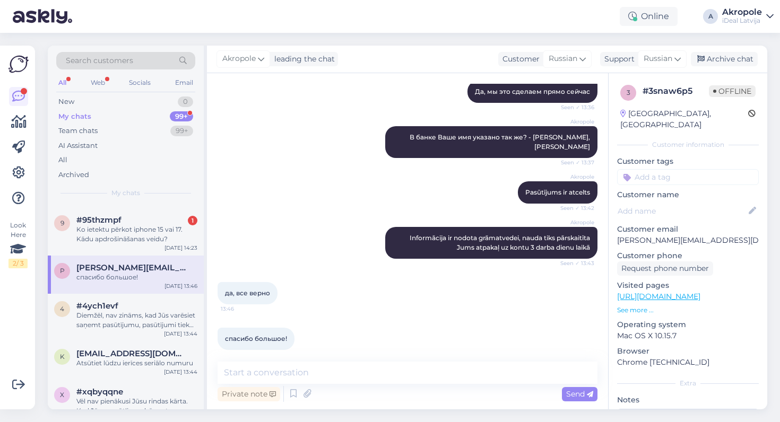
scroll to position [1147, 0]
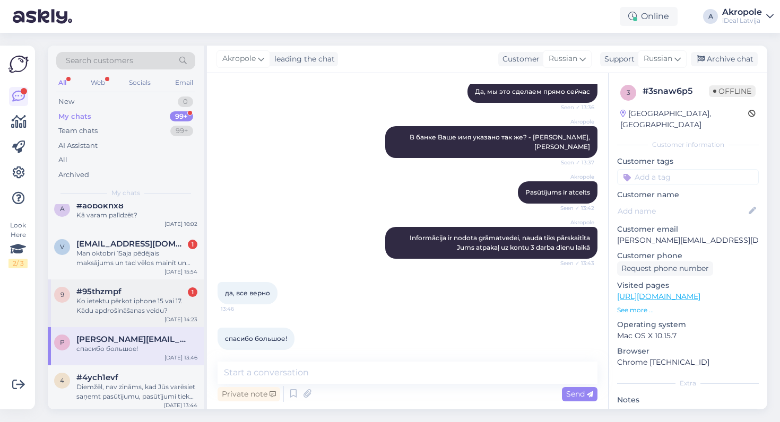
click at [164, 299] on div "Ko ietektu pērkot iphone 15 vai 17. Kādu apdrošināšanas veidu?" at bounding box center [136, 306] width 121 height 19
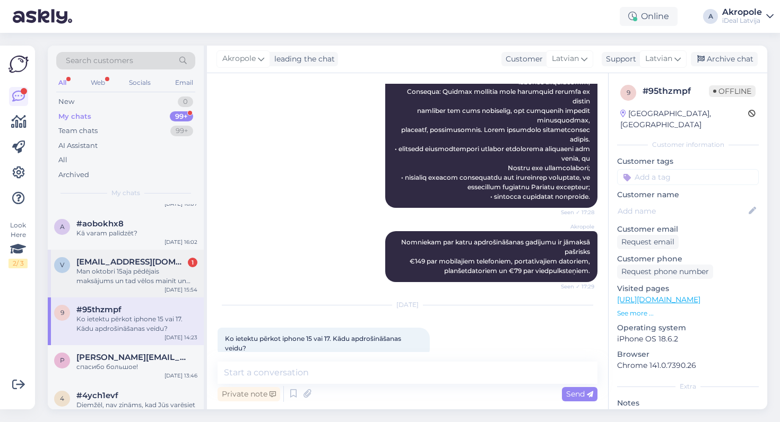
scroll to position [1125, 0]
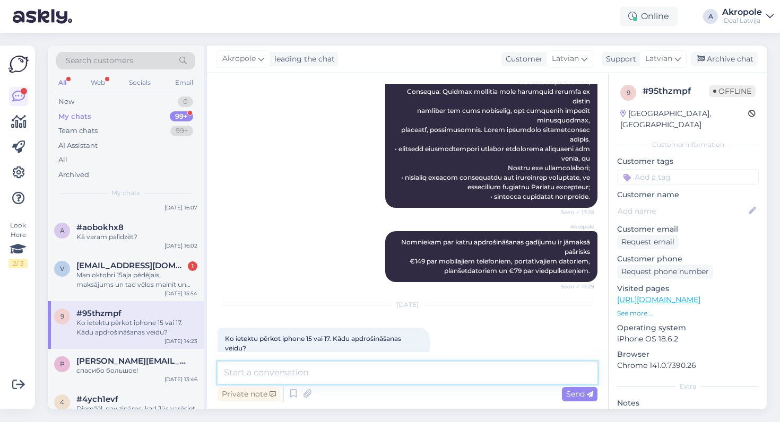
click at [277, 378] on textarea at bounding box center [408, 373] width 380 height 22
type textarea "Vispopulārājais veids starp mūsu pircējiem ir maksāt katru mēnesi"
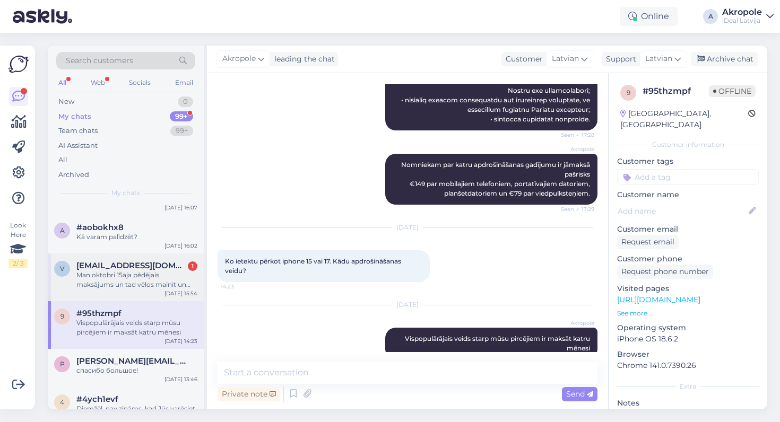
click at [166, 281] on div "Man oktobri 15aja pēdējais maksājums un tad vēlos mainīt un atkal lietot smart …" at bounding box center [136, 280] width 121 height 19
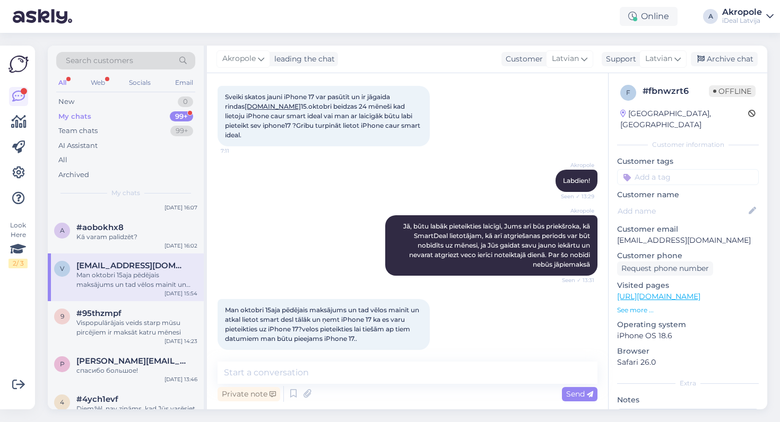
scroll to position [0, 0]
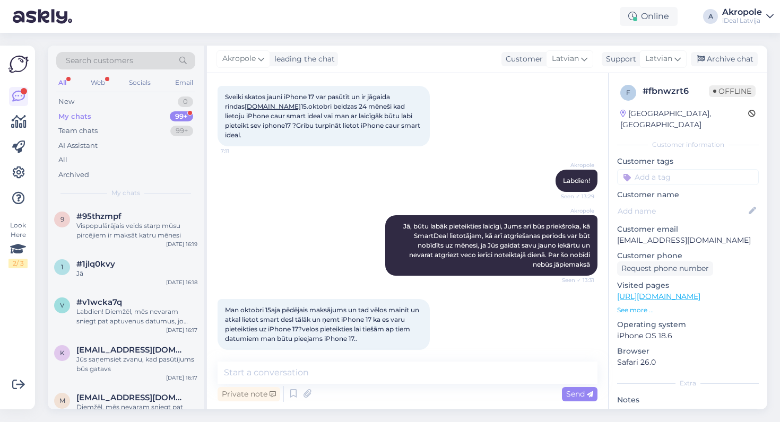
click at [214, 263] on div "Chat started [DATE] Sveiki skatos jauni iPhone 17 var pasūtīt un ir jāgaida rin…" at bounding box center [407, 241] width 401 height 336
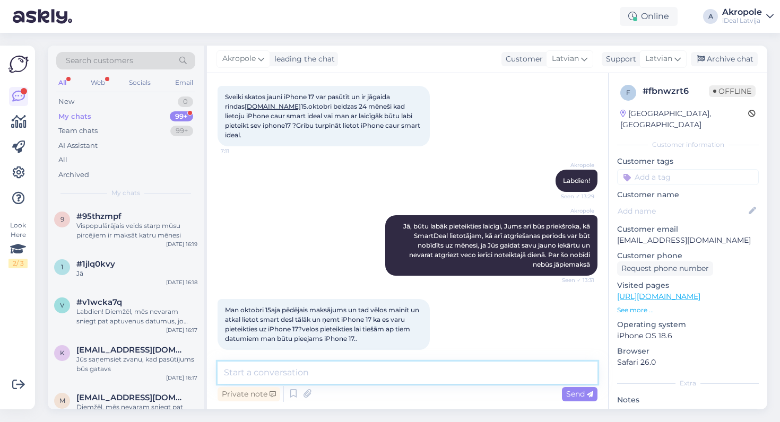
click at [312, 371] on textarea at bounding box center [408, 373] width 380 height 22
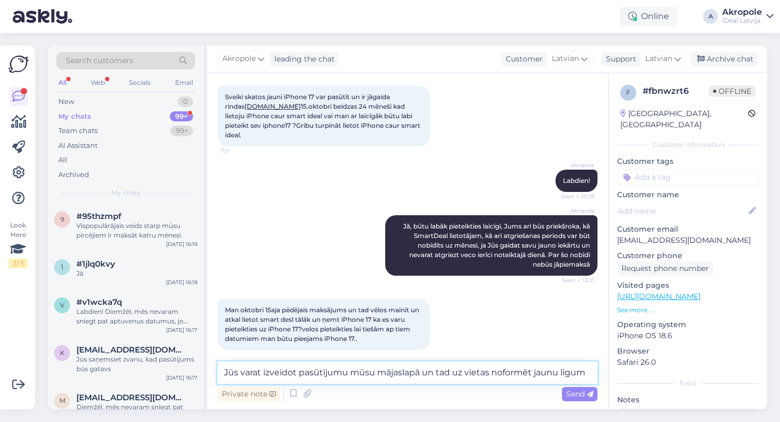
type textarea "Jūs varat izveidot pasūtījumu mūsu mājaslapā un tad uz vietas noformēt jaunu lī…"
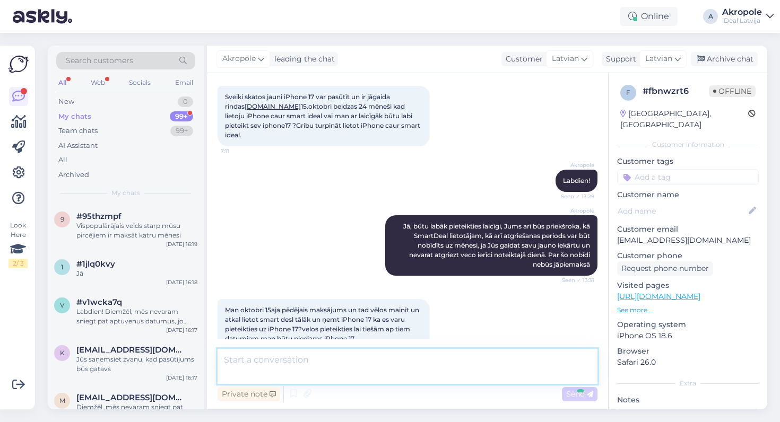
scroll to position [132, 0]
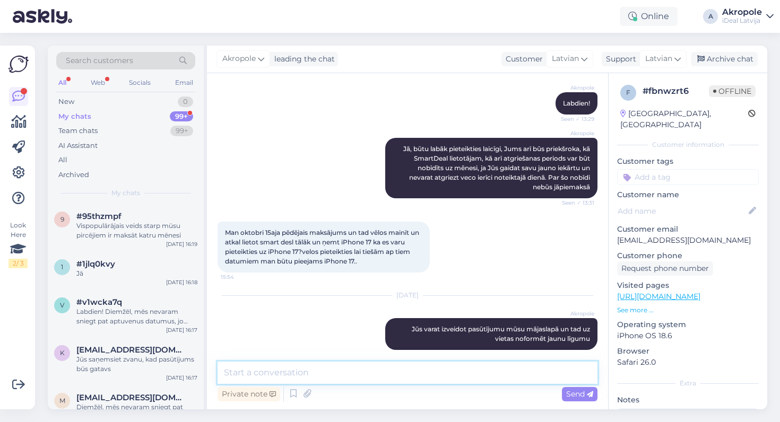
type textarea "j"
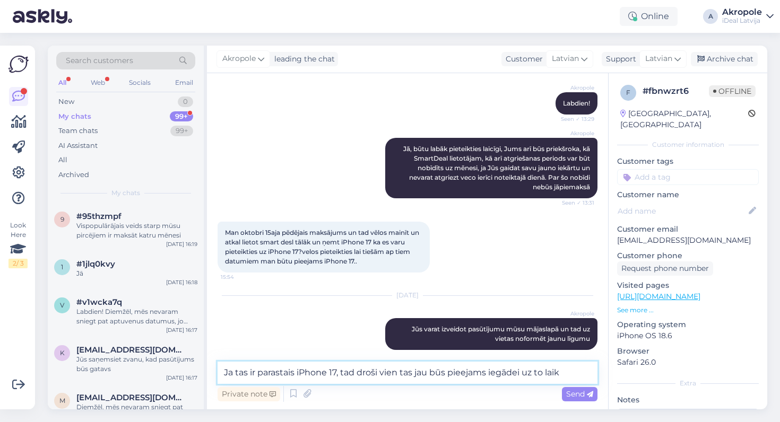
type textarea "Ja tas ir parastais iPhone 17, tad droši vien tas jau būs pieejams iegādei uz t…"
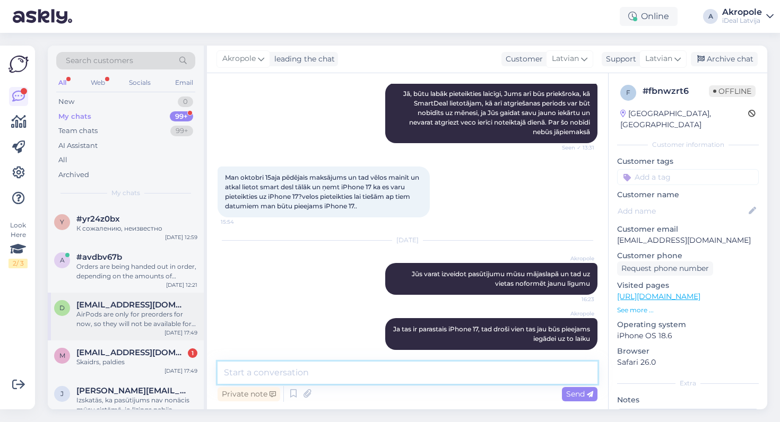
scroll to position [967, 0]
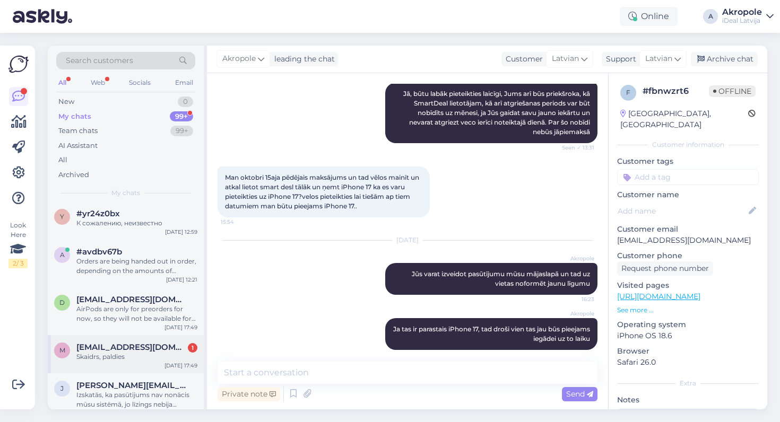
click at [135, 344] on span "[EMAIL_ADDRESS][DOMAIN_NAME]" at bounding box center [131, 348] width 110 height 10
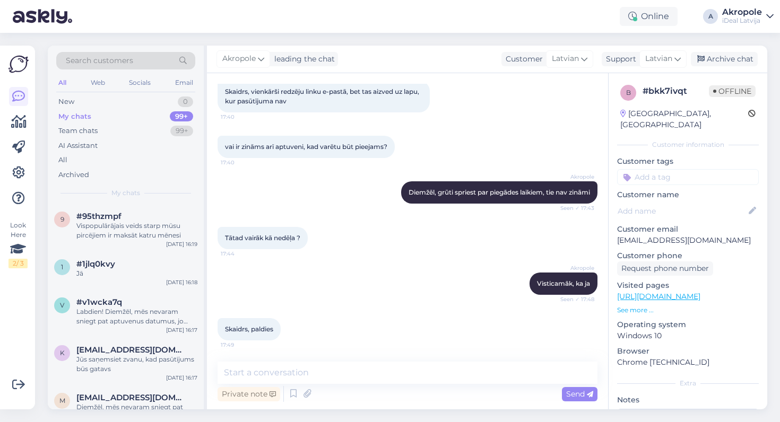
scroll to position [0, 0]
click at [137, 101] on div "New 0" at bounding box center [125, 101] width 139 height 15
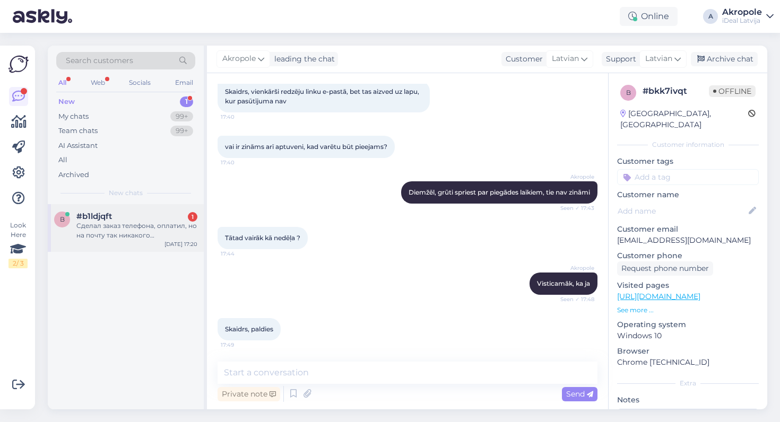
click at [179, 227] on div "Сделал заказ телефона, оплатил, но на почту так никакого подтверждения не получ…" at bounding box center [136, 230] width 121 height 19
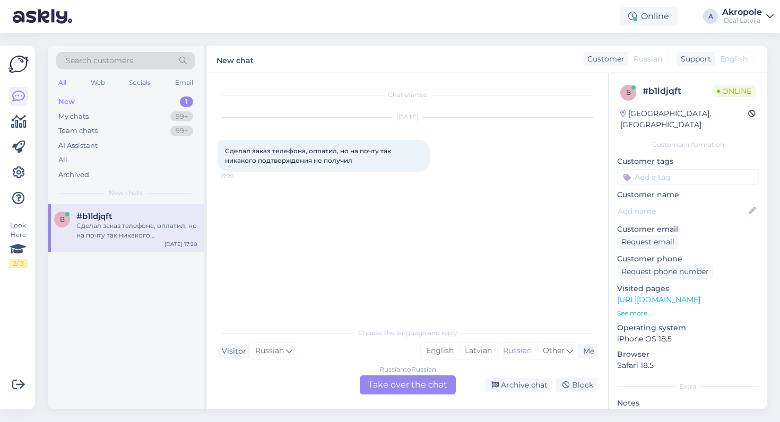
click at [403, 392] on div "Russian to Russian Take over the chat" at bounding box center [408, 385] width 96 height 19
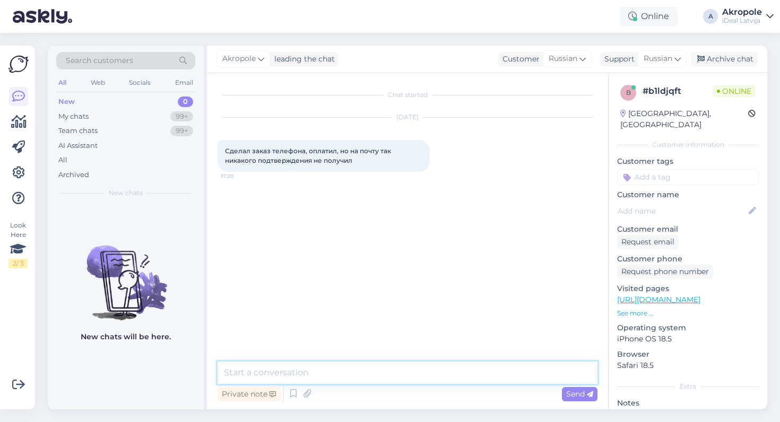
click at [372, 371] on textarea at bounding box center [408, 373] width 380 height 22
type textarea "Добрый день!"
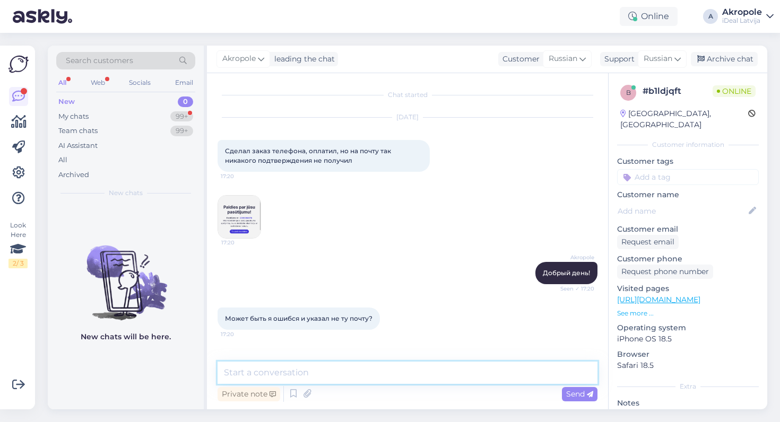
click at [320, 374] on textarea at bounding box center [408, 373] width 380 height 22
type textarea "На какую почту делали заказ?"
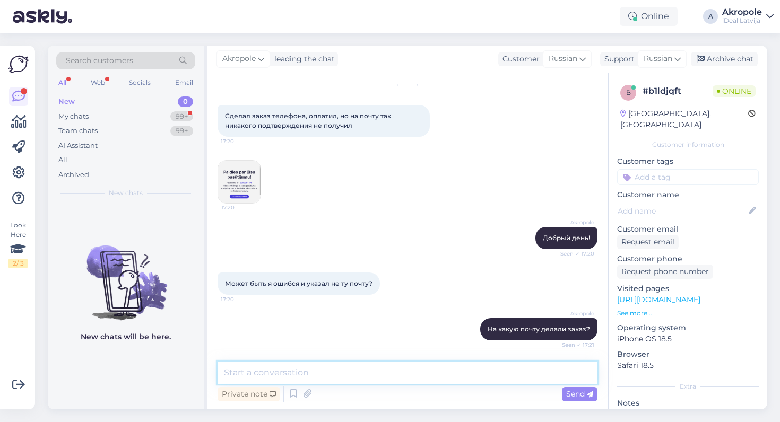
scroll to position [81, 0]
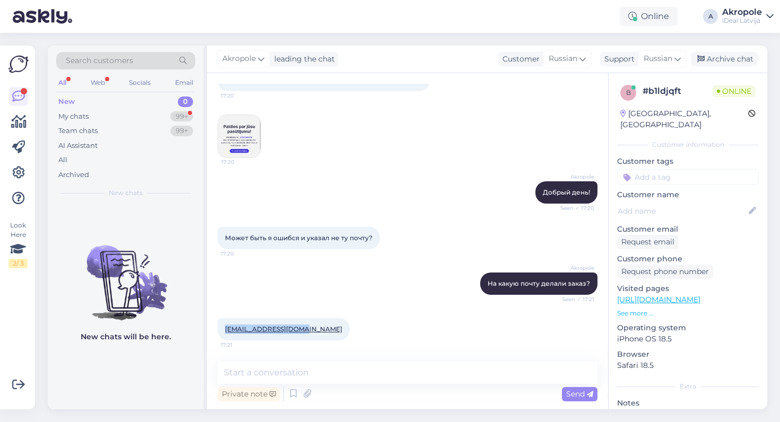
drag, startPoint x: 303, startPoint y: 334, endPoint x: 223, endPoint y: 329, distance: 80.2
click at [222, 329] on div "[EMAIL_ADDRESS][DOMAIN_NAME] 17:21" at bounding box center [284, 329] width 132 height 22
copy link "[EMAIL_ADDRESS][DOMAIN_NAME]"
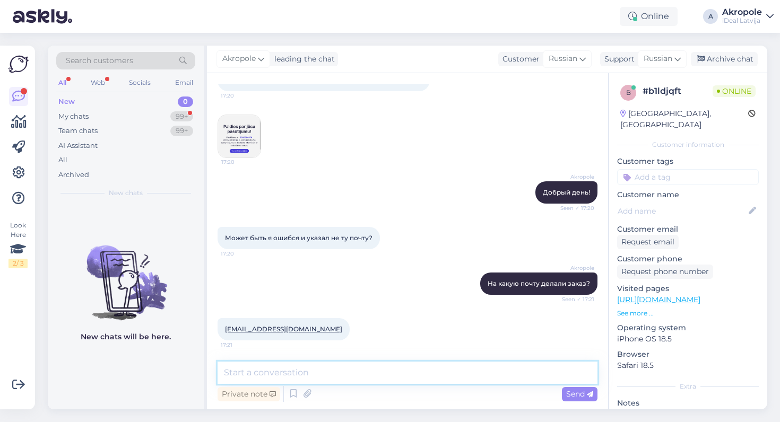
click at [337, 378] on textarea at bounding box center [408, 373] width 380 height 22
type textarea "щ"
type textarea "ourlook или outlook?"
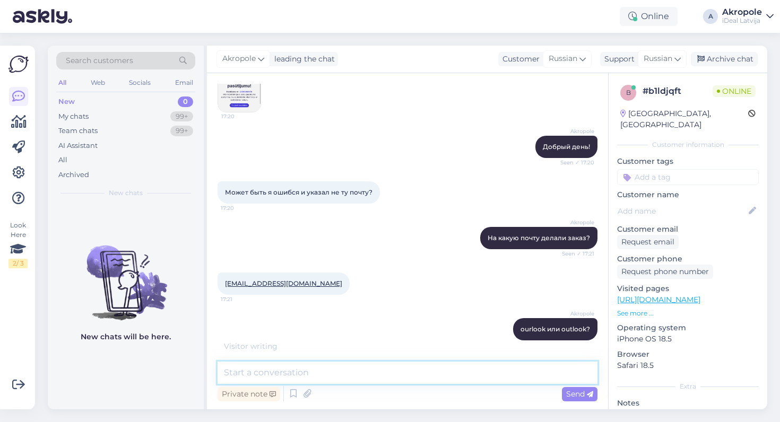
click at [318, 370] on textarea at bounding box center [408, 373] width 380 height 22
type textarea "Y"
type textarea "[PERSON_NAME]"
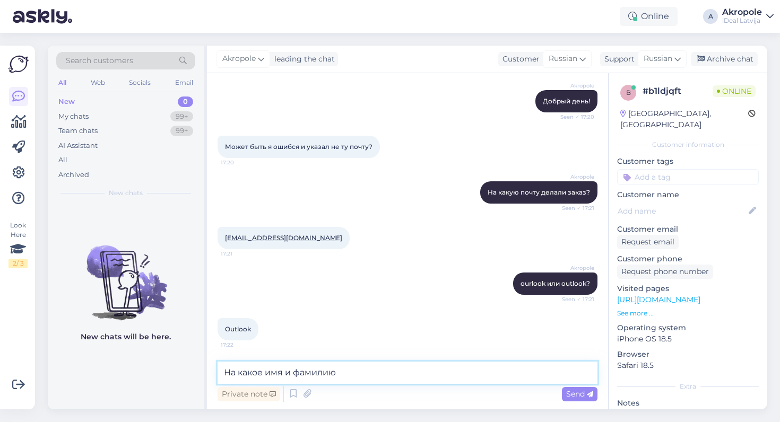
type textarea "На какое имя и фамилию?"
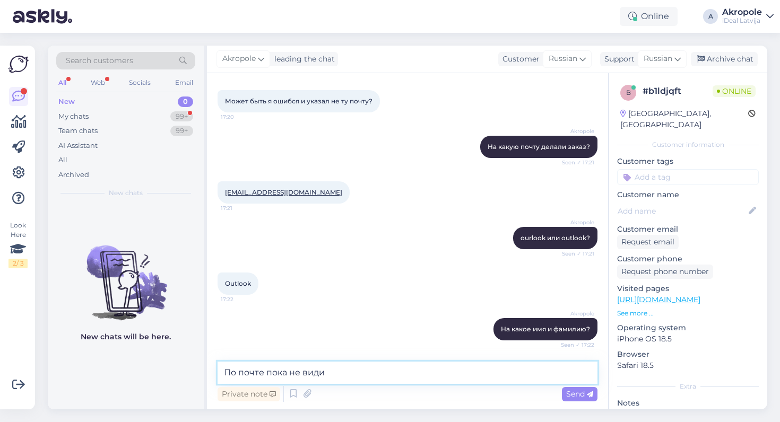
scroll to position [263, 0]
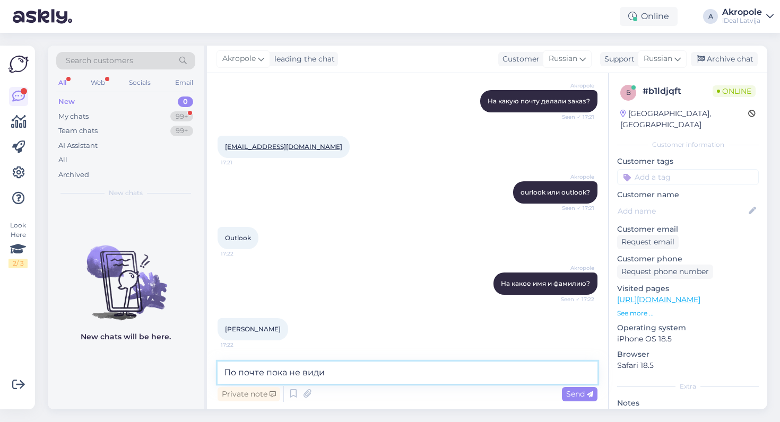
type textarea "По почте пока не видим"
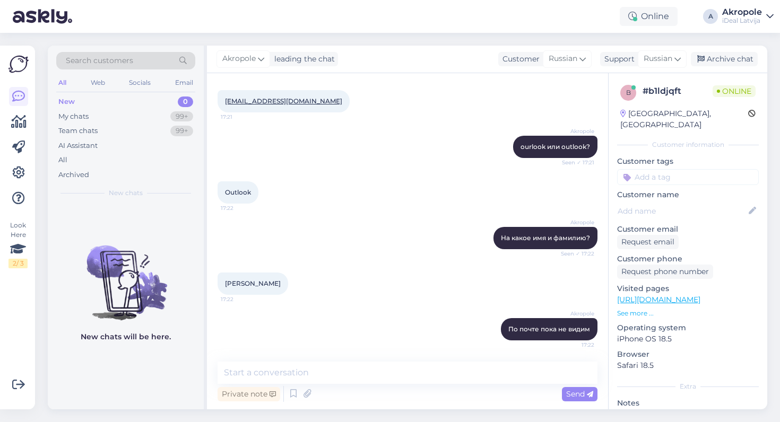
drag, startPoint x: 226, startPoint y: 285, endPoint x: 312, endPoint y: 284, distance: 86.0
click at [313, 285] on div "[PERSON_NAME] 17:22" at bounding box center [408, 284] width 380 height 46
copy span "[PERSON_NAME]"
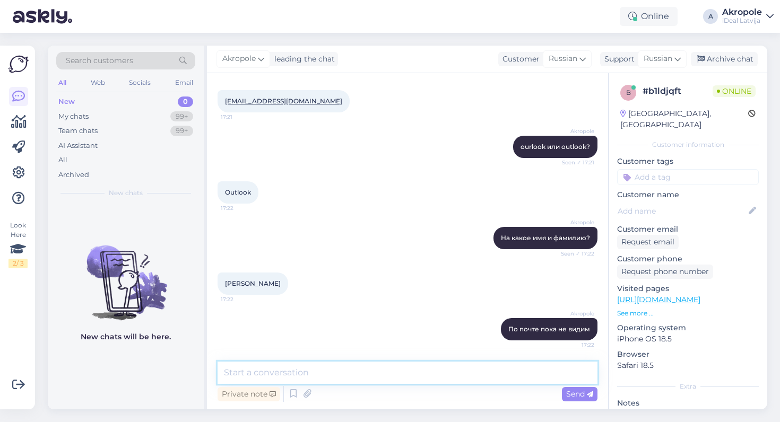
click at [323, 377] on textarea at bounding box center [408, 373] width 380 height 22
paste textarea "iPhone 17 Pro 512GB Silver"
type textarea "iPhone 17 Pro 512GB Silver?"
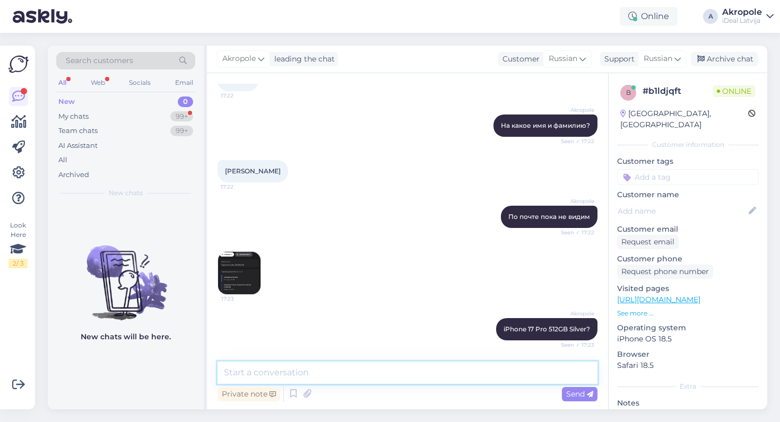
scroll to position [467, 0]
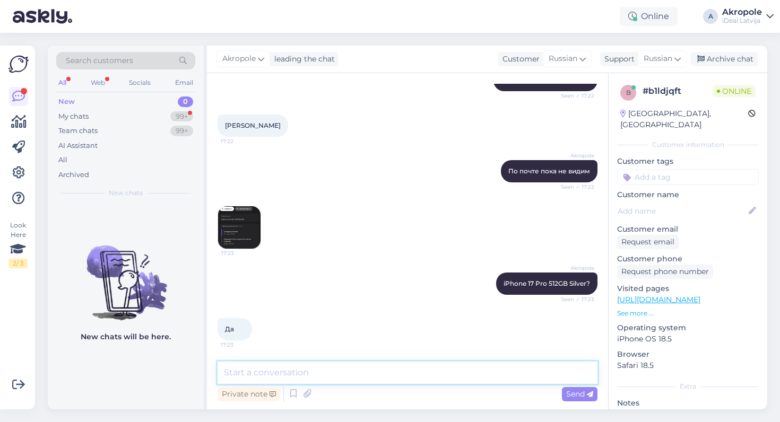
type textarea "L"
click at [360, 375] on textarea "Да, почта на конце с .con а не com" at bounding box center [408, 373] width 380 height 22
click at [358, 375] on textarea "Да, почта на конце с .con а не com" at bounding box center [408, 373] width 380 height 22
type textarea "Да, почта на конце с .con а не .com"
click at [402, 372] on textarea "Да, почта на конце с .con а не .com" at bounding box center [408, 373] width 380 height 22
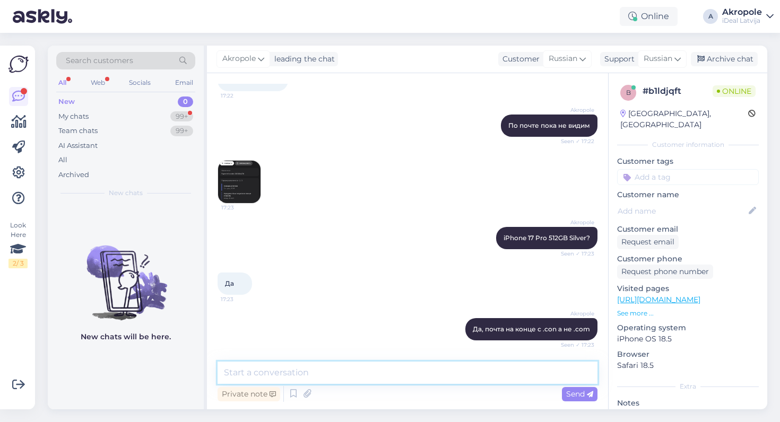
scroll to position [604, 0]
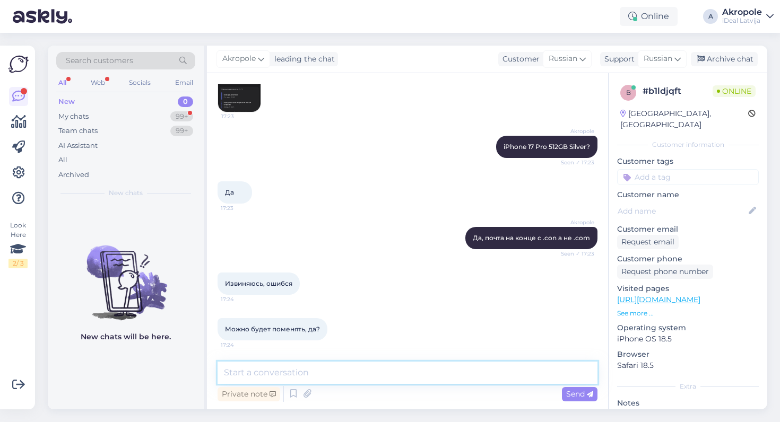
click at [329, 375] on textarea at bounding box center [408, 373] width 380 height 22
type textarea "V"
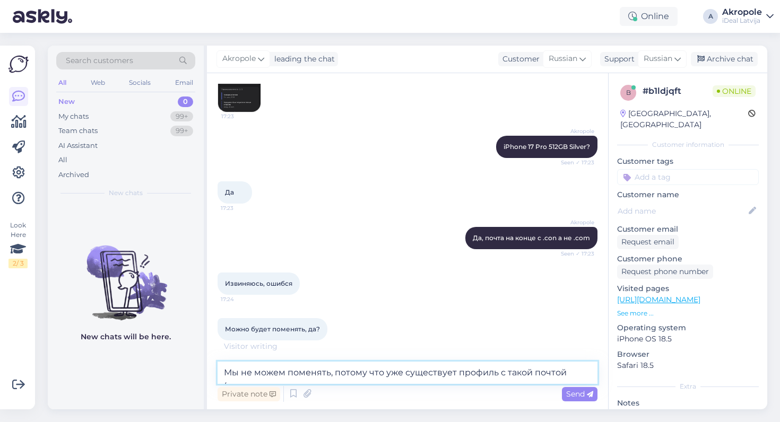
scroll to position [649, 0]
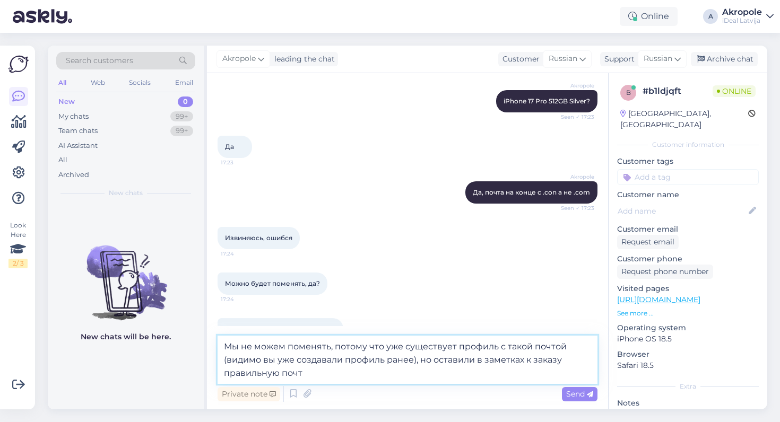
type textarea "Мы не можем поменять, потому что уже существует профиль с такой почтой (видимо …"
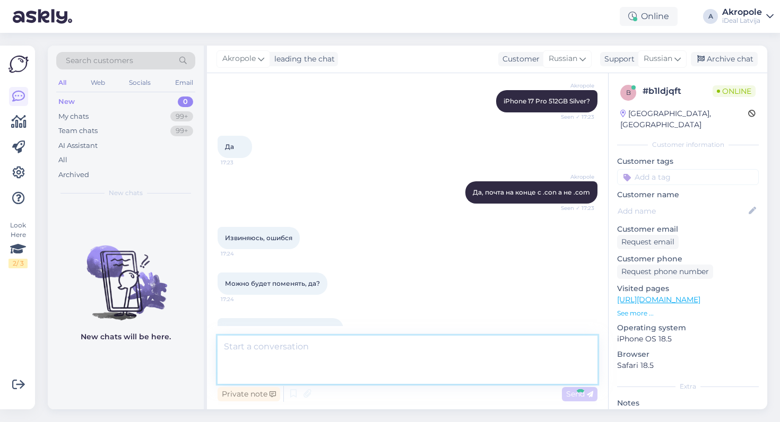
scroll to position [724, 0]
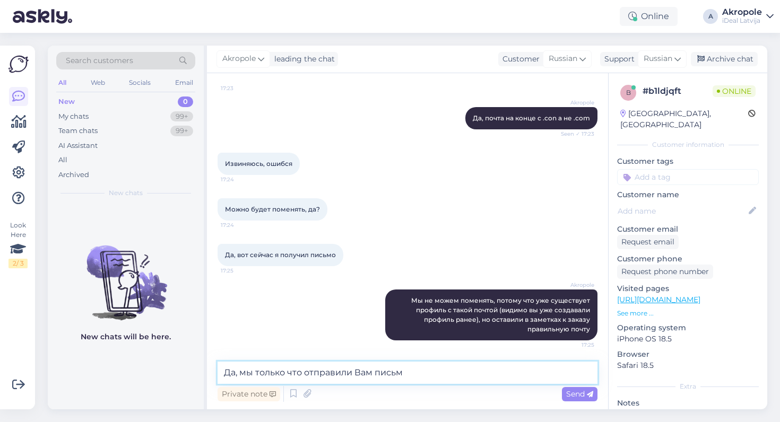
type textarea "Да, мы только что отправили Вам письмо"
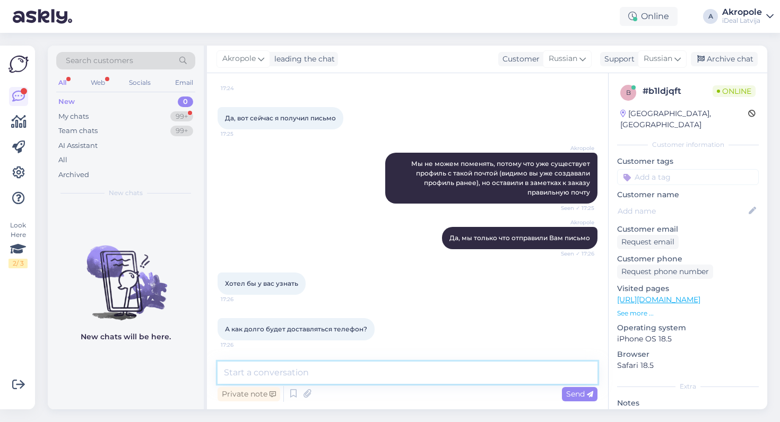
scroll to position [861, 0]
click at [348, 368] on textarea at bounding box center [408, 373] width 380 height 22
type textarea "Сложно сказать"
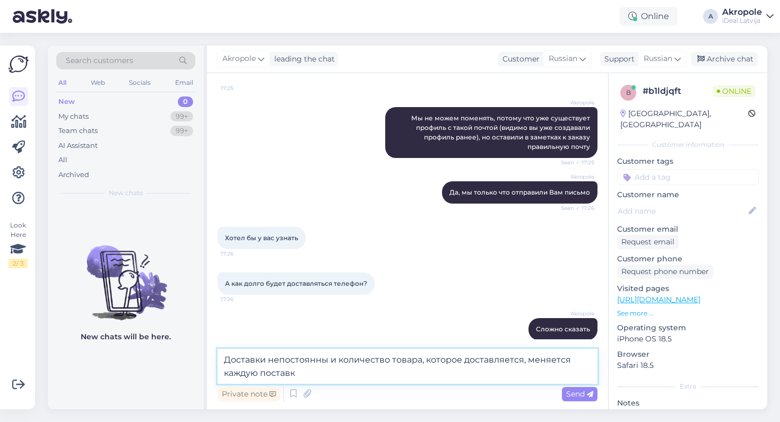
type textarea "Доставки непостоянны и количество товара, которое доставляется, меняется каждую…"
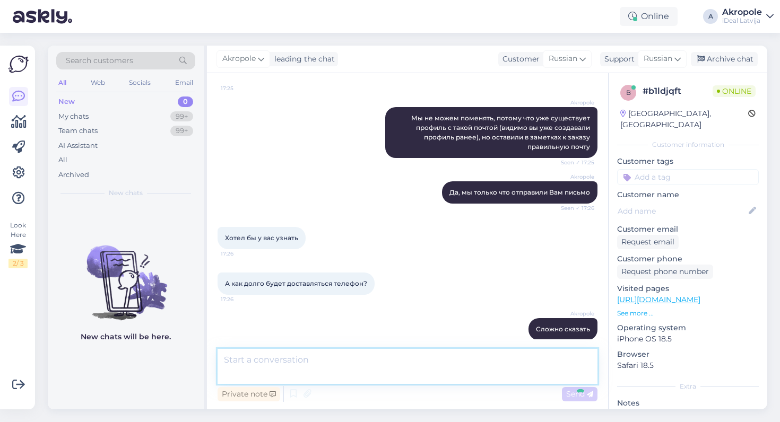
scroll to position [961, 0]
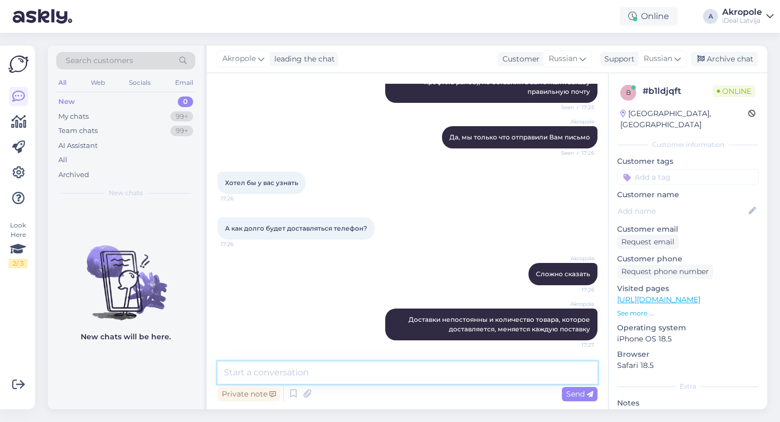
type textarea "Р"
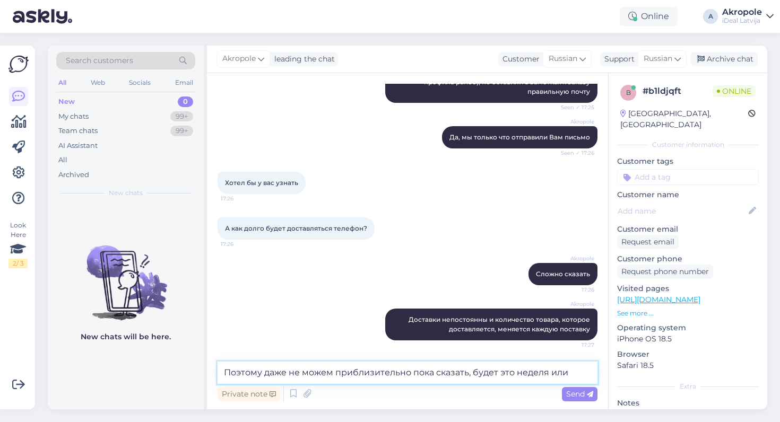
type textarea "Поэтому даже не можем приблизительно пока сказать, будет это неделя или месяц"
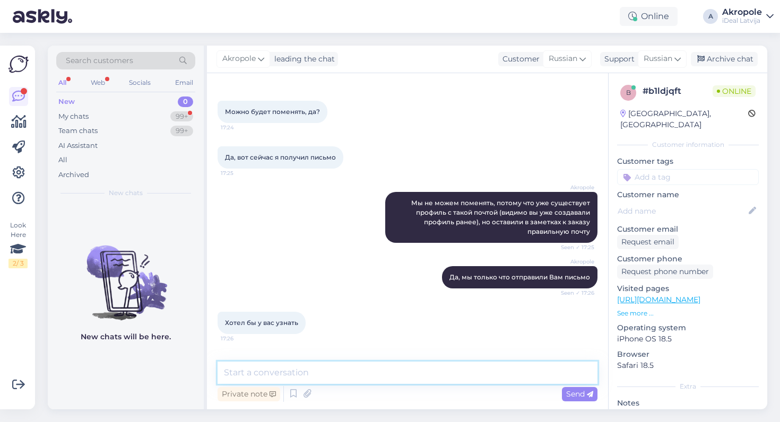
scroll to position [822, 0]
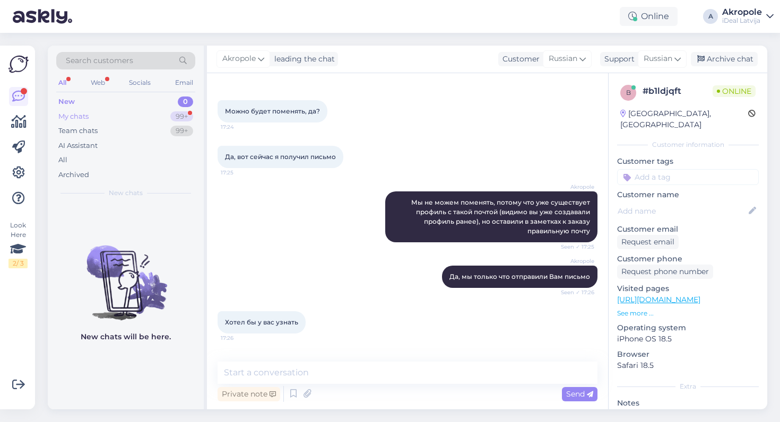
click at [131, 116] on div "My chats 99+" at bounding box center [125, 116] width 139 height 15
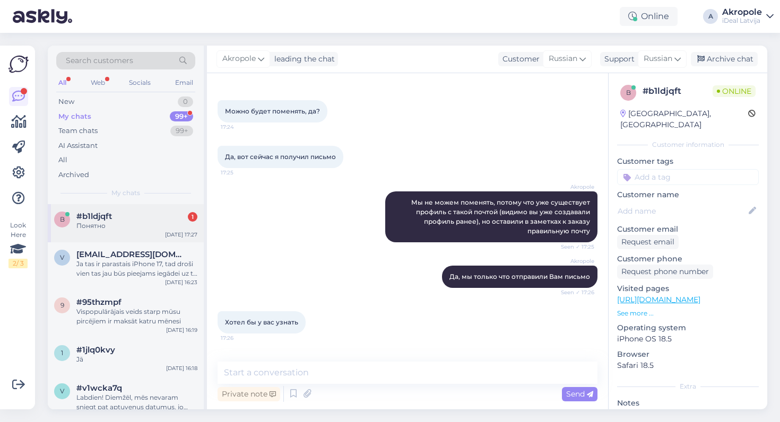
click at [151, 228] on div "Понятно" at bounding box center [136, 226] width 121 height 10
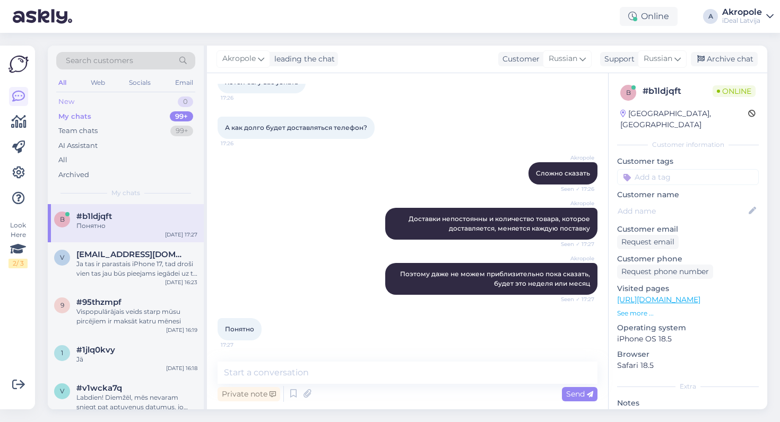
click at [169, 98] on div "New 0" at bounding box center [125, 101] width 139 height 15
